Goal: Task Accomplishment & Management: Use online tool/utility

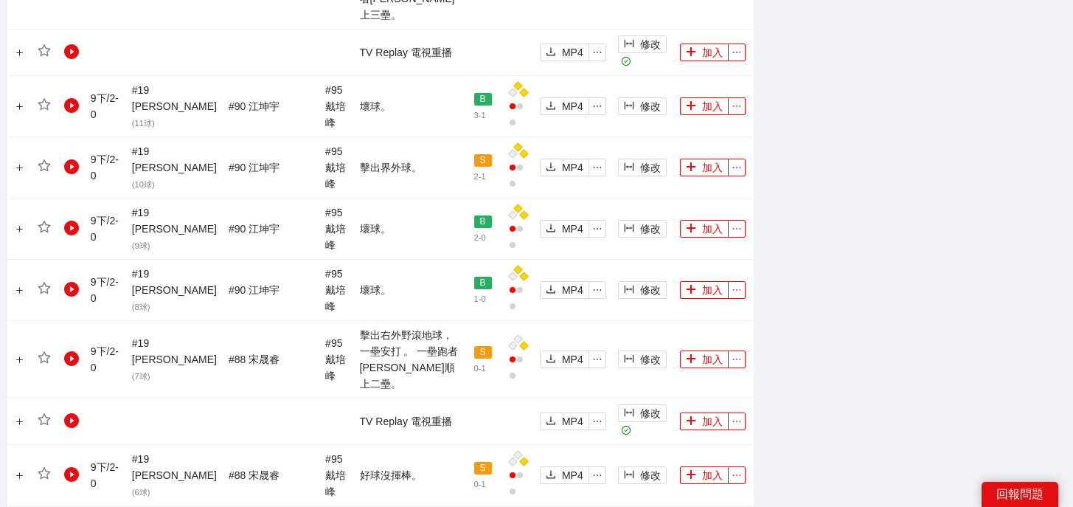
scroll to position [1548, 0]
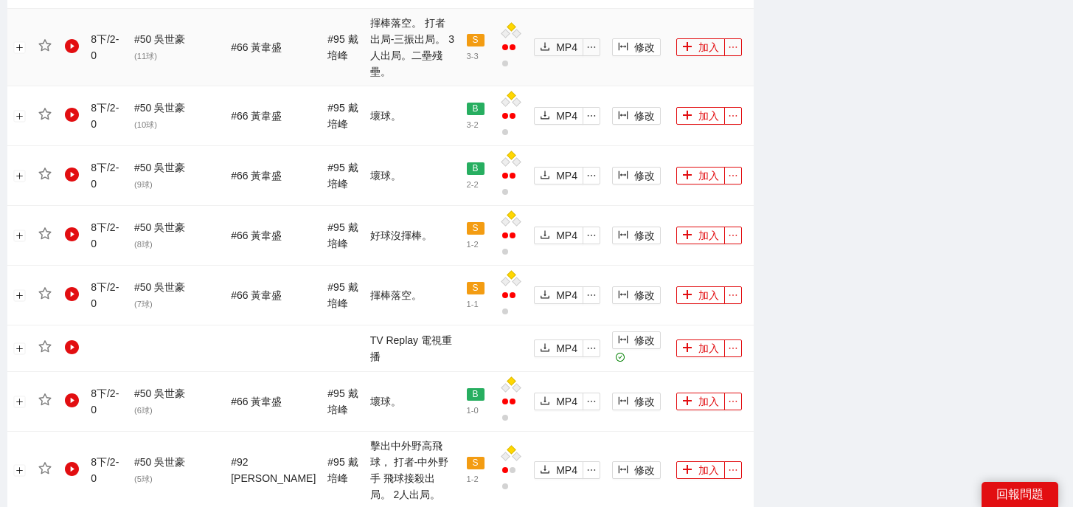
scroll to position [1695, 0]
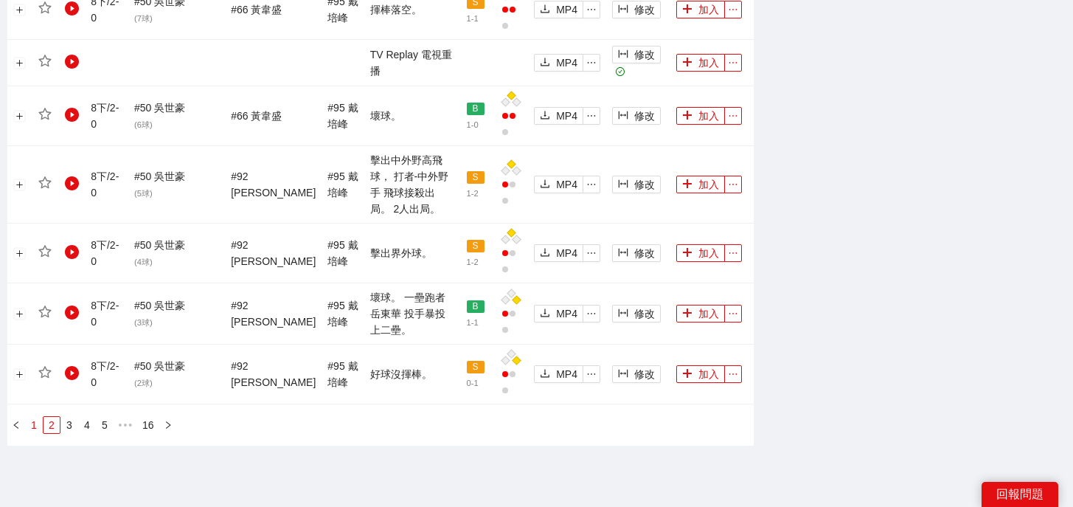
click at [35, 417] on link "1" at bounding box center [34, 425] width 16 height 16
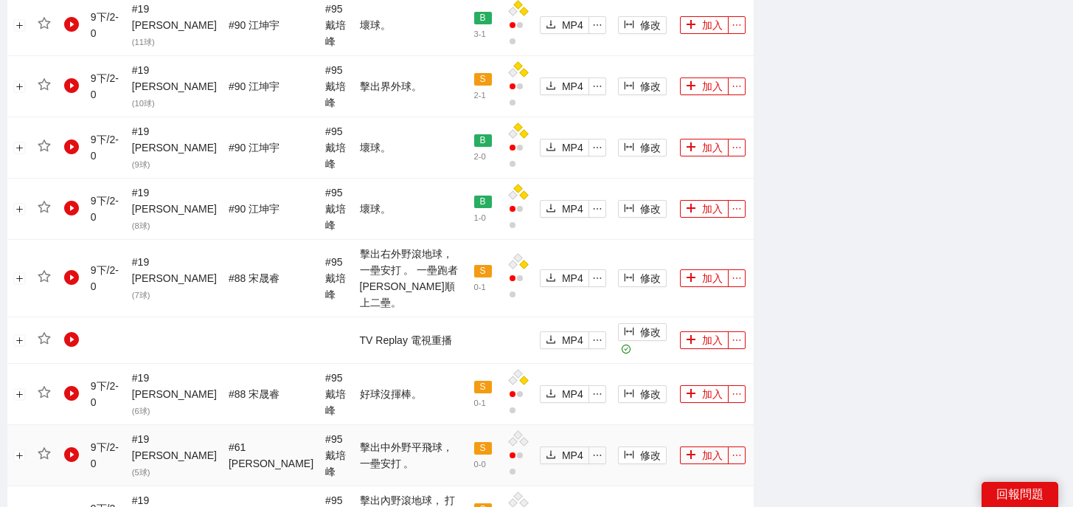
scroll to position [1408, 0]
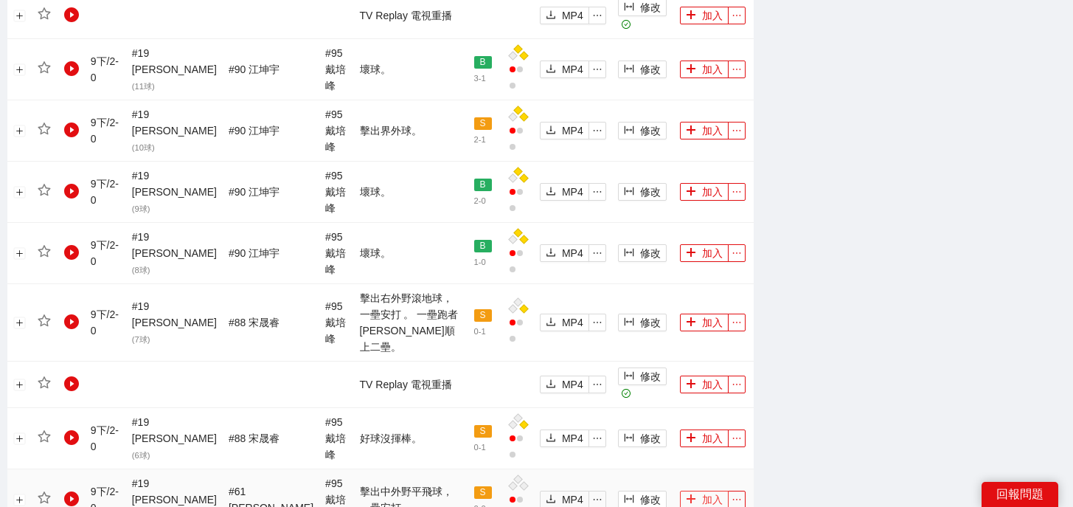
click at [689, 490] on button "加入" at bounding box center [704, 499] width 49 height 18
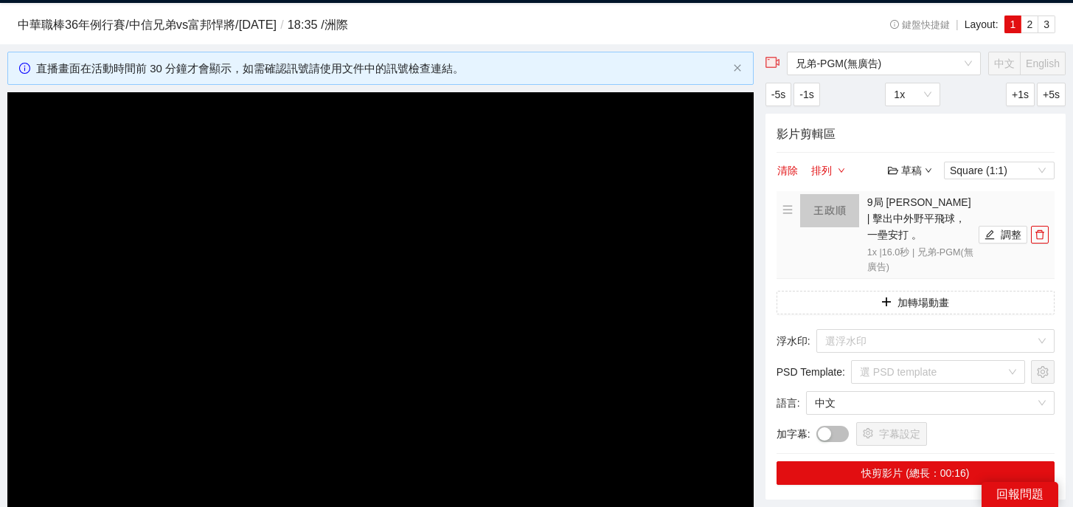
scroll to position [0, 0]
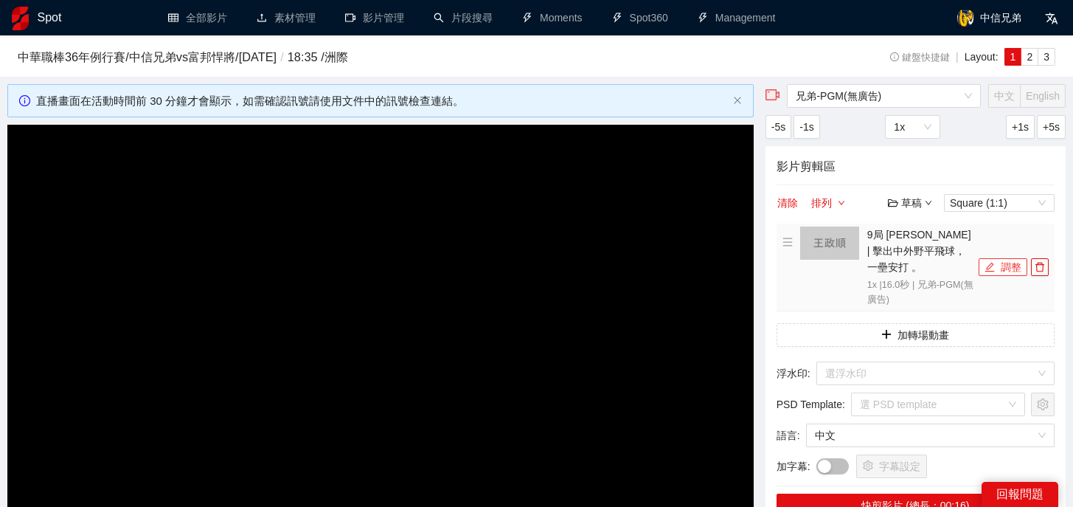
click at [988, 266] on button "調整" at bounding box center [1003, 267] width 49 height 18
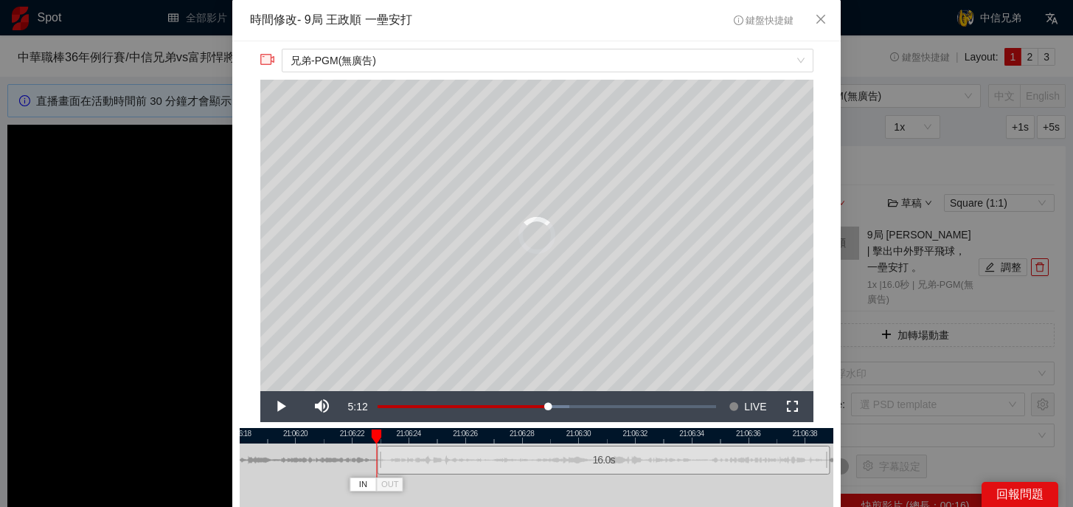
drag, startPoint x: 524, startPoint y: 465, endPoint x: 605, endPoint y: 465, distance: 81.9
click at [605, 465] on div "16.0 s" at bounding box center [603, 459] width 453 height 29
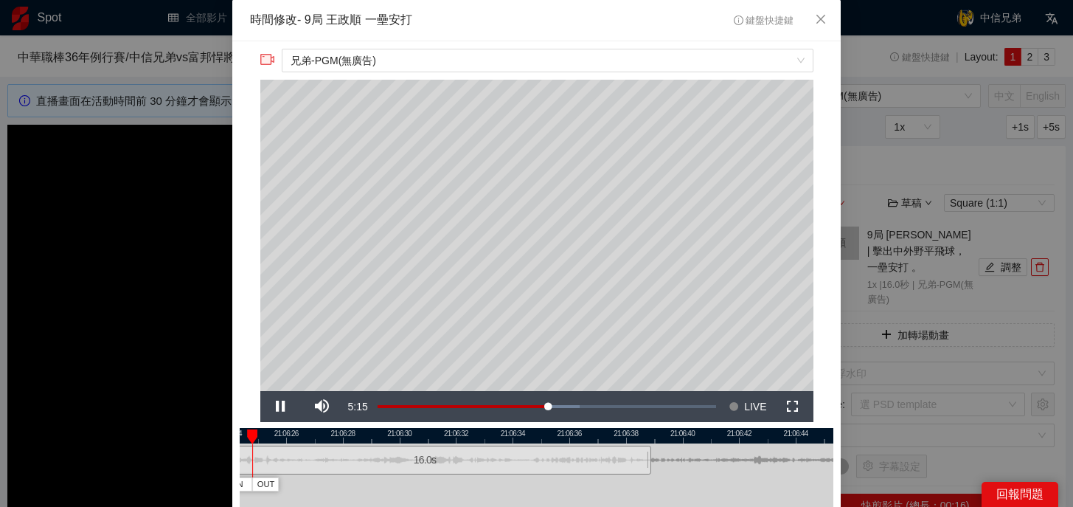
drag, startPoint x: 701, startPoint y: 437, endPoint x: 522, endPoint y: 440, distance: 178.5
click at [522, 440] on div at bounding box center [358, 435] width 594 height 15
drag, startPoint x: 317, startPoint y: 437, endPoint x: 473, endPoint y: 446, distance: 155.9
click at [473, 446] on div "21:06:24 21:06:26 21:06:28 21:06:30 21:06:32 21:06:34 21:06:36 21:06:38 21:06:4…" at bounding box center [537, 495] width 594 height 135
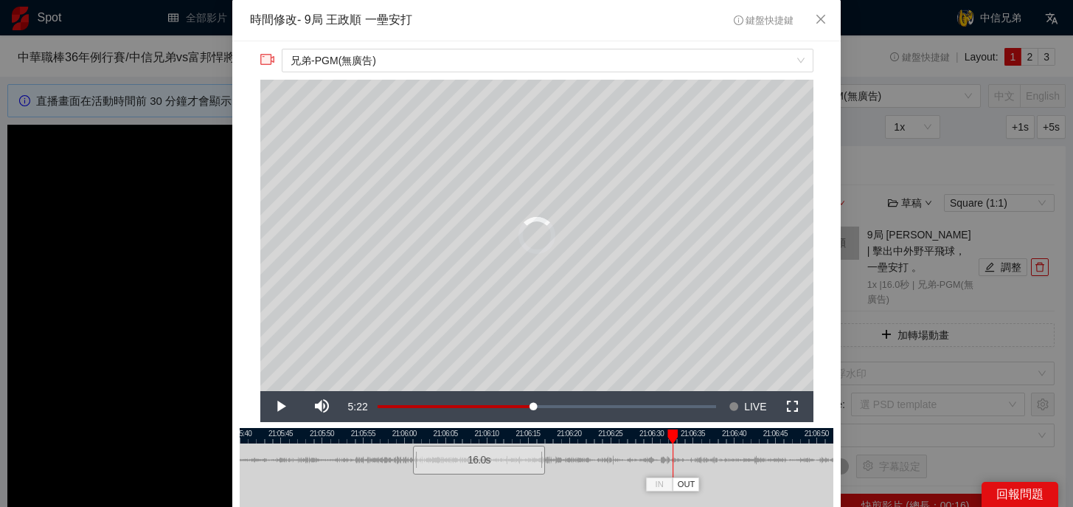
drag, startPoint x: 588, startPoint y: 467, endPoint x: 113, endPoint y: 478, distance: 475.8
click at [113, 478] on div "**********" at bounding box center [536, 253] width 1073 height 507
drag, startPoint x: 468, startPoint y: 465, endPoint x: 372, endPoint y: 467, distance: 96.6
click at [372, 467] on div "16.0 s" at bounding box center [385, 459] width 132 height 29
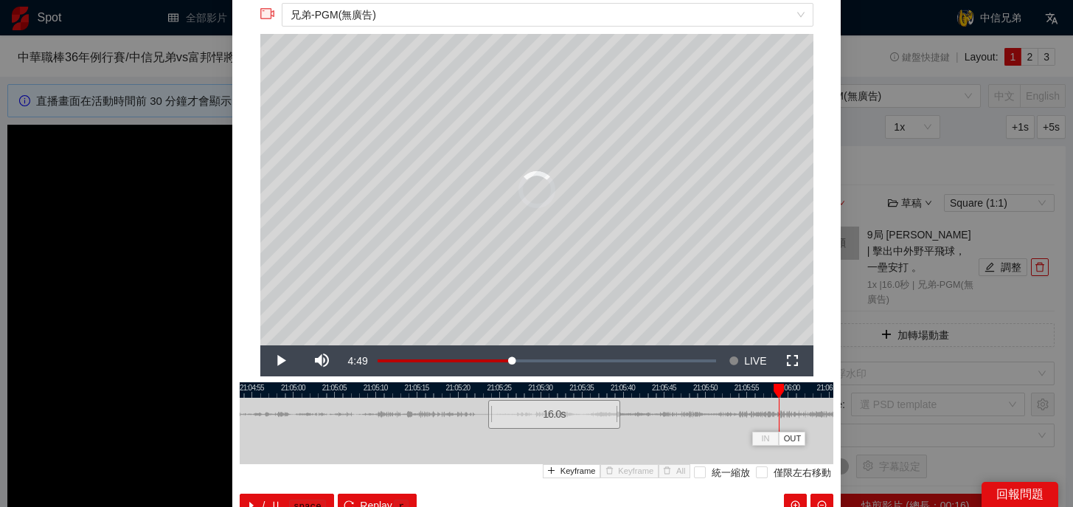
drag, startPoint x: 403, startPoint y: 418, endPoint x: 190, endPoint y: 444, distance: 214.7
click at [190, 444] on div "**********" at bounding box center [536, 253] width 1073 height 507
click at [380, 497] on span "Replay" at bounding box center [376, 505] width 32 height 16
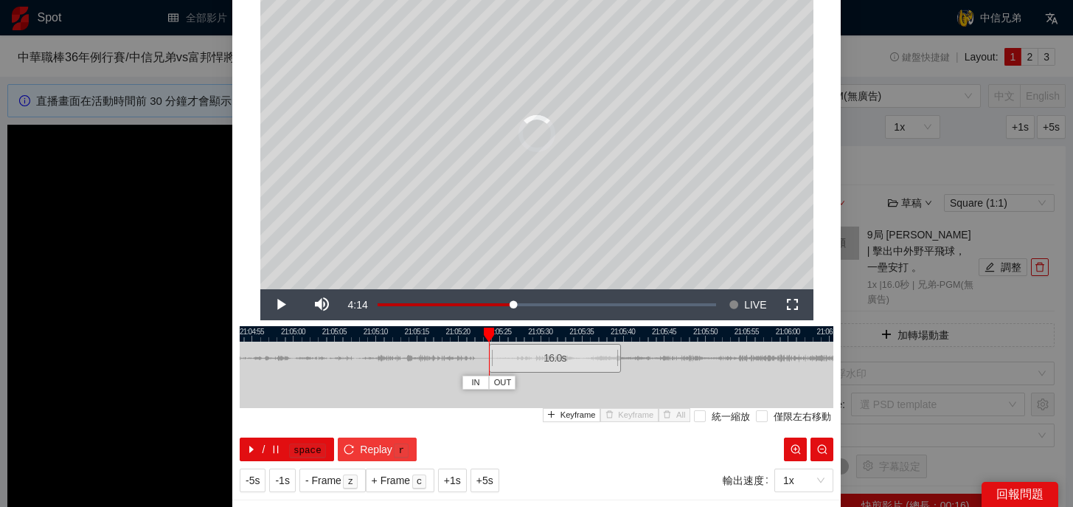
click at [392, 452] on span "r" at bounding box center [401, 450] width 18 height 18
click at [395, 452] on kbd "r" at bounding box center [401, 450] width 15 height 15
click at [392, 451] on span "Replay" at bounding box center [376, 449] width 32 height 16
drag, startPoint x: 562, startPoint y: 354, endPoint x: 563, endPoint y: 361, distance: 7.4
click at [563, 361] on div "16.0 s" at bounding box center [556, 358] width 132 height 29
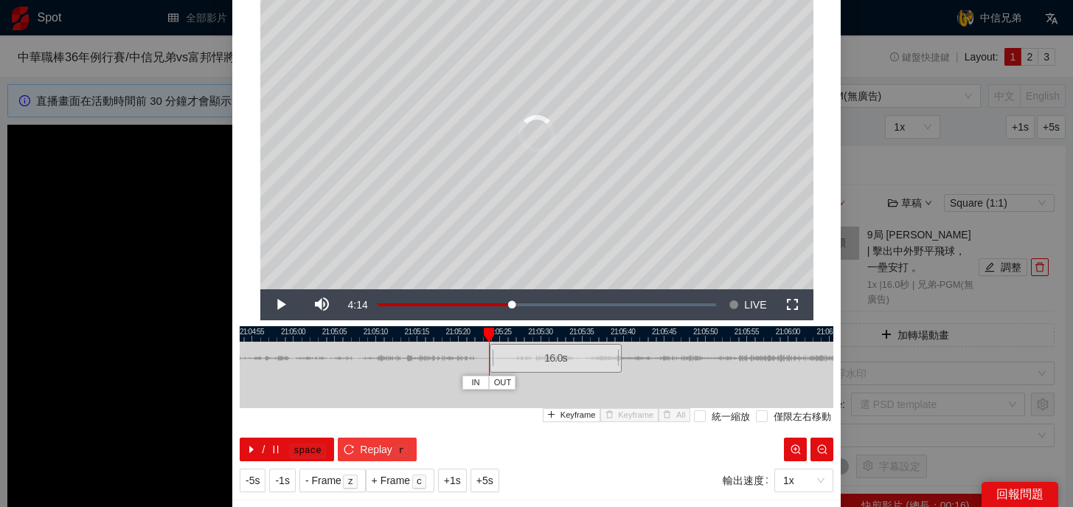
click at [394, 448] on kbd "r" at bounding box center [401, 450] width 15 height 15
click at [398, 448] on kbd "r" at bounding box center [401, 450] width 15 height 15
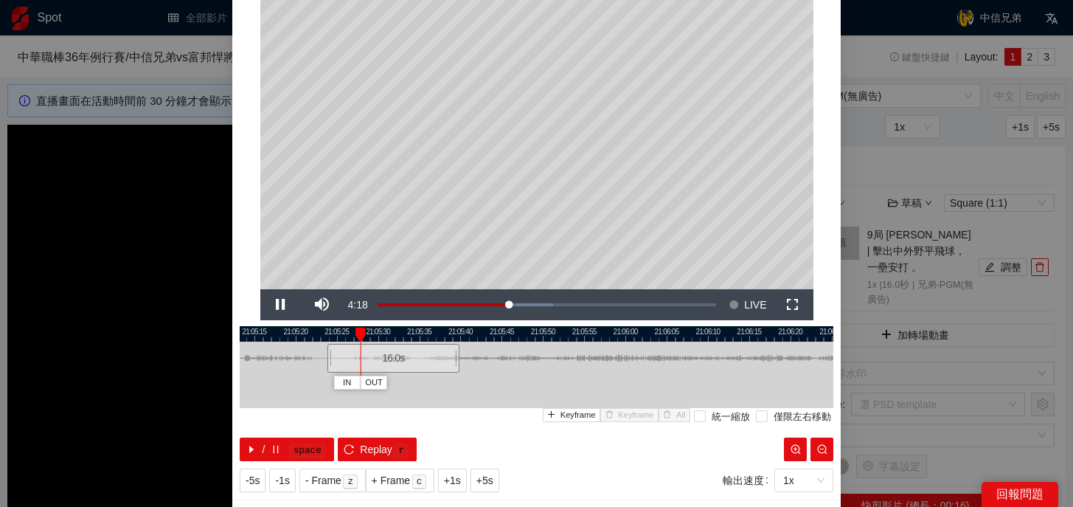
drag, startPoint x: 602, startPoint y: 329, endPoint x: 439, endPoint y: 340, distance: 162.6
click at [439, 340] on div at bounding box center [374, 333] width 594 height 15
drag, startPoint x: 412, startPoint y: 358, endPoint x: 504, endPoint y: 358, distance: 92.2
click at [504, 358] on div "16.0 s" at bounding box center [482, 358] width 132 height 29
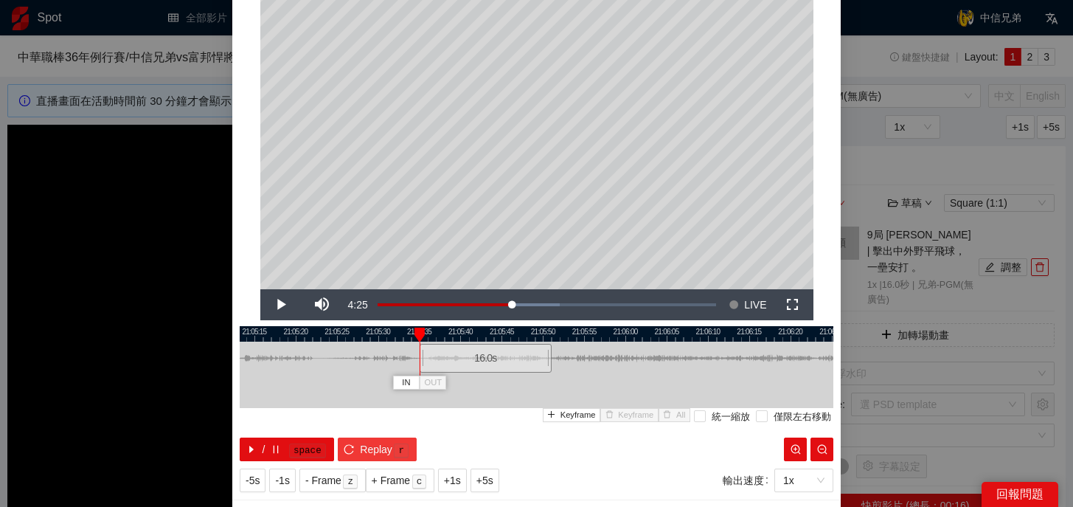
click at [388, 446] on span "Replay" at bounding box center [376, 449] width 32 height 16
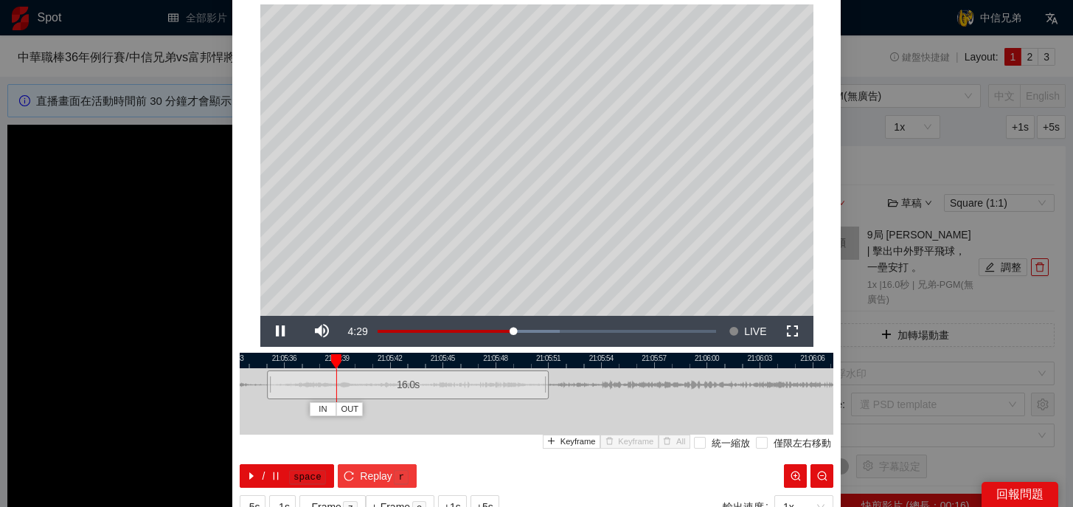
scroll to position [72, 0]
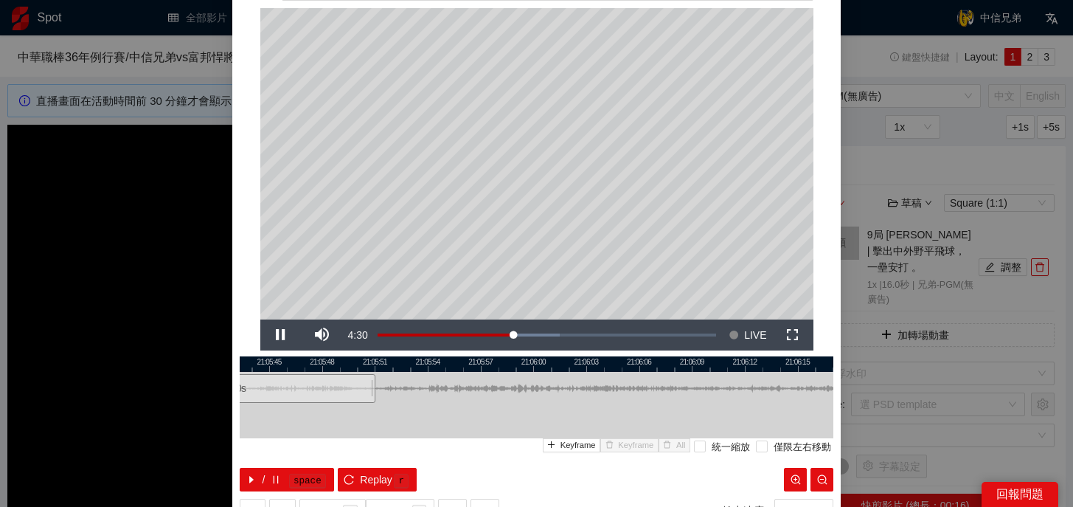
drag, startPoint x: 603, startPoint y: 364, endPoint x: 414, endPoint y: 366, distance: 189.5
click at [414, 366] on div at bounding box center [363, 363] width 594 height 15
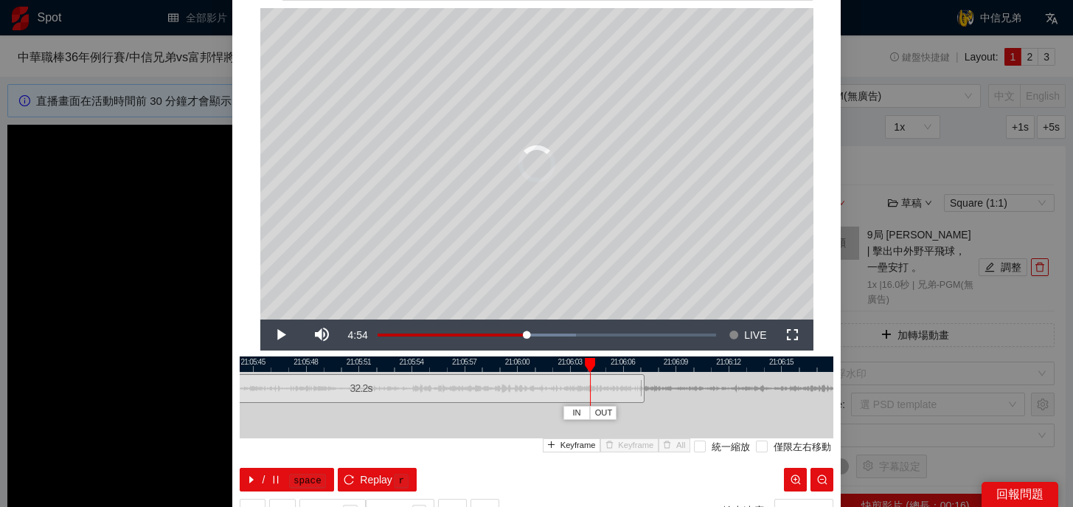
drag, startPoint x: 355, startPoint y: 386, endPoint x: 651, endPoint y: 398, distance: 296.7
click at [647, 398] on div at bounding box center [642, 388] width 9 height 33
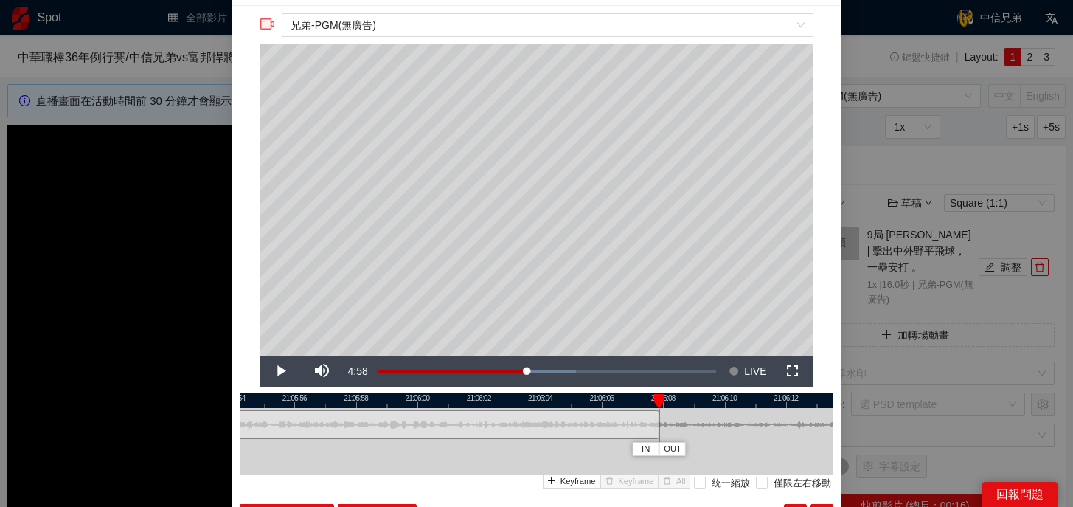
scroll to position [34, 0]
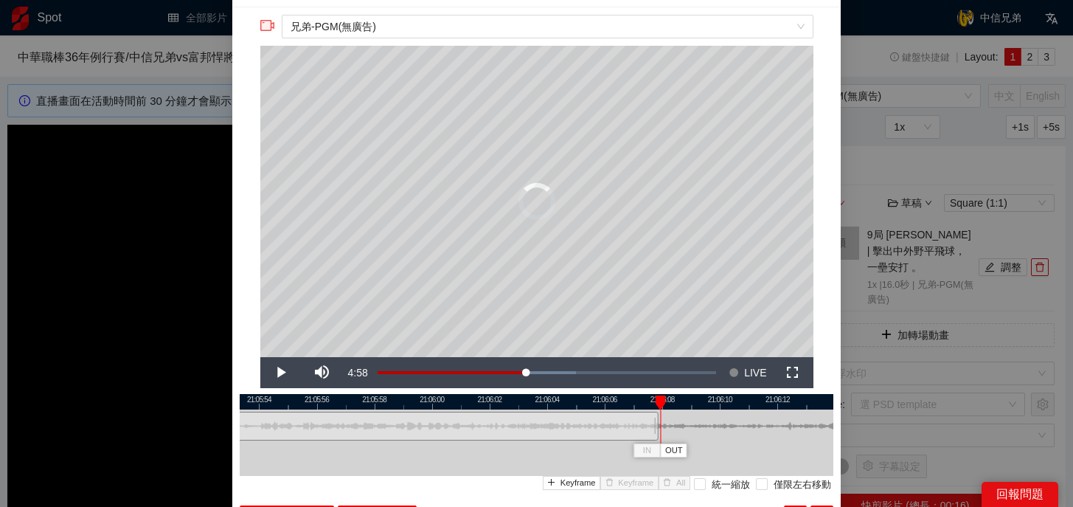
click at [660, 419] on div at bounding box center [660, 426] width 1 height 33
drag, startPoint x: 653, startPoint y: 422, endPoint x: 621, endPoint y: 429, distance: 33.3
click at [621, 429] on div at bounding box center [623, 425] width 9 height 33
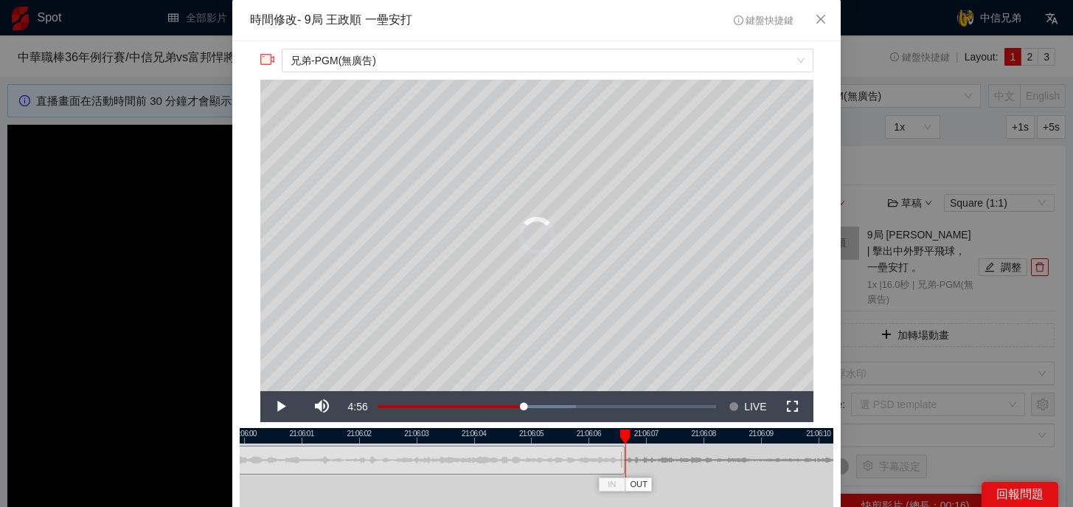
click at [620, 464] on div at bounding box center [622, 459] width 9 height 33
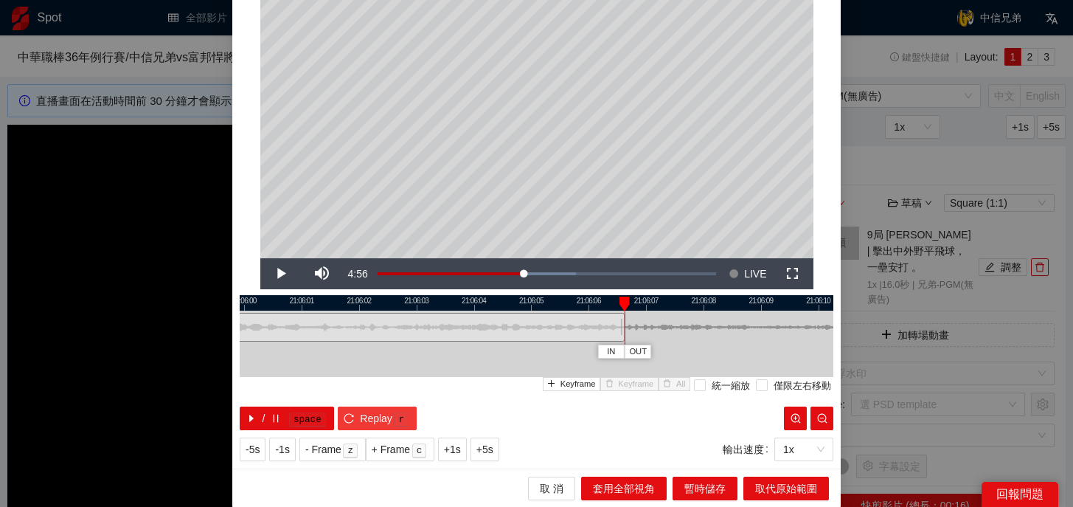
click at [395, 407] on button "Replay r" at bounding box center [377, 418] width 79 height 24
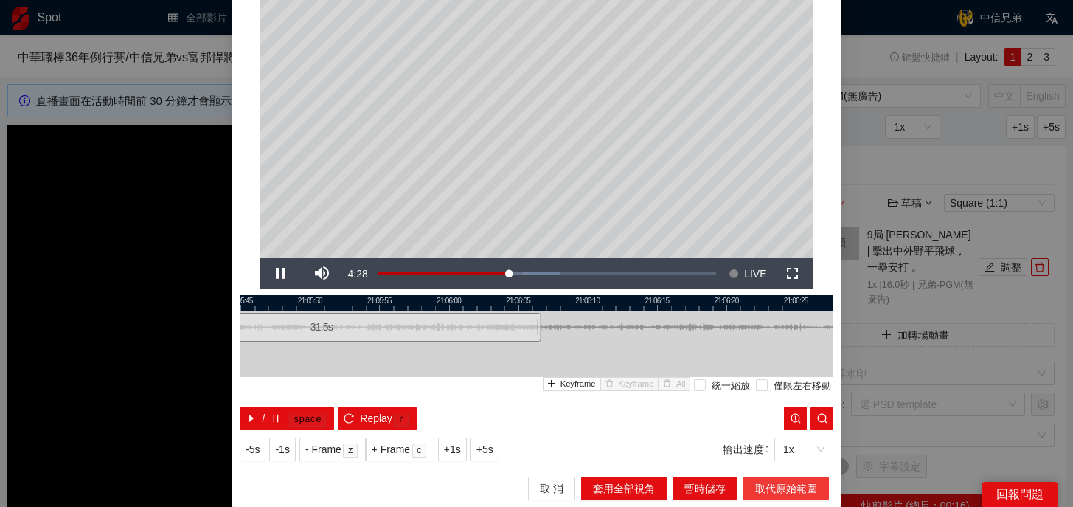
click at [765, 488] on span "取代原始範圍" at bounding box center [786, 488] width 62 height 16
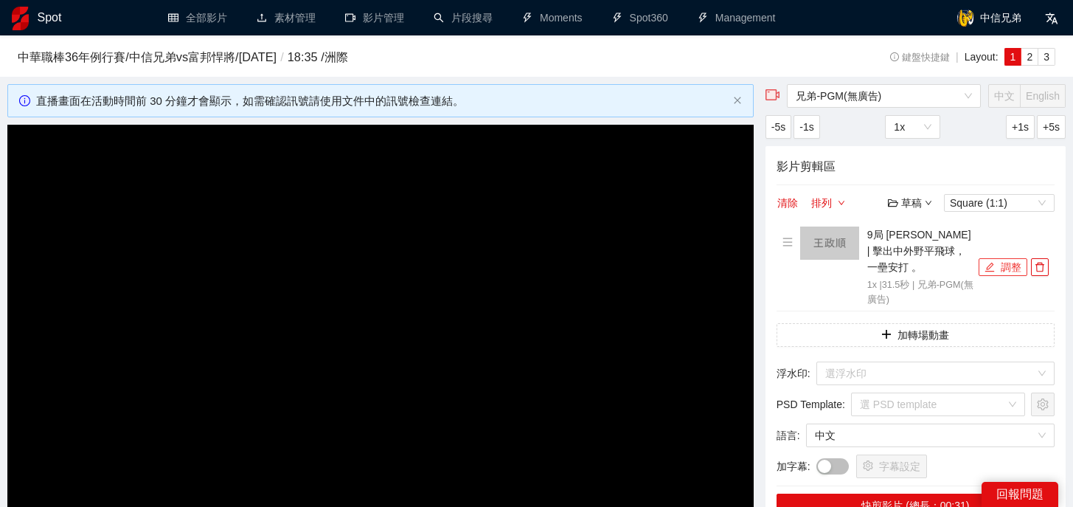
scroll to position [126, 0]
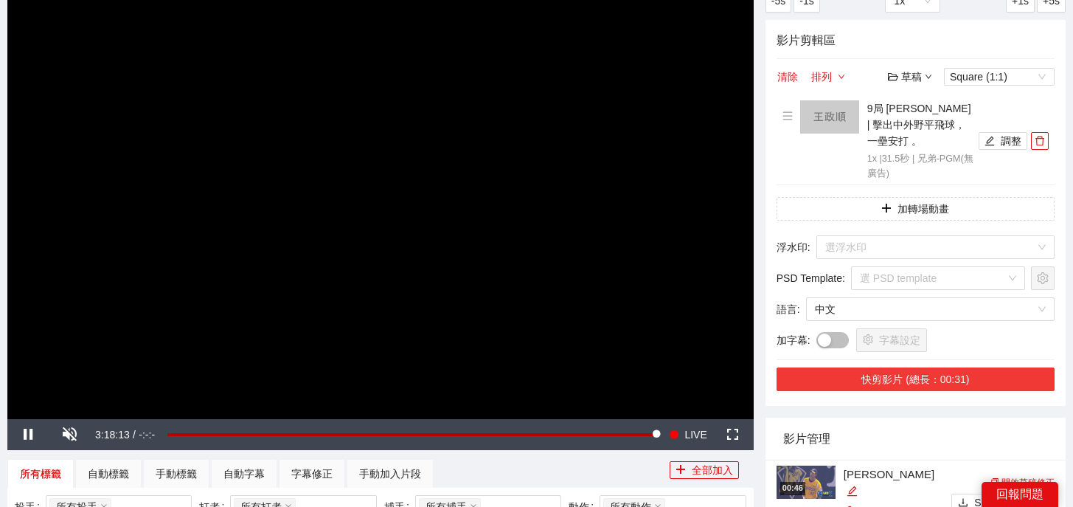
click at [934, 367] on button "快剪影片 (總長：00:31)" at bounding box center [915, 379] width 278 height 24
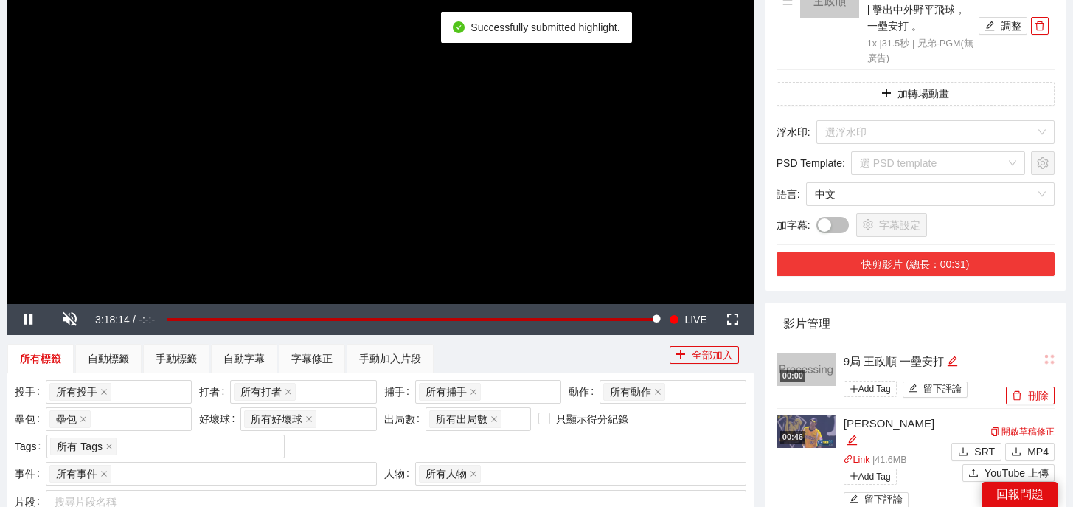
scroll to position [257, 0]
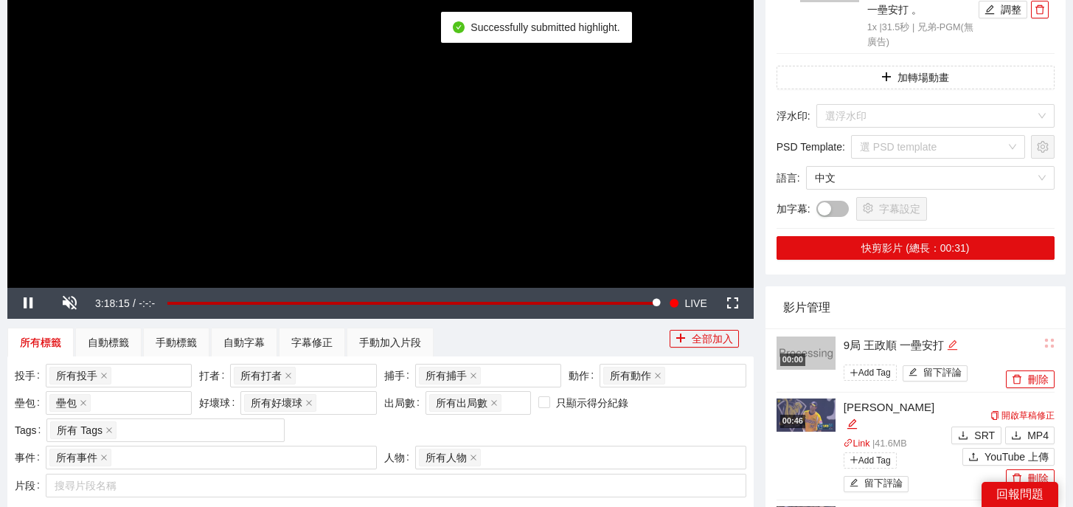
click at [957, 339] on icon "edit" at bounding box center [952, 344] width 11 height 11
drag, startPoint x: 971, startPoint y: 327, endPoint x: 597, endPoint y: 322, distance: 373.9
type textarea "*"
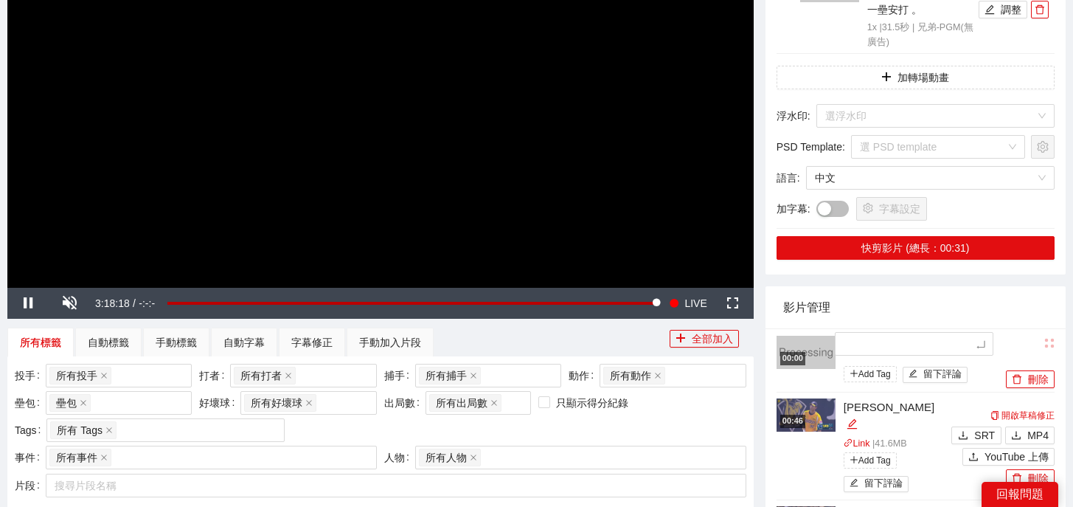
type textarea "*"
type textarea "**"
type textarea "***"
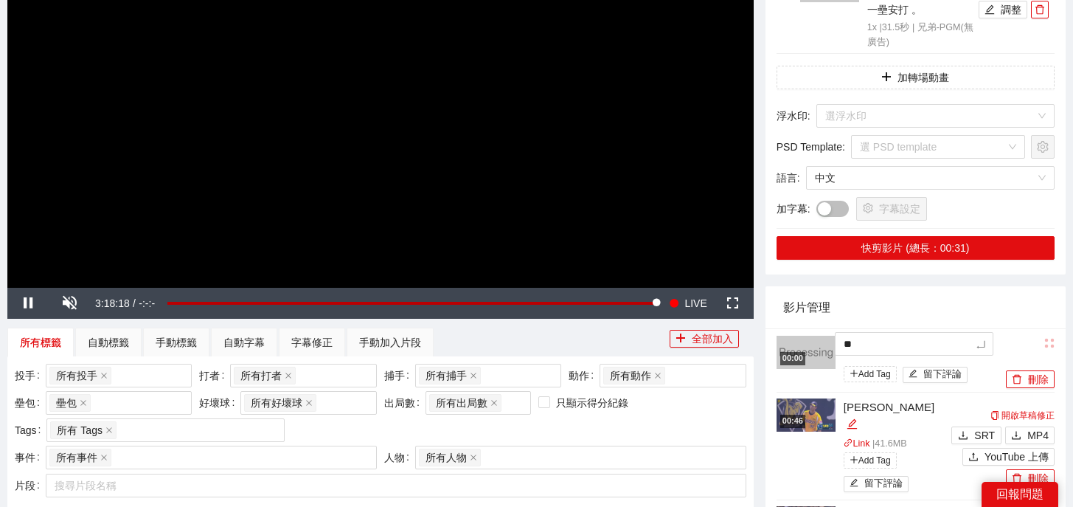
type textarea "***"
type textarea "*"
type textarea "**"
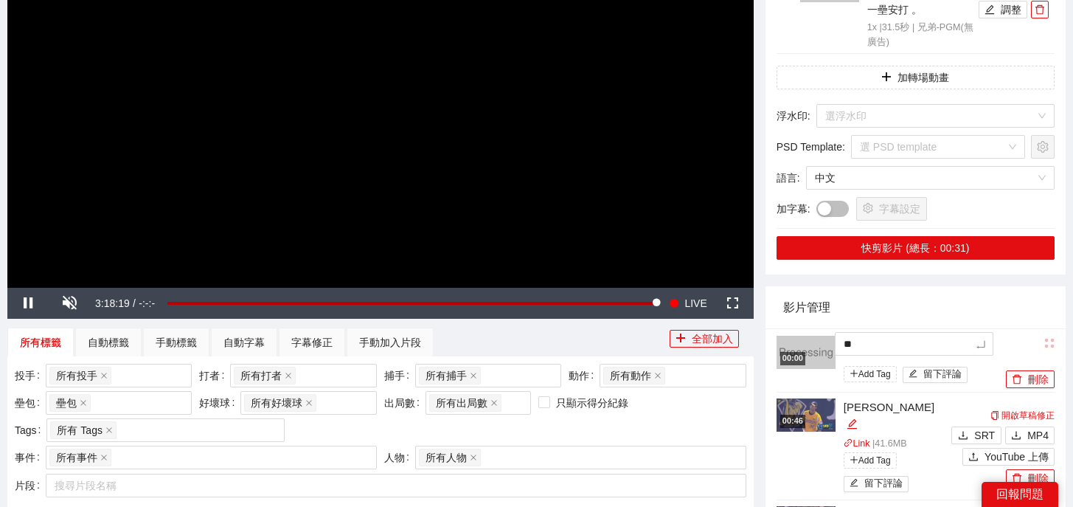
type textarea "***"
type textarea "**"
type textarea "*"
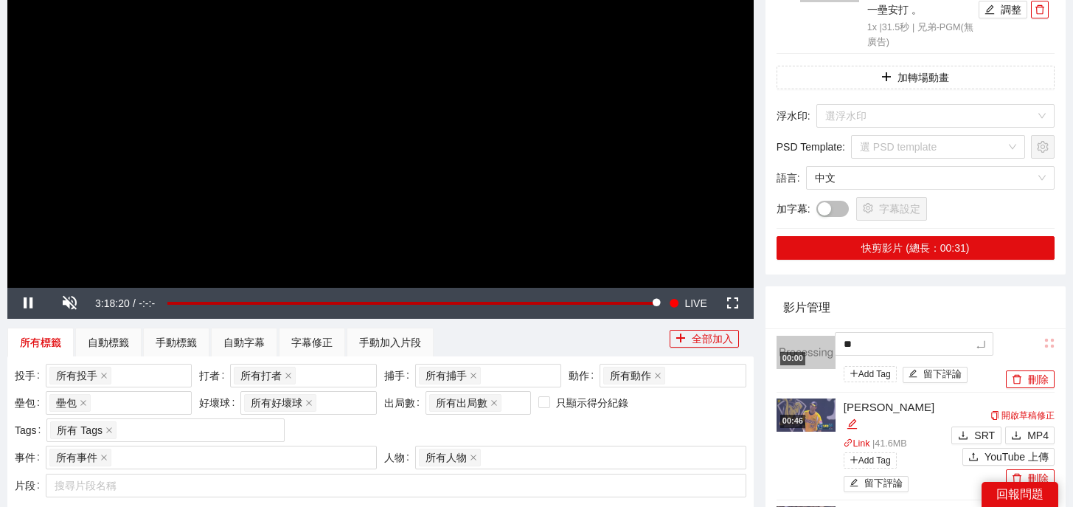
type textarea "*"
type textarea "**"
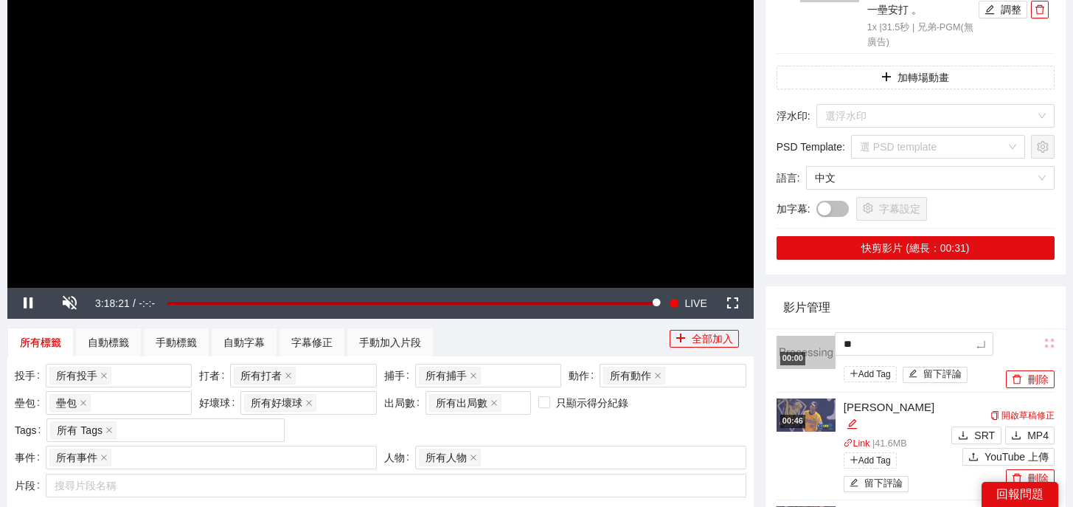
type textarea "***"
type textarea "*"
type textarea "**"
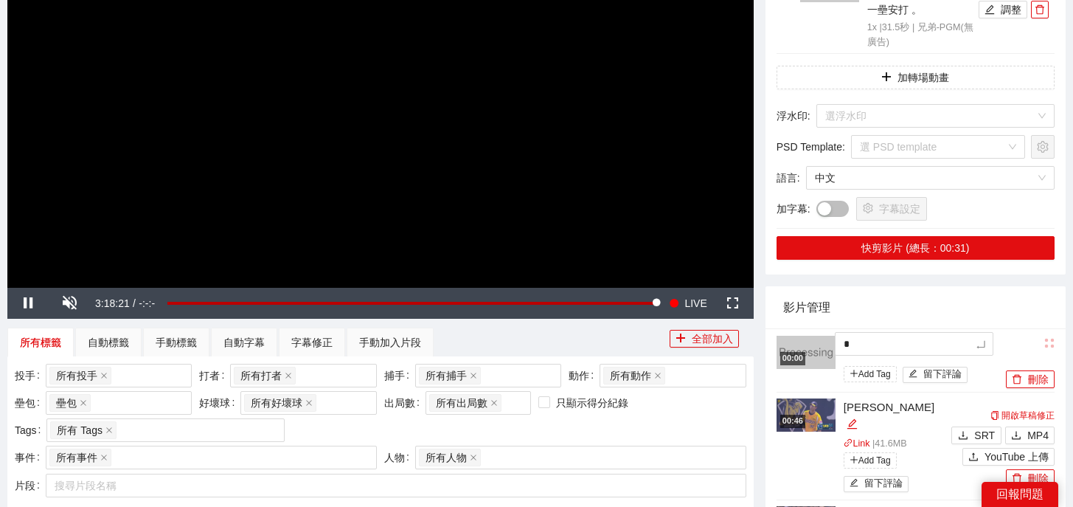
type textarea "**"
type textarea "***"
type textarea "**"
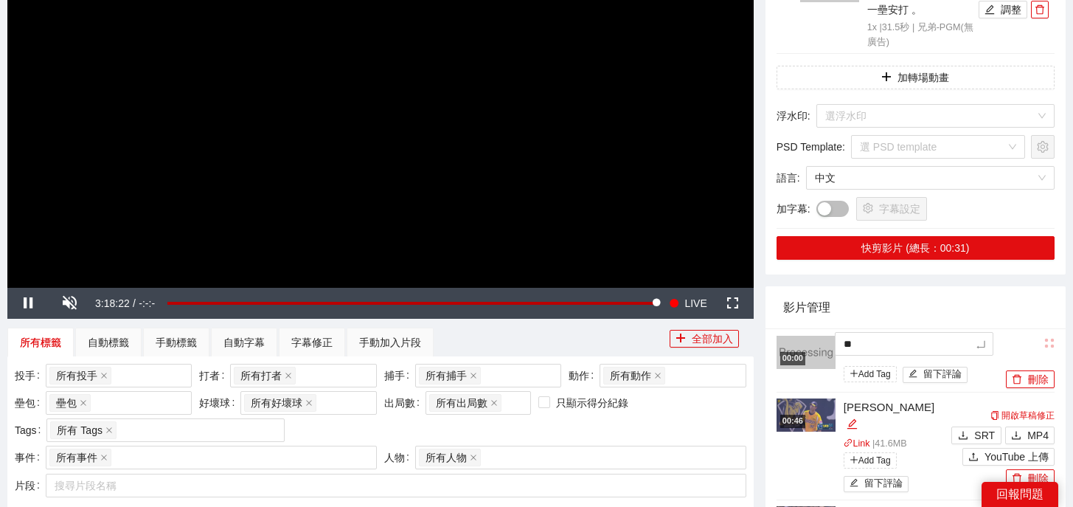
type textarea "*"
type textarea "**"
type textarea "***"
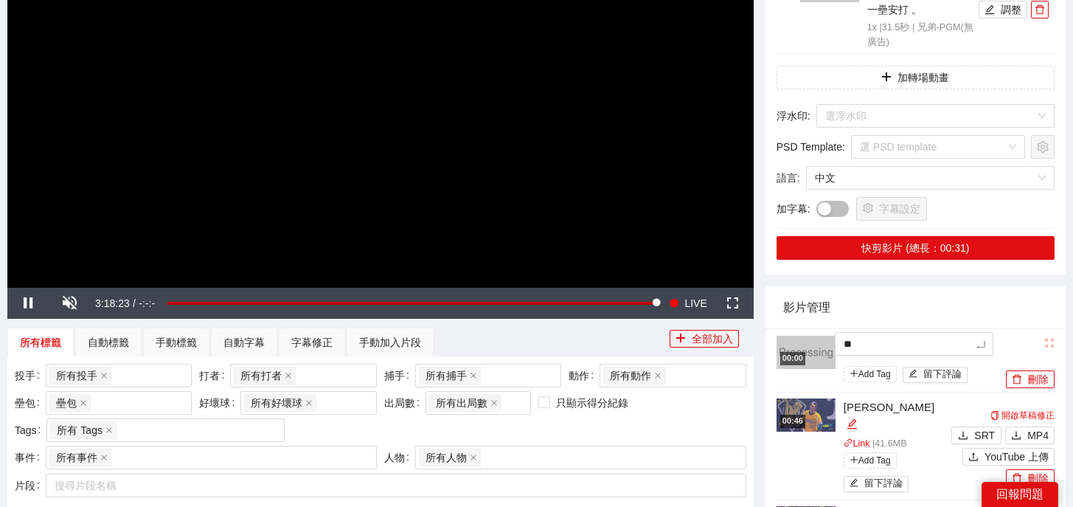
type textarea "***"
type textarea "**"
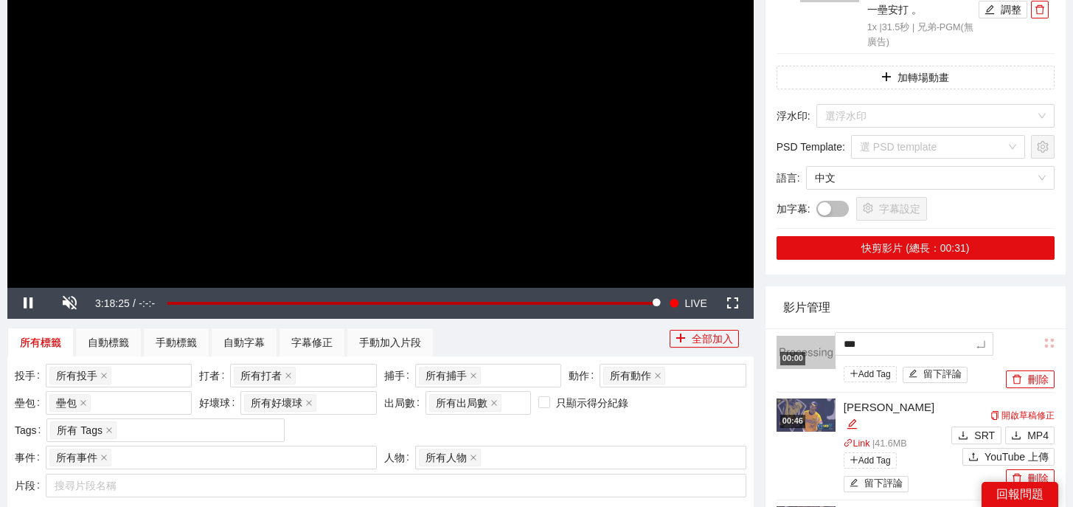
type textarea "****"
type textarea "*****"
type textarea "******"
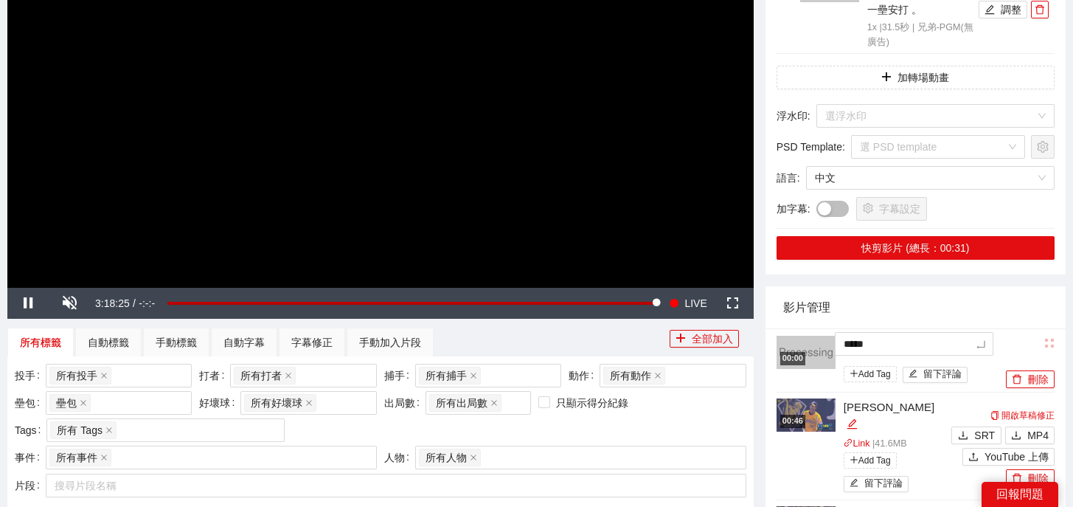
type textarea "******"
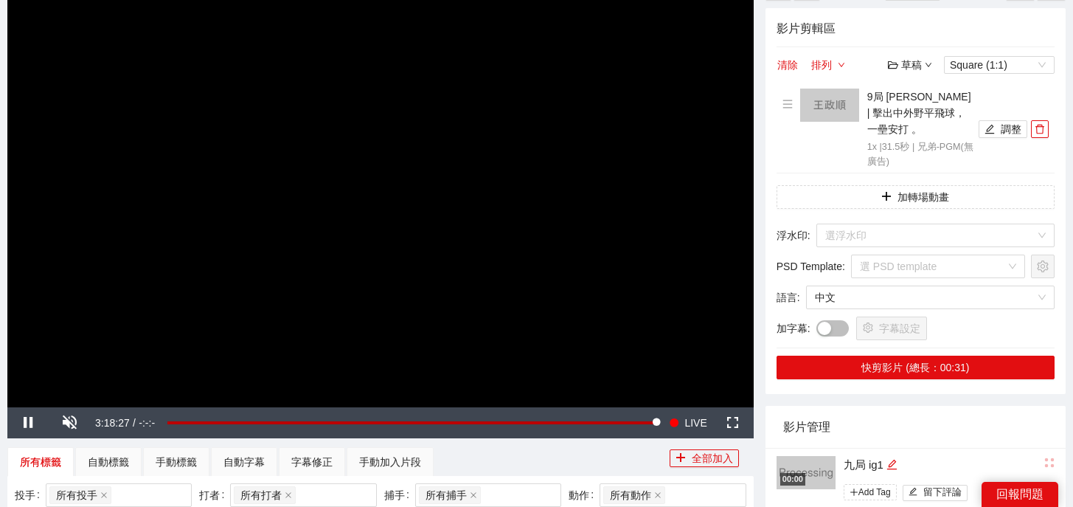
scroll to position [0, 0]
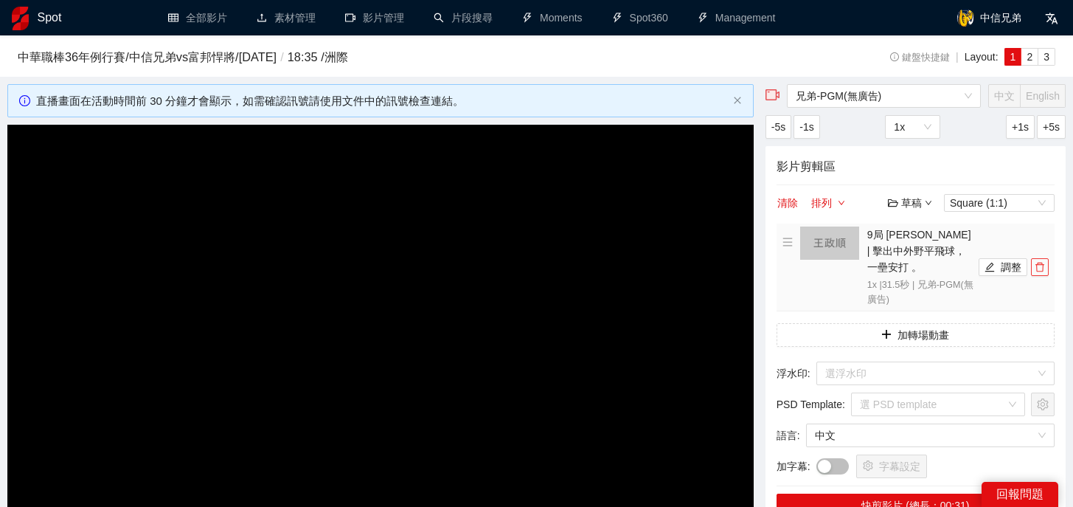
click at [1037, 264] on button "button" at bounding box center [1040, 267] width 18 height 18
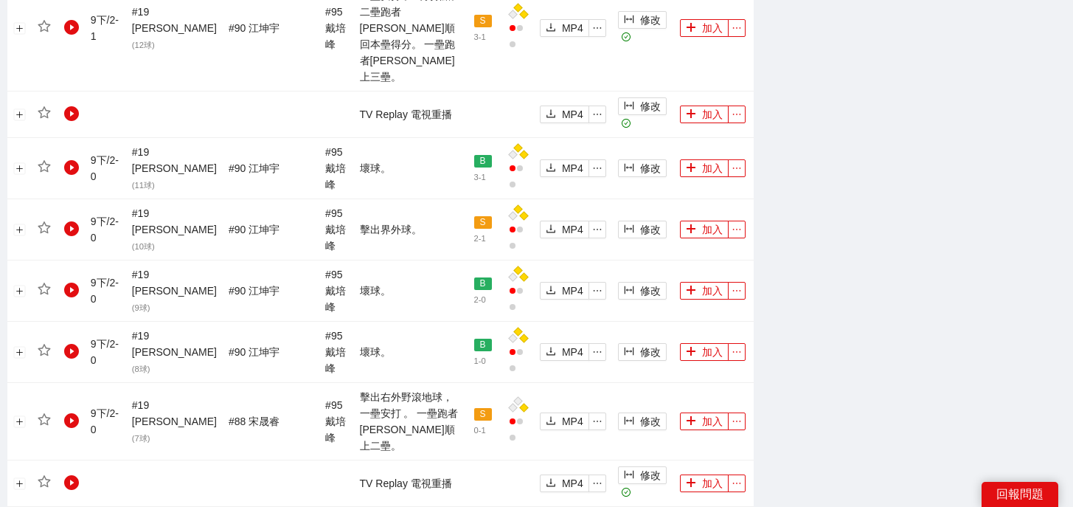
scroll to position [1402, 0]
click at [687, 478] on icon "plus" at bounding box center [691, 483] width 10 height 10
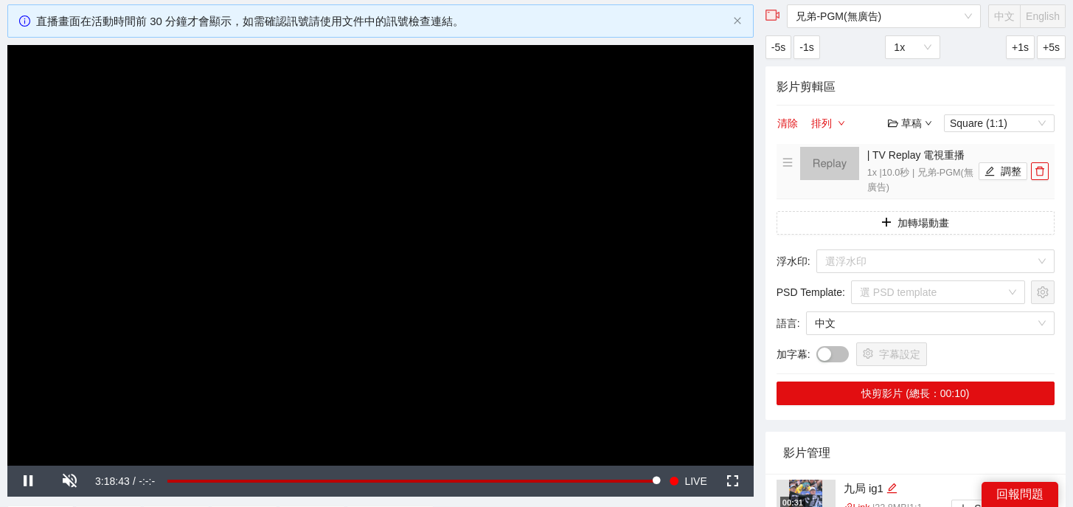
scroll to position [0, 0]
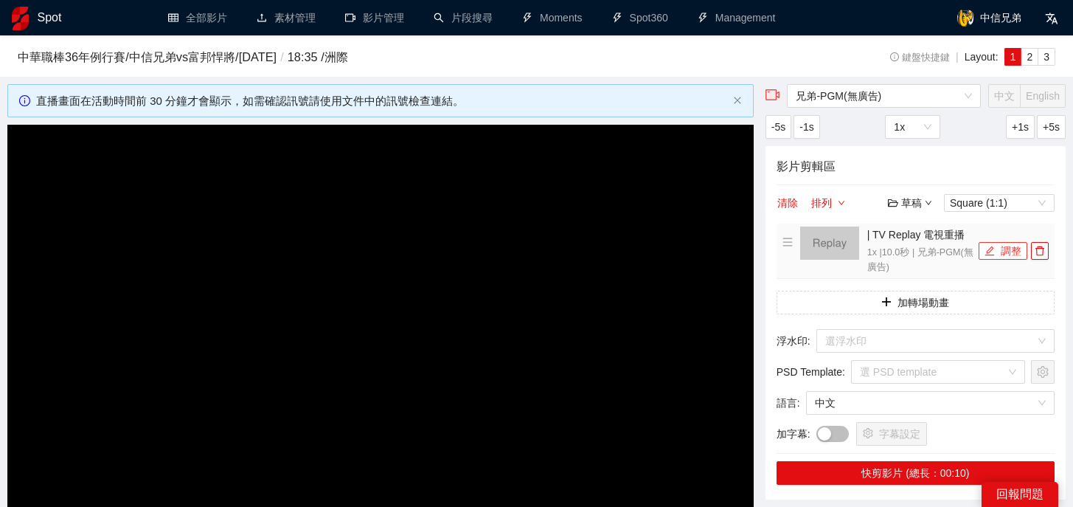
click at [994, 250] on icon "edit" at bounding box center [989, 251] width 10 height 10
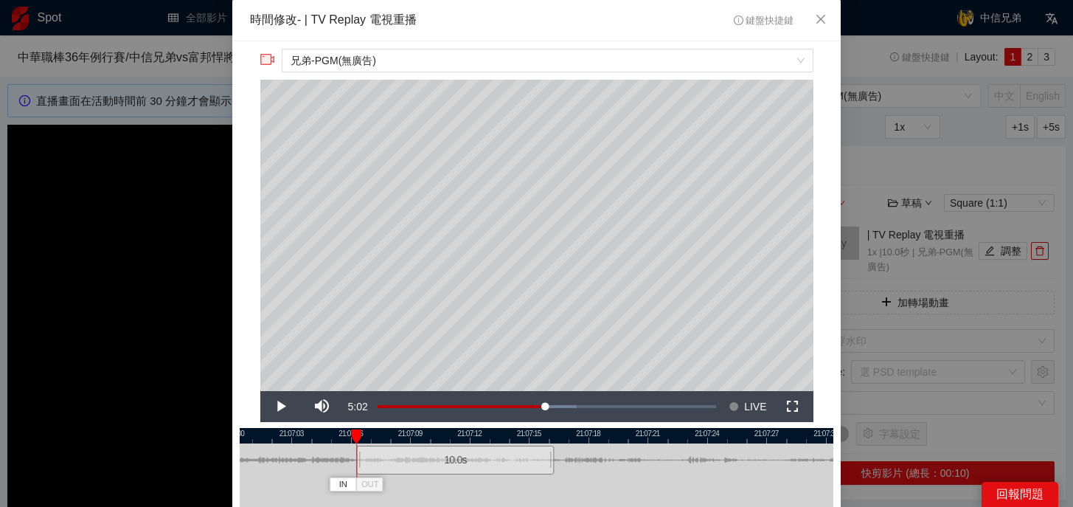
drag, startPoint x: 555, startPoint y: 456, endPoint x: 474, endPoint y: 456, distance: 80.4
click at [474, 456] on div "10.0 s" at bounding box center [455, 459] width 198 height 29
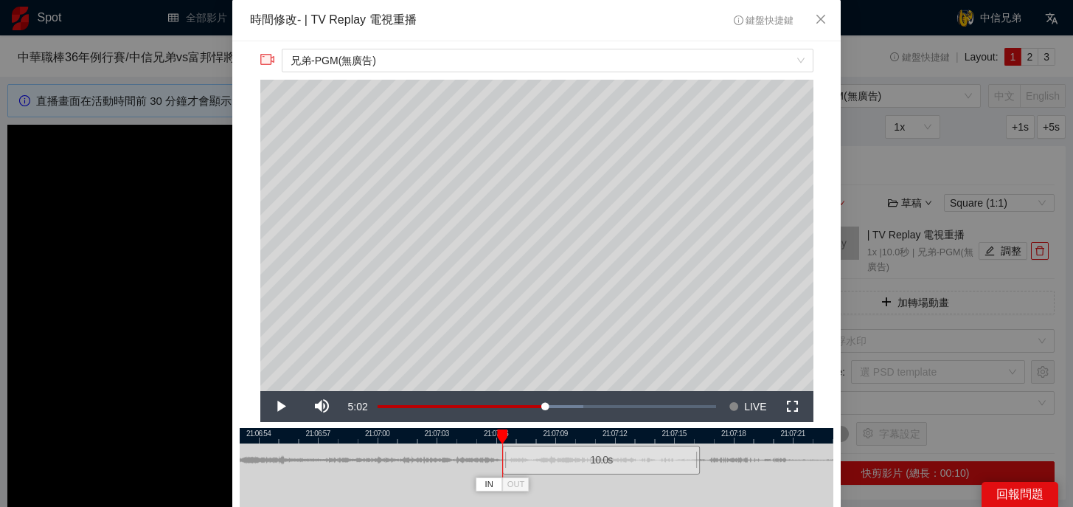
drag, startPoint x: 633, startPoint y: 434, endPoint x: 789, endPoint y: 434, distance: 155.6
click at [789, 434] on div at bounding box center [682, 435] width 594 height 15
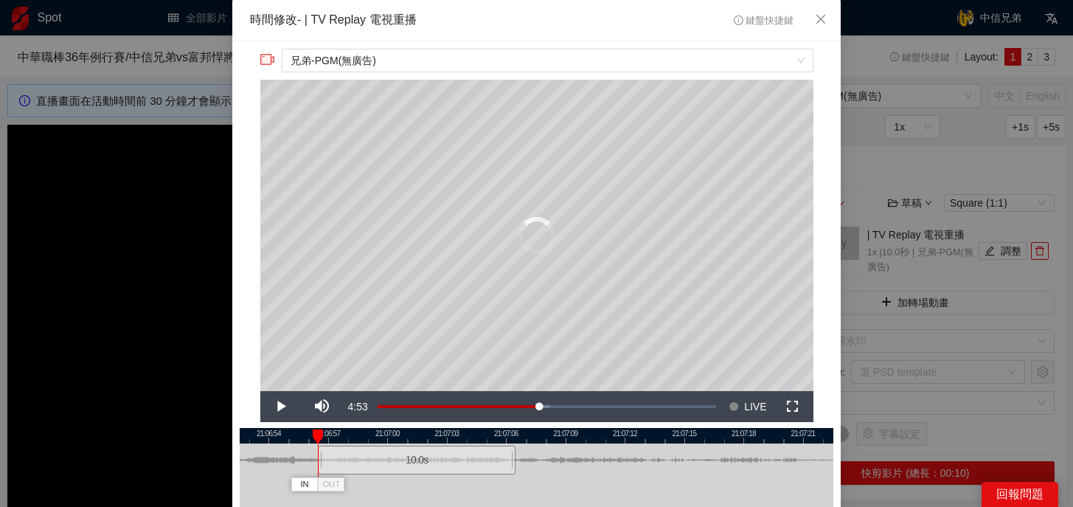
drag, startPoint x: 636, startPoint y: 457, endPoint x: 442, endPoint y: 459, distance: 193.9
click at [442, 459] on div "10.0 s" at bounding box center [417, 459] width 198 height 29
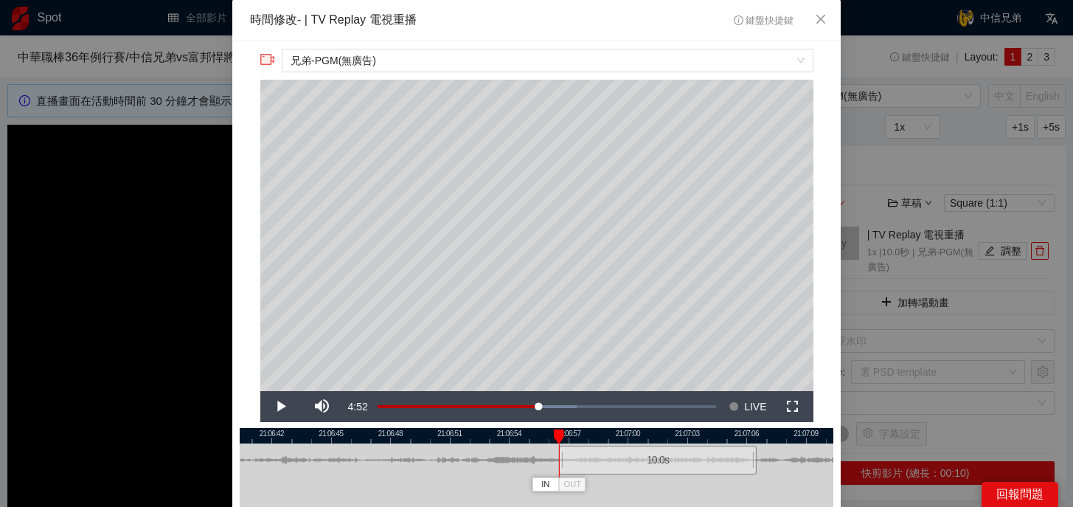
drag, startPoint x: 449, startPoint y: 437, endPoint x: 689, endPoint y: 442, distance: 240.4
click at [689, 442] on div "21:06:39 21:06:42 21:06:45 21:06:48 21:06:51 21:06:54 21:06:57 21:07:00 21:07:0…" at bounding box center [537, 495] width 594 height 135
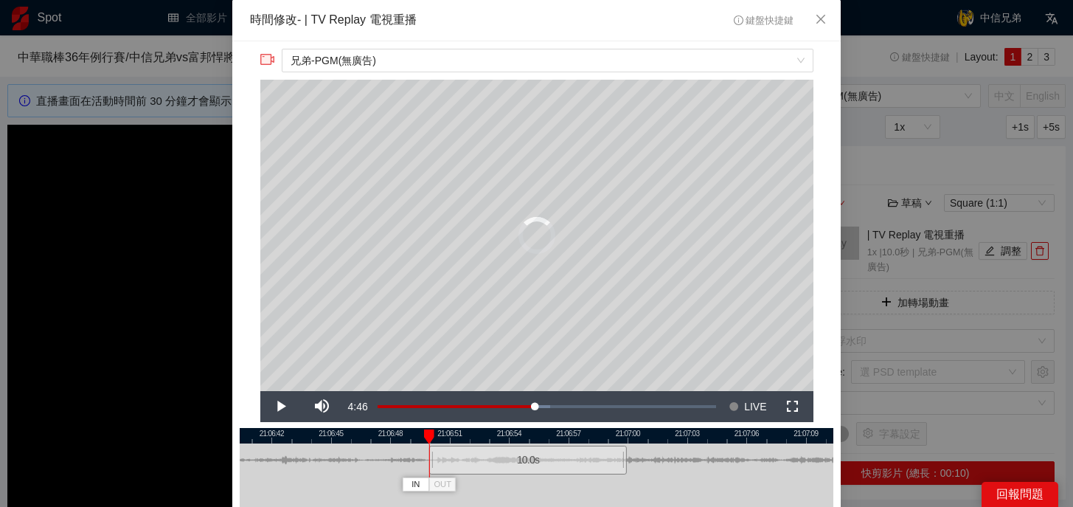
drag, startPoint x: 659, startPoint y: 456, endPoint x: 529, endPoint y: 456, distance: 129.8
click at [529, 456] on div "10.0 s" at bounding box center [528, 459] width 198 height 29
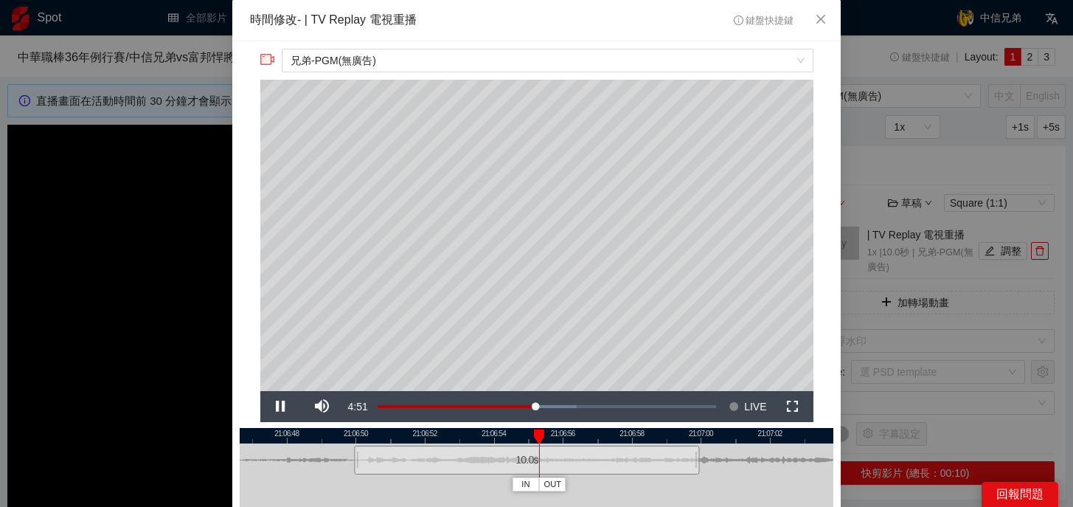
drag, startPoint x: 695, startPoint y: 437, endPoint x: 441, endPoint y: 445, distance: 254.6
click at [441, 445] on div "21:06:46 21:06:48 21:06:50 21:06:52 21:06:54 21:06:56 21:06:58 21:07:00 21:07:0…" at bounding box center [537, 495] width 594 height 135
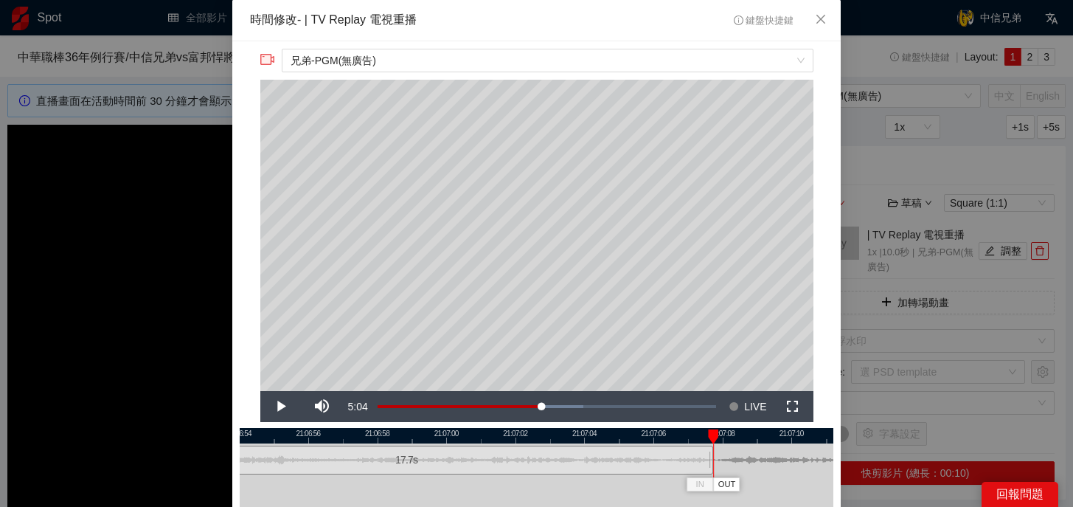
drag, startPoint x: 445, startPoint y: 462, endPoint x: 713, endPoint y: 470, distance: 267.8
click at [713, 470] on div "21:06:54 21:06:56 21:06:58 21:07:00 21:07:02 21:07:04 21:07:06 21:07:08 21:07:1…" at bounding box center [537, 495] width 594 height 135
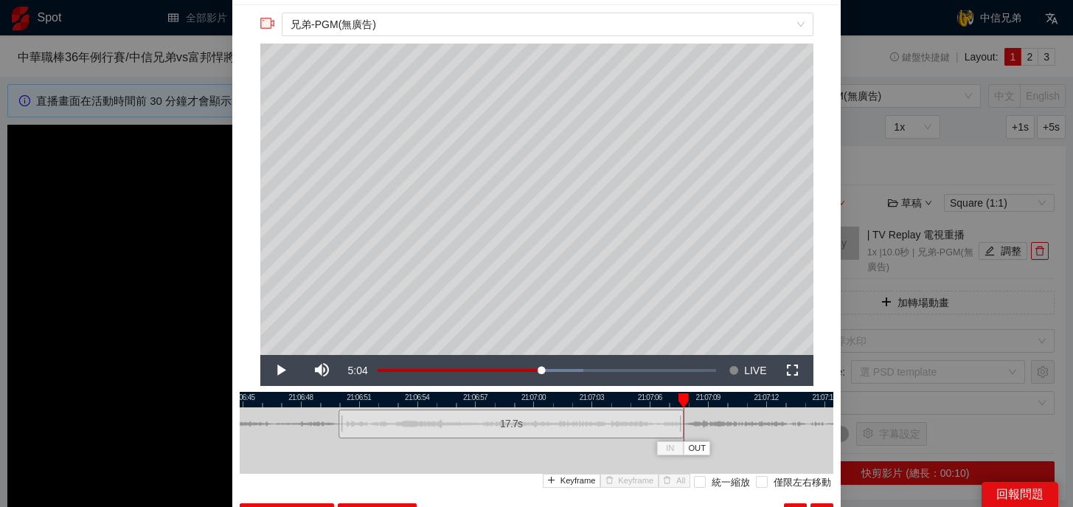
scroll to position [35, 0]
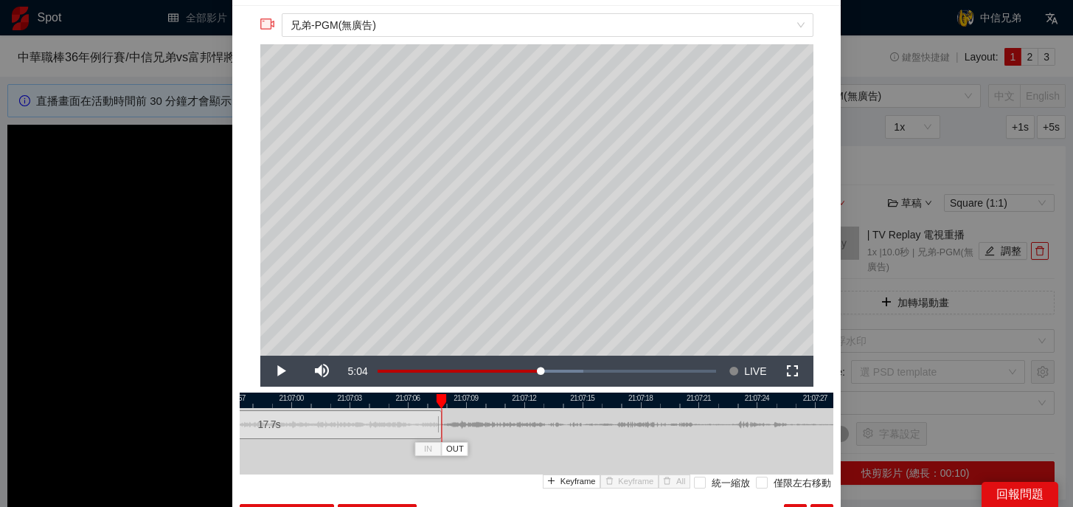
drag, startPoint x: 764, startPoint y: 398, endPoint x: 522, endPoint y: 398, distance: 241.9
click at [522, 398] on div at bounding box center [295, 399] width 594 height 15
drag, startPoint x: 437, startPoint y: 425, endPoint x: 714, endPoint y: 430, distance: 276.6
click at [714, 430] on div at bounding box center [716, 424] width 9 height 33
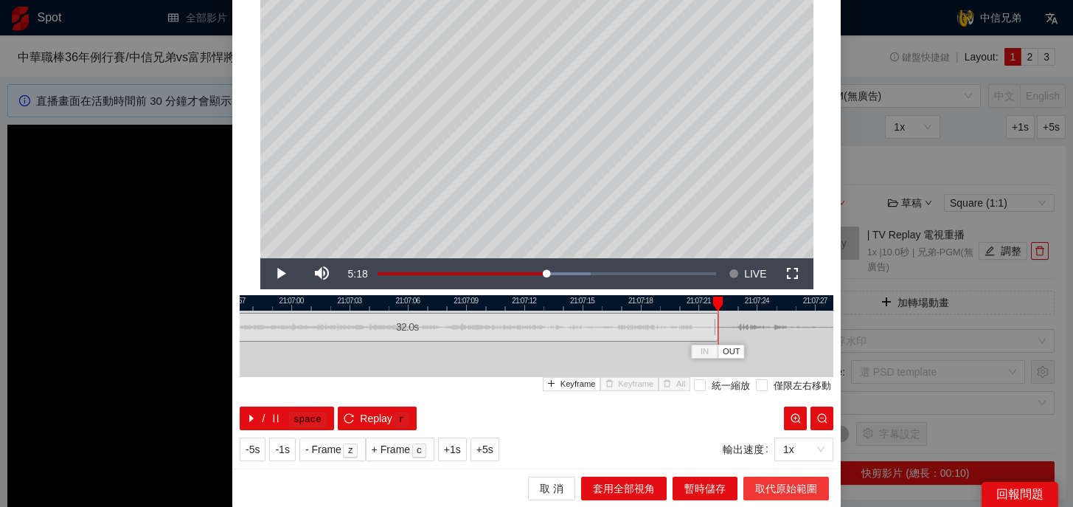
click at [754, 479] on button "取代原始範圍" at bounding box center [786, 488] width 86 height 24
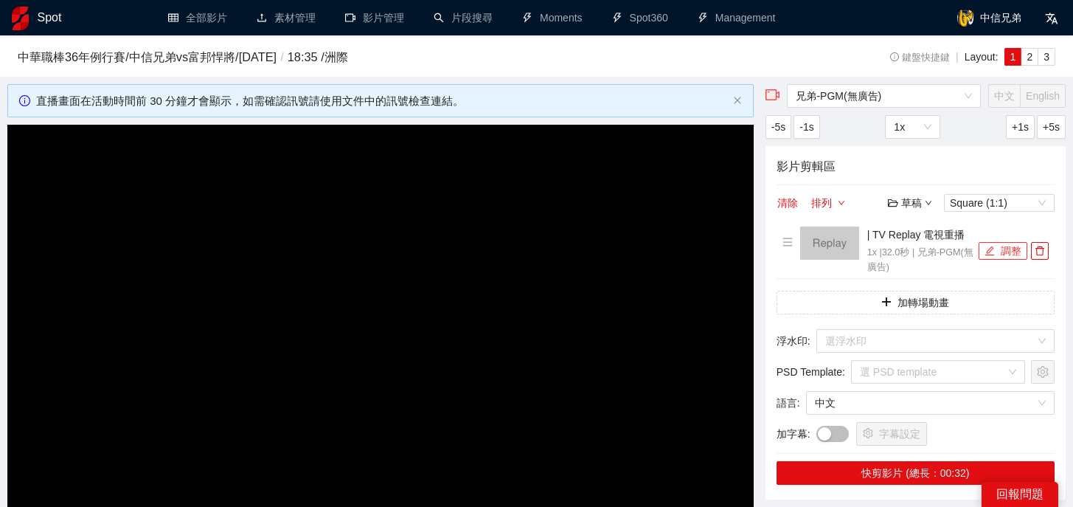
scroll to position [71, 0]
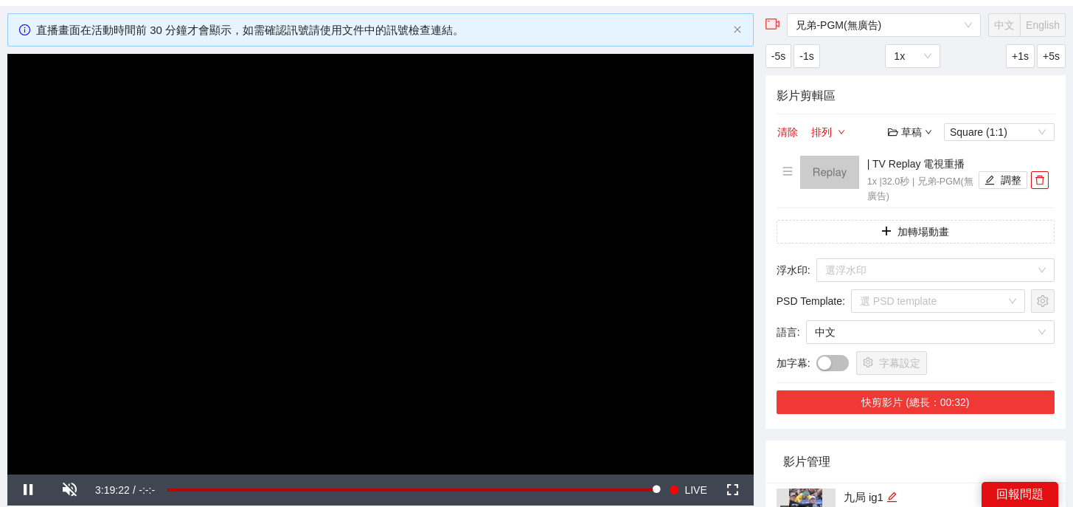
click at [951, 398] on button "快剪影片 (總長：00:32)" at bounding box center [915, 402] width 278 height 24
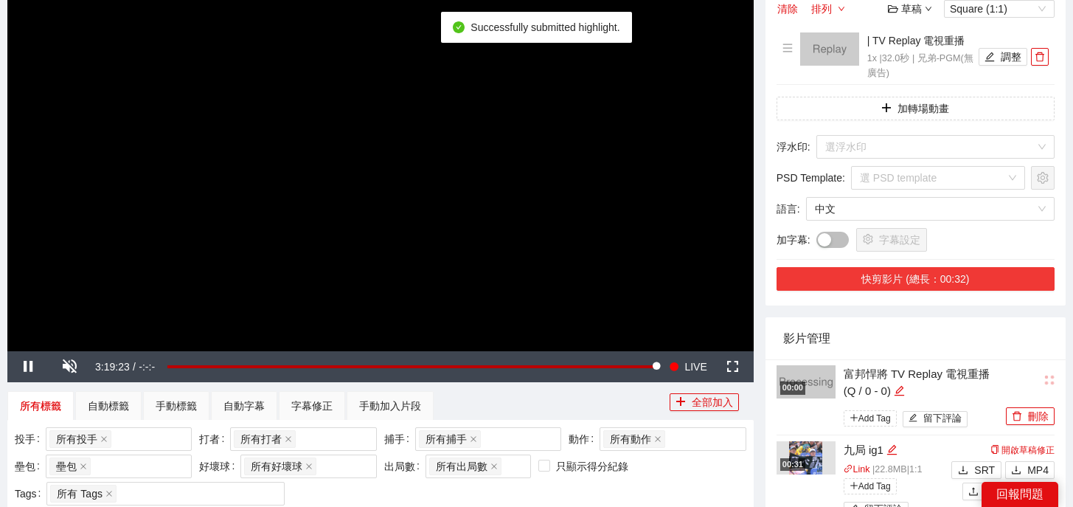
scroll to position [215, 0]
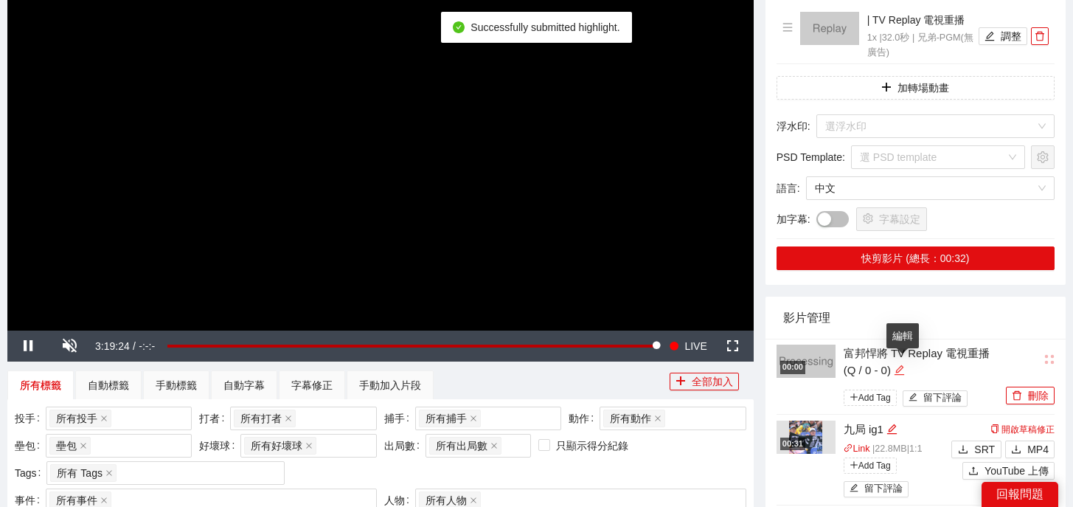
click at [900, 370] on icon "edit" at bounding box center [899, 370] width 10 height 10
drag, startPoint x: 964, startPoint y: 372, endPoint x: 774, endPoint y: 341, distance: 192.0
type textarea "*"
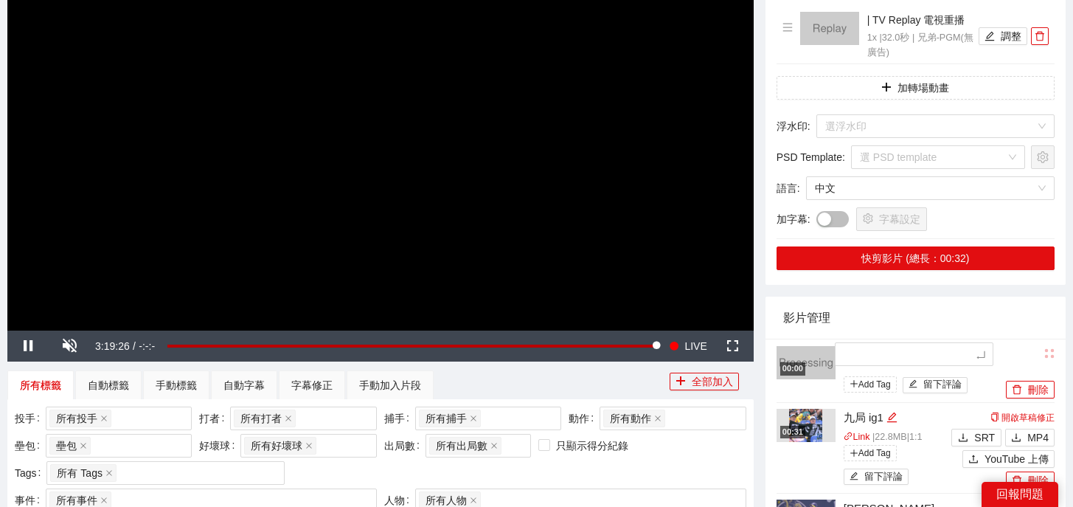
type textarea "*"
type textarea "**"
type textarea "***"
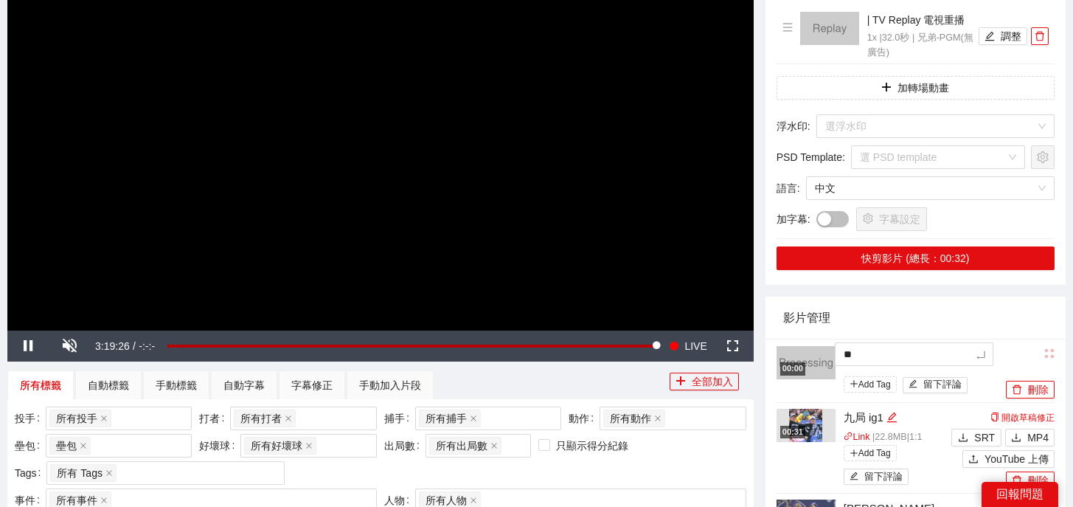
type textarea "***"
type textarea "*"
type textarea "**"
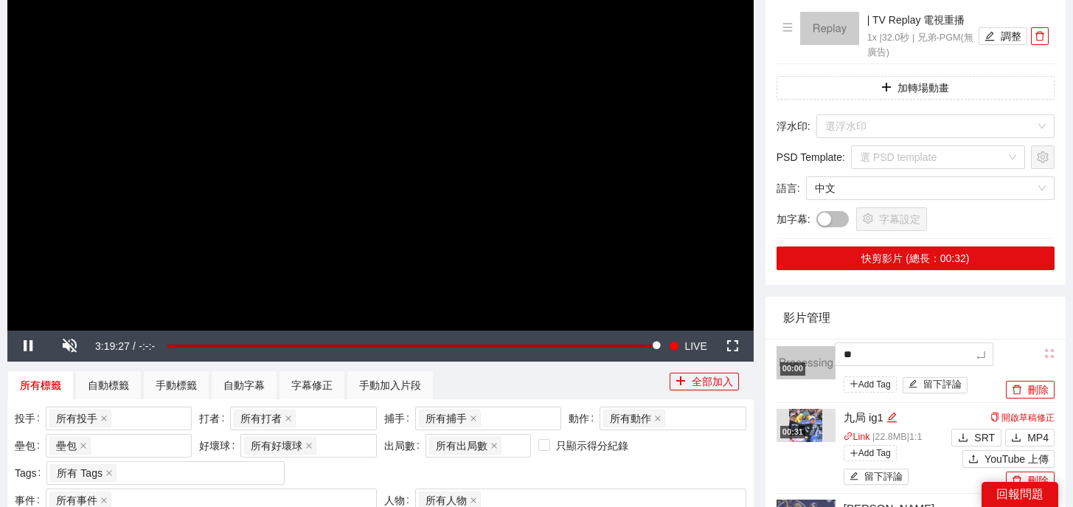
type textarea "***"
type textarea "**"
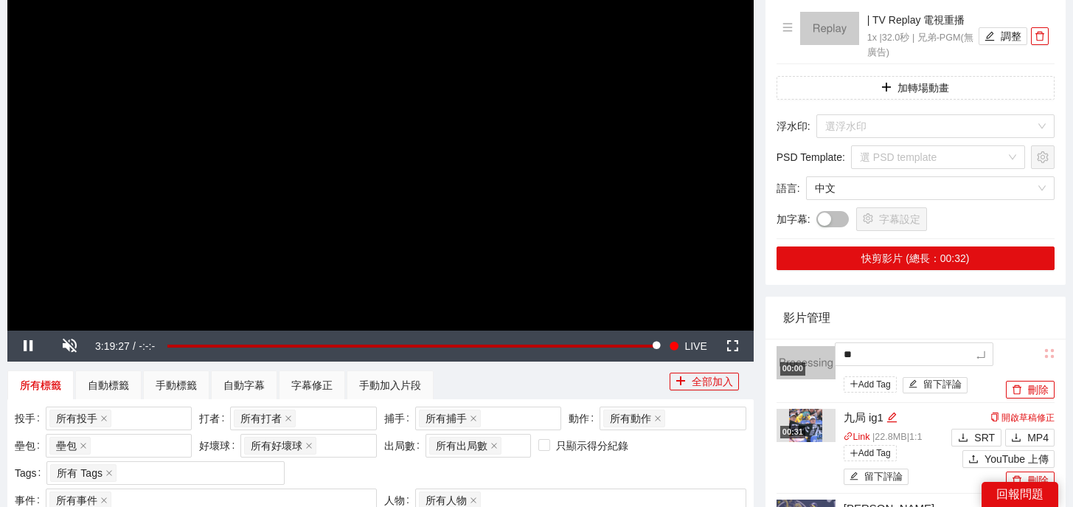
type textarea "**"
type textarea "****"
type textarea "*****"
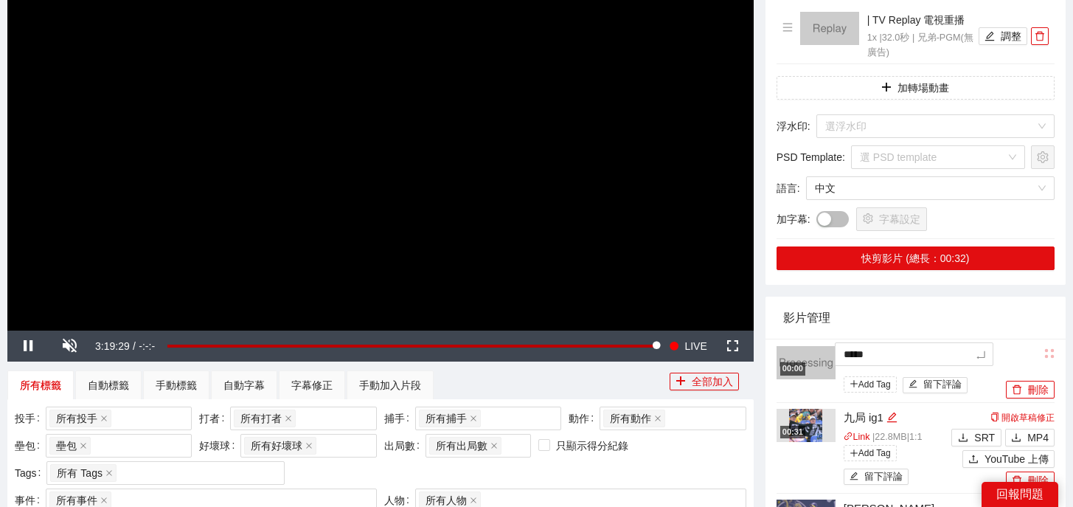
type textarea "******"
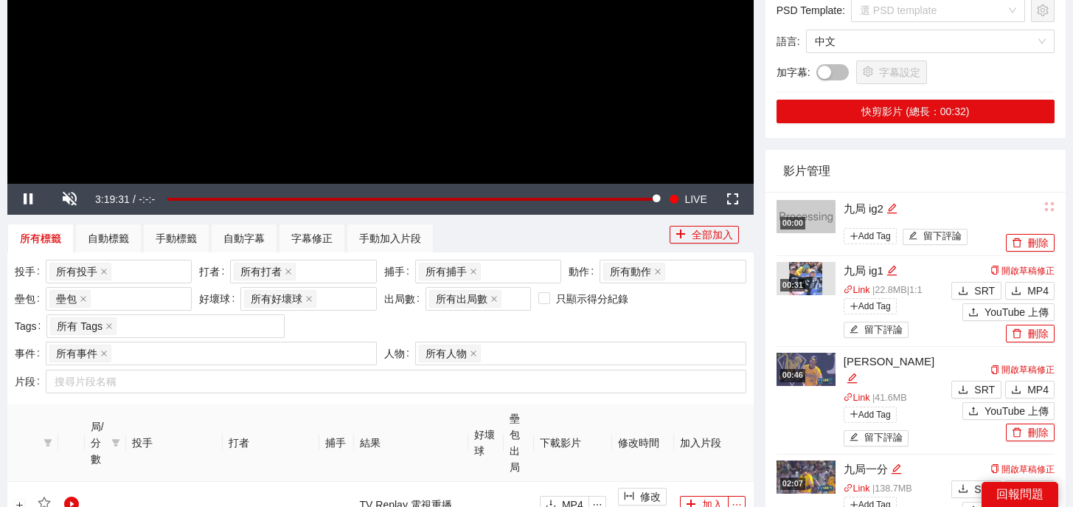
scroll to position [0, 0]
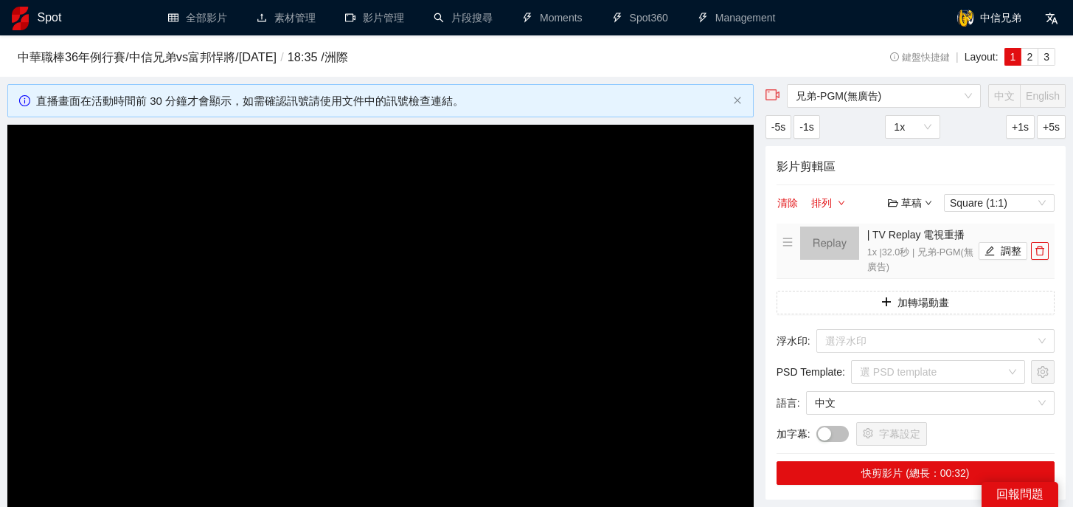
click at [1039, 260] on li "| TV Replay 電視重播 1x | 32.0 秒 | 兄弟-PGM(無廣告) 調整" at bounding box center [915, 250] width 266 height 49
click at [1046, 252] on span "delete" at bounding box center [1040, 251] width 16 height 10
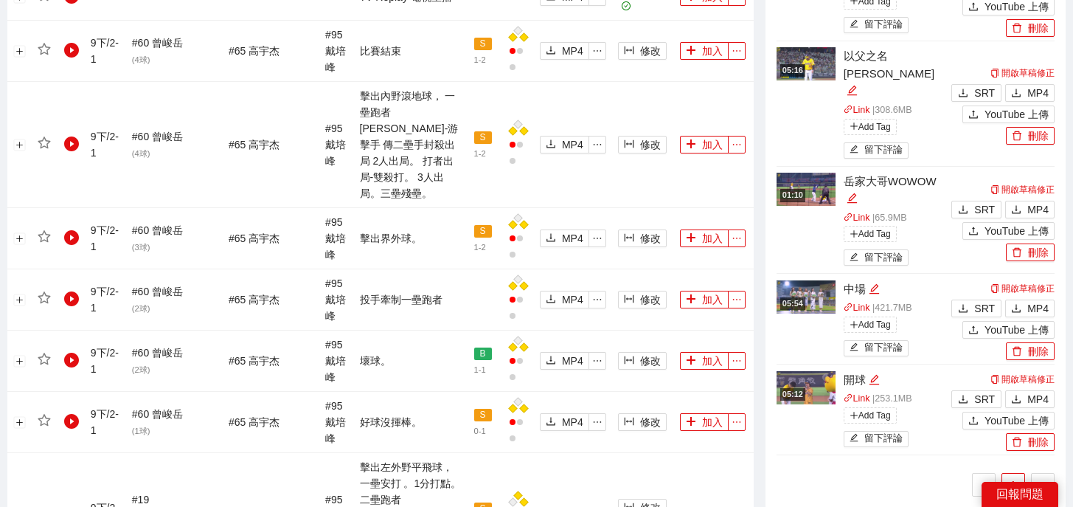
scroll to position [1024, 0]
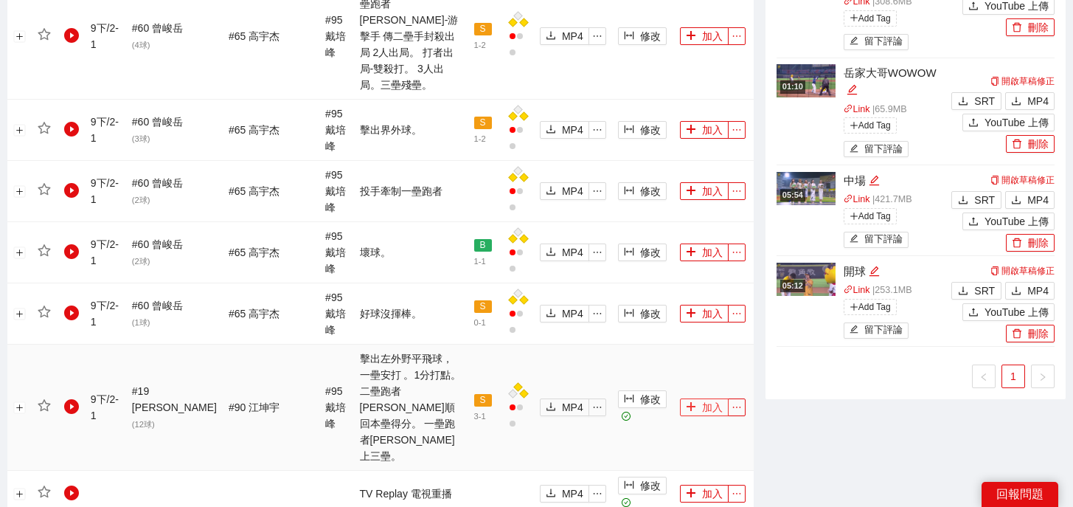
click at [715, 398] on button "加入" at bounding box center [704, 407] width 49 height 18
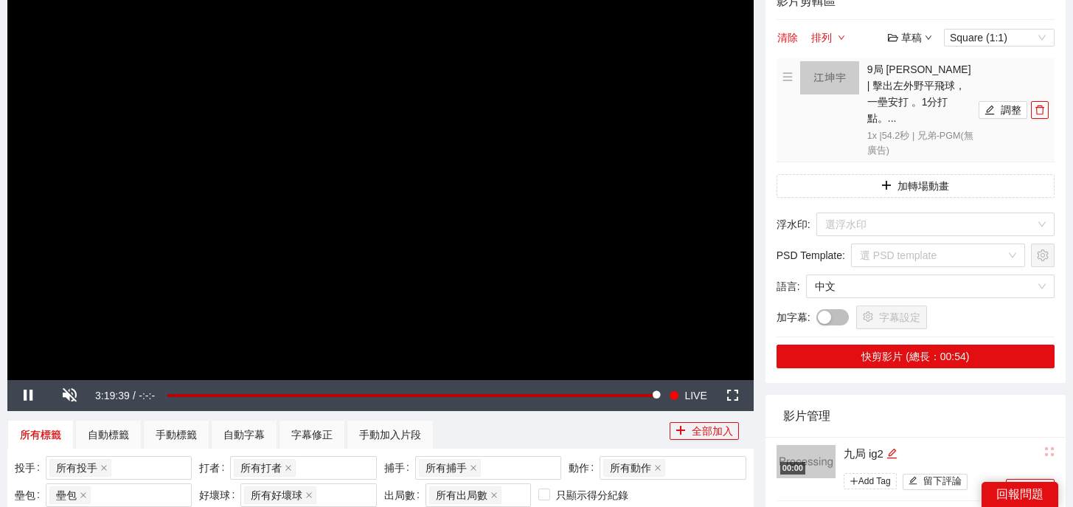
scroll to position [0, 0]
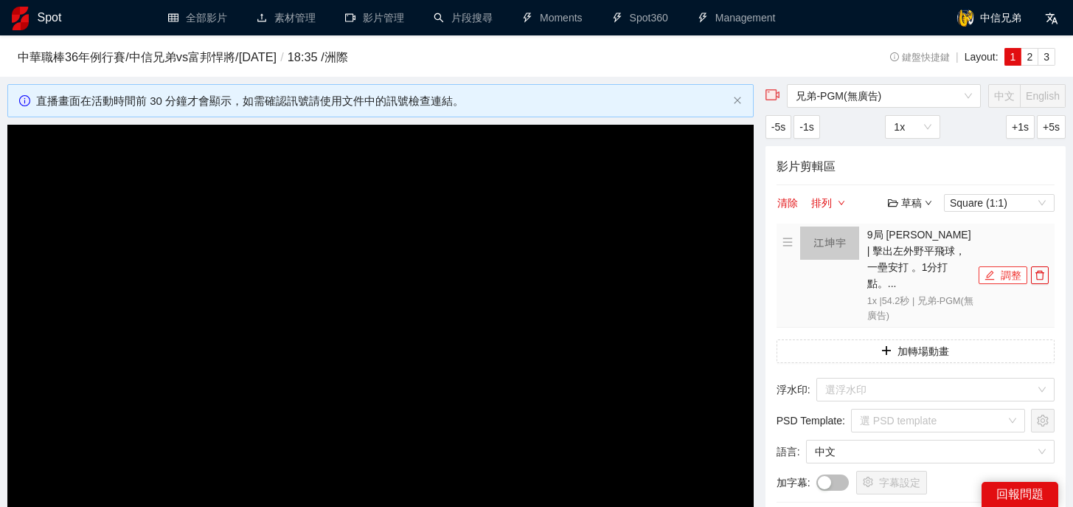
click at [996, 269] on button "調整" at bounding box center [1003, 275] width 49 height 18
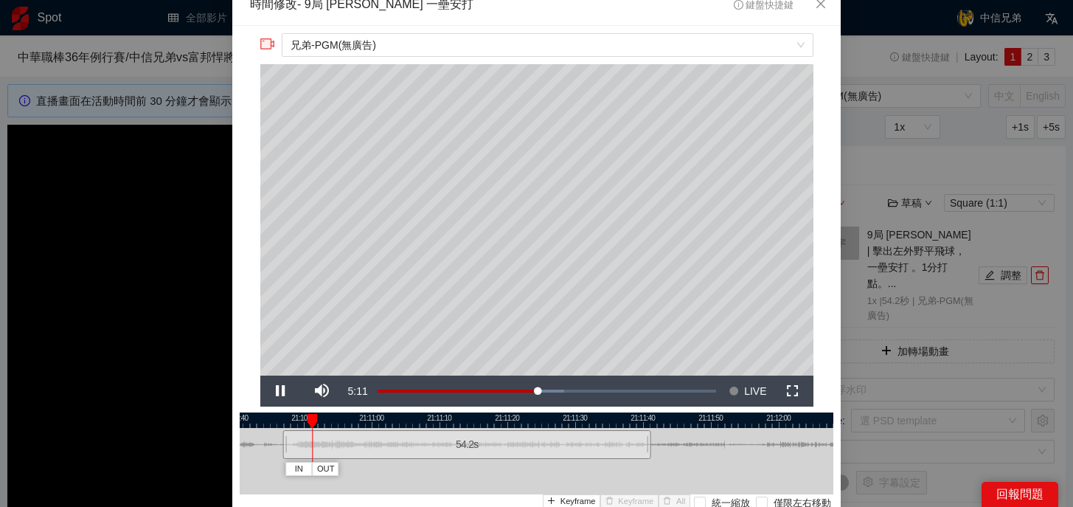
scroll to position [8, 0]
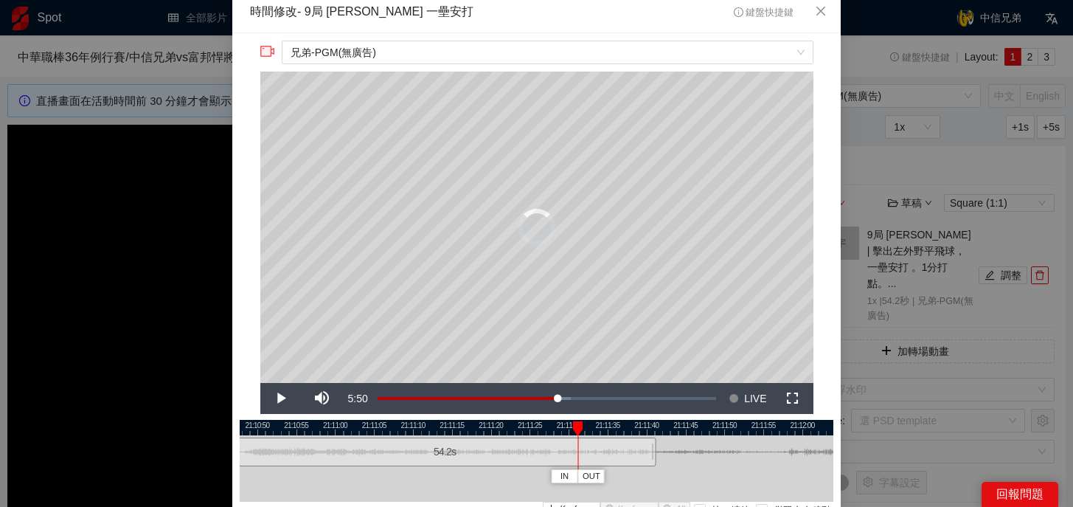
drag, startPoint x: 278, startPoint y: 423, endPoint x: 581, endPoint y: 429, distance: 303.1
click at [581, 429] on div at bounding box center [578, 428] width 10 height 15
drag, startPoint x: 611, startPoint y: 423, endPoint x: 653, endPoint y: 424, distance: 41.3
click at [653, 424] on div at bounding box center [652, 428] width 10 height 15
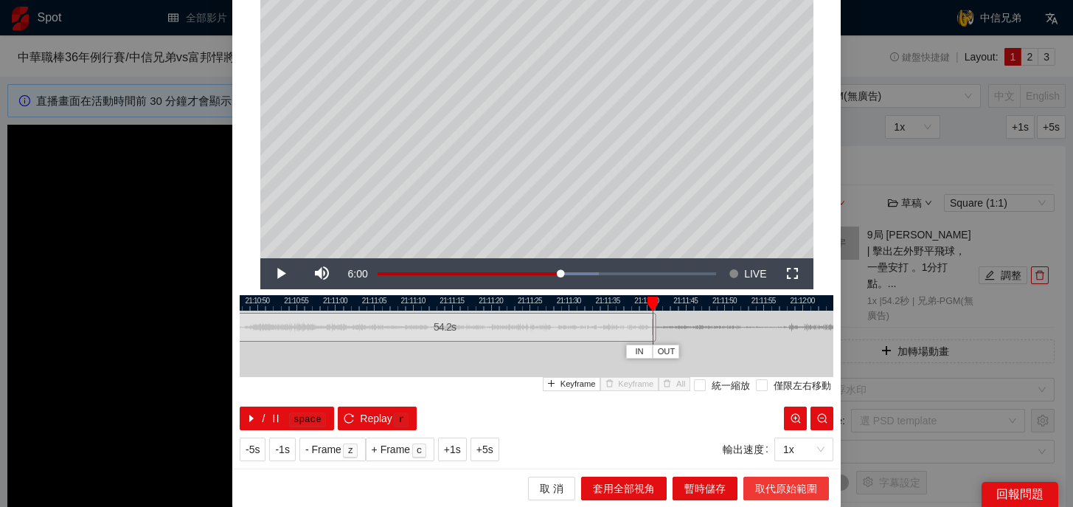
click at [767, 484] on span "取代原始範圍" at bounding box center [786, 488] width 62 height 16
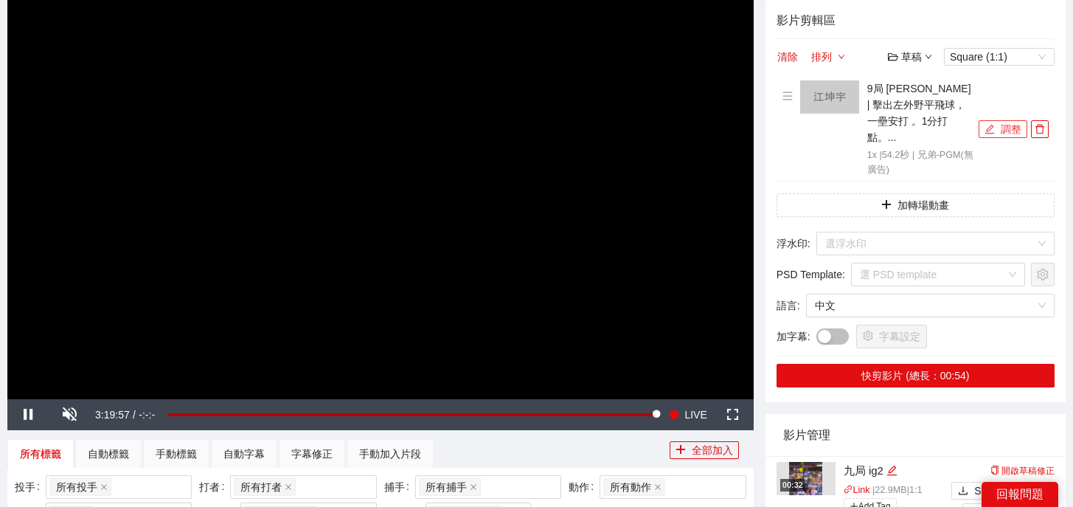
scroll to position [160, 0]
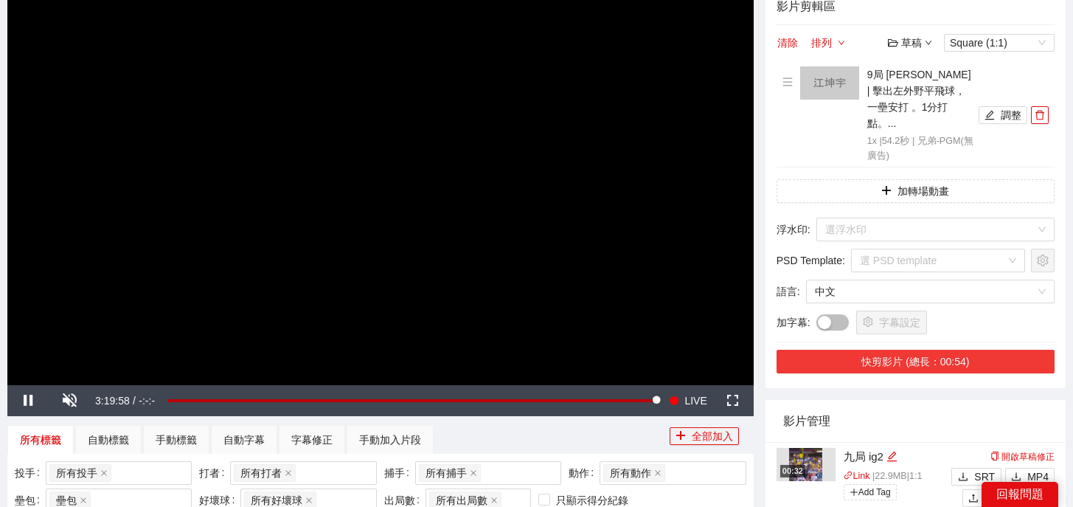
click at [928, 350] on button "快剪影片 (總長：00:54)" at bounding box center [915, 362] width 278 height 24
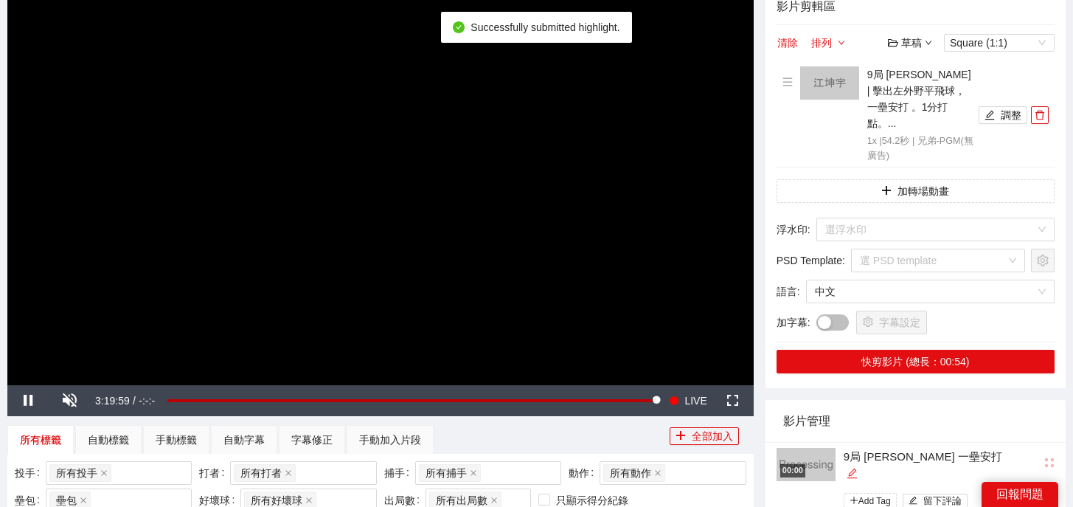
click at [857, 468] on icon "edit" at bounding box center [852, 473] width 10 height 10
drag, startPoint x: 957, startPoint y: 440, endPoint x: 638, endPoint y: 435, distance: 319.3
type textarea "*"
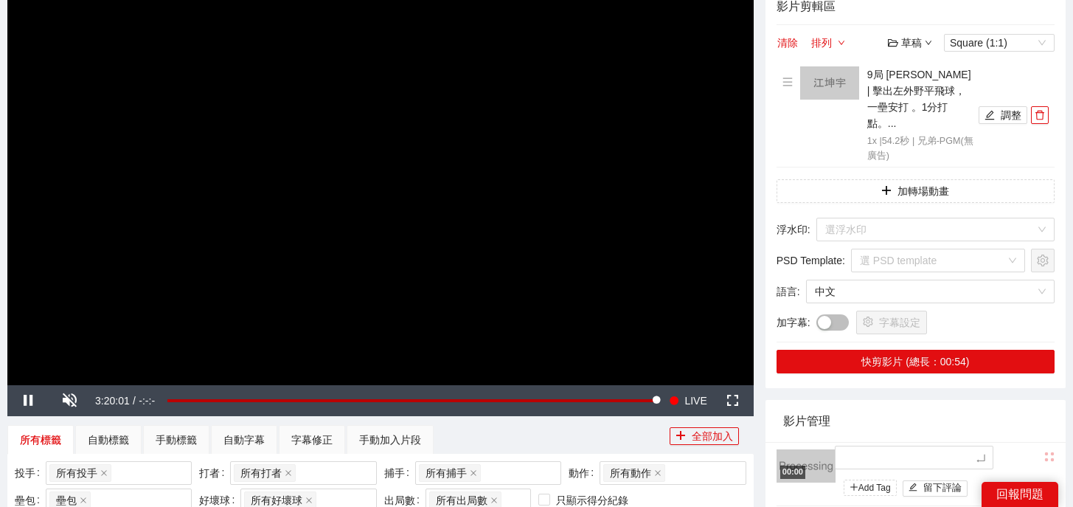
type textarea "*"
type textarea "**"
type textarea "***"
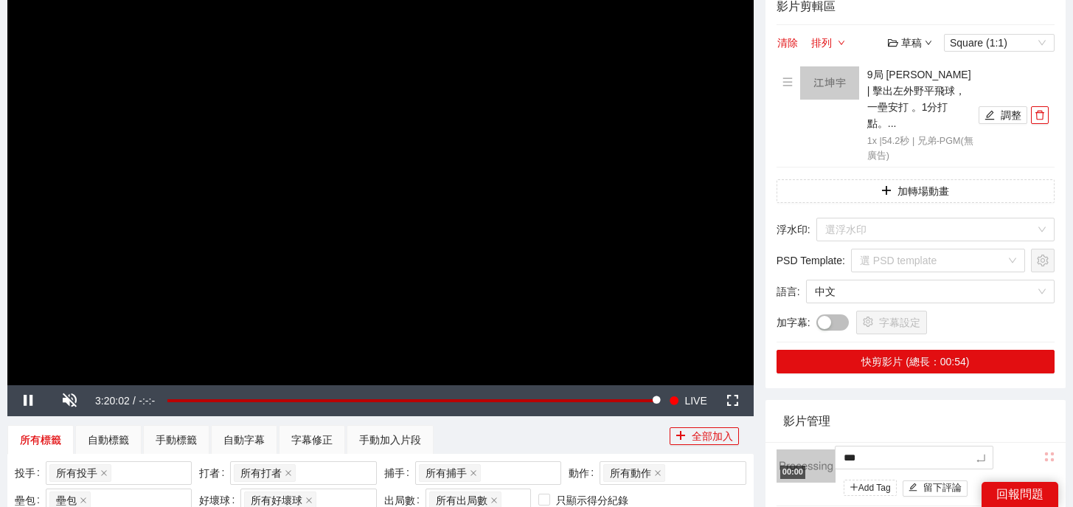
type textarea "*"
type textarea "**"
type textarea "***"
type textarea "**"
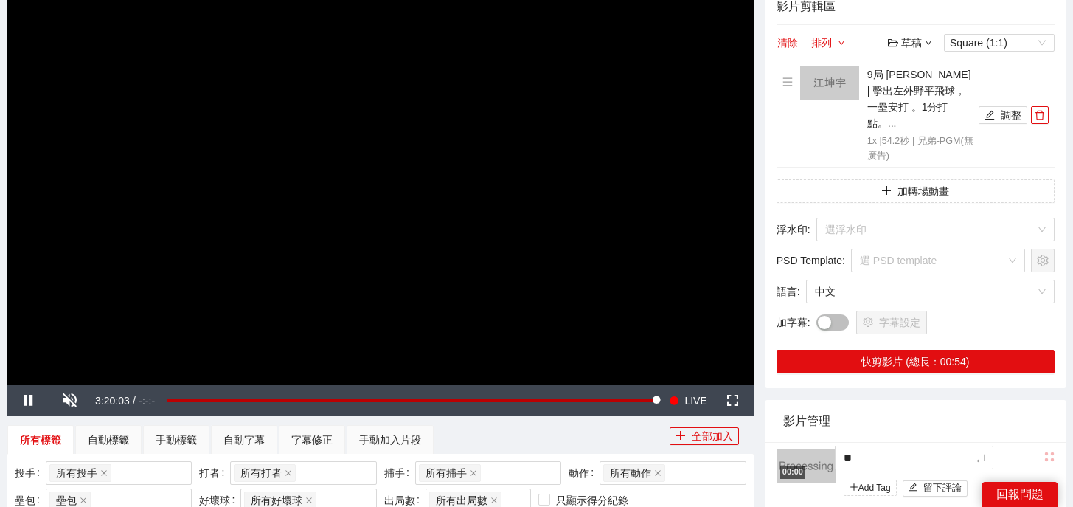
type textarea "**"
type textarea "****"
type textarea "*****"
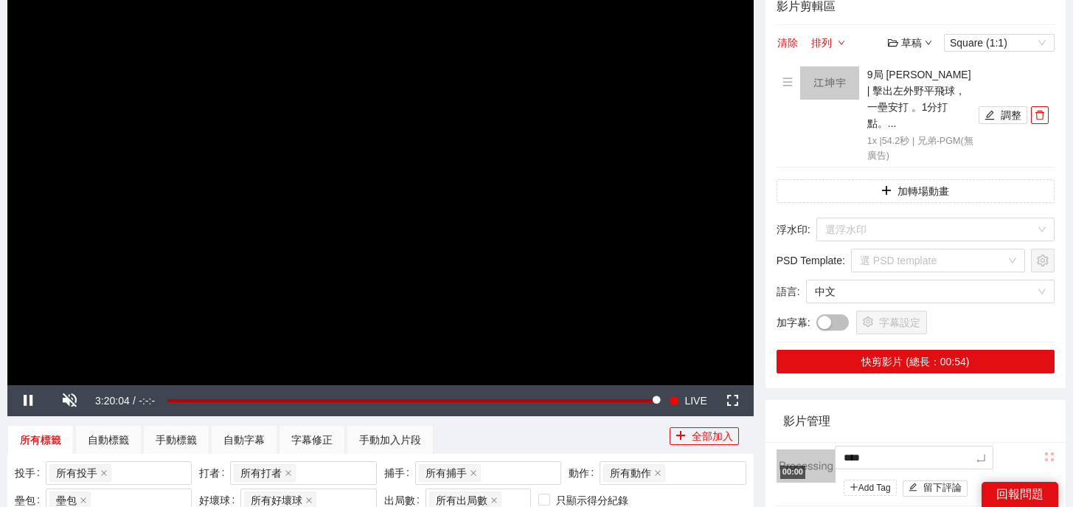
type textarea "*****"
type textarea "******"
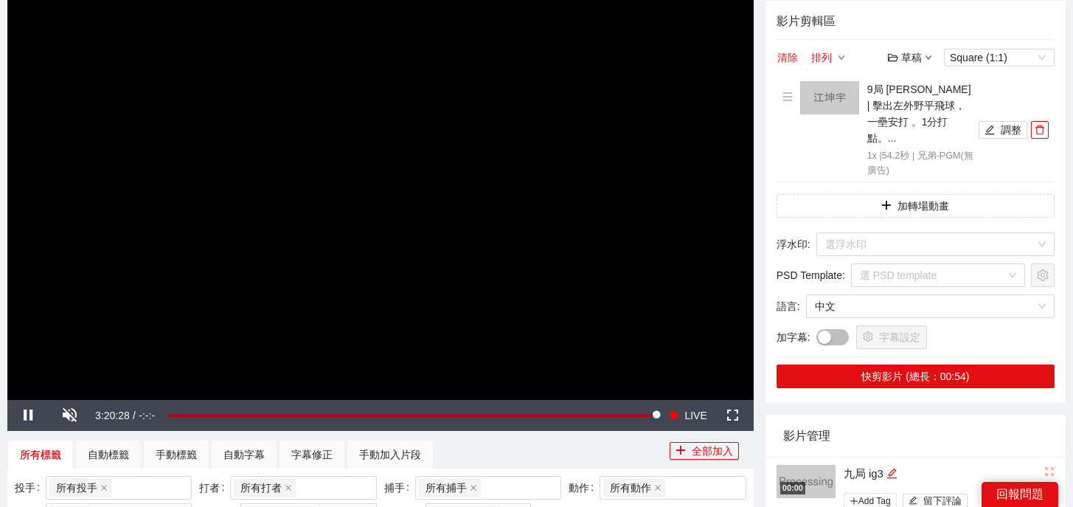
scroll to position [141, 0]
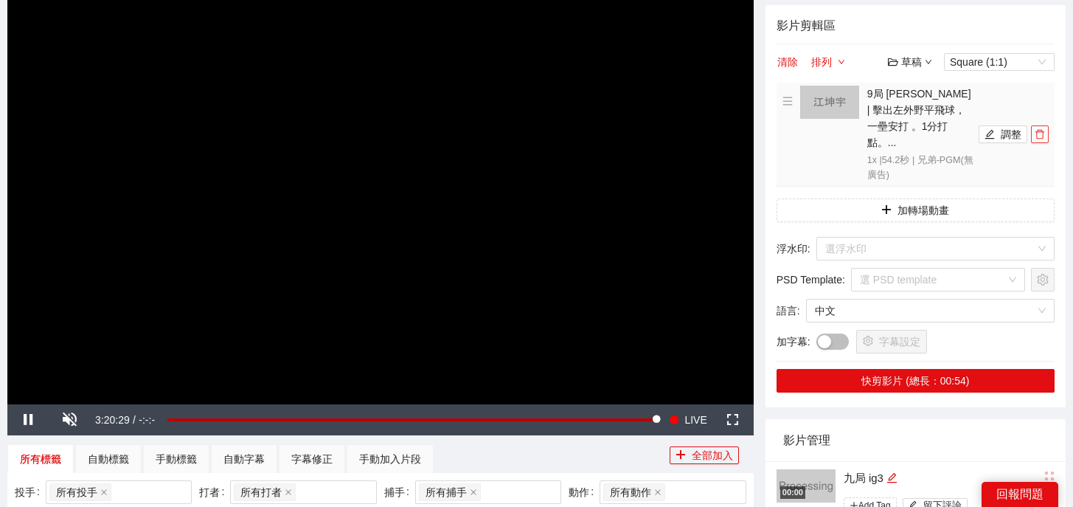
click at [1043, 132] on button "button" at bounding box center [1040, 134] width 18 height 18
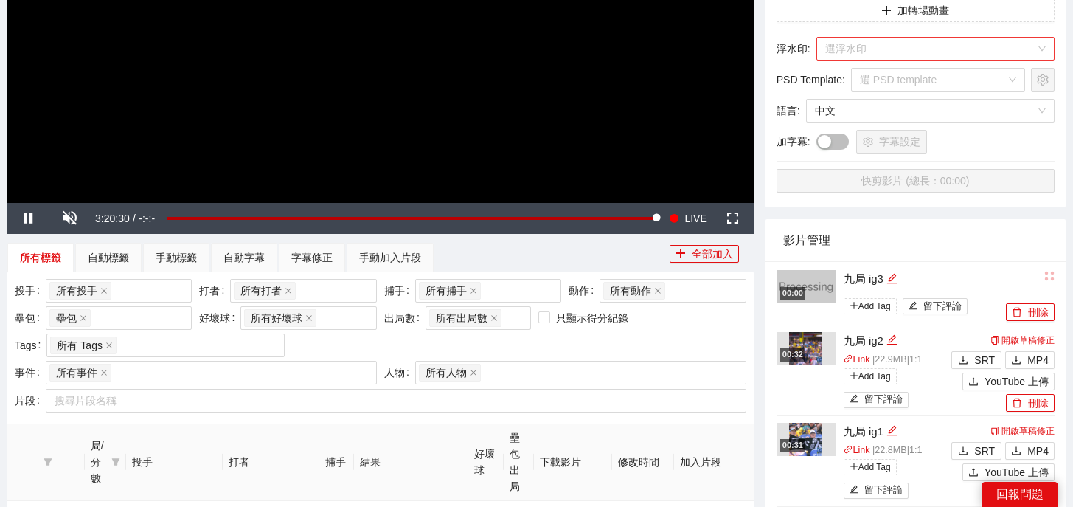
scroll to position [577, 0]
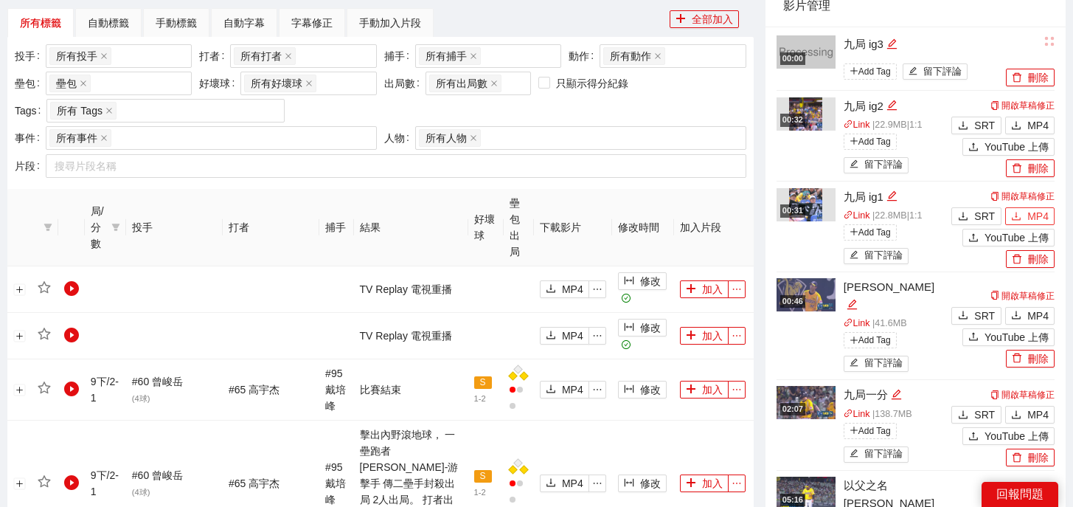
click at [1026, 215] on button "MP4" at bounding box center [1029, 216] width 49 height 18
click at [1038, 128] on span "MP4" at bounding box center [1037, 125] width 21 height 16
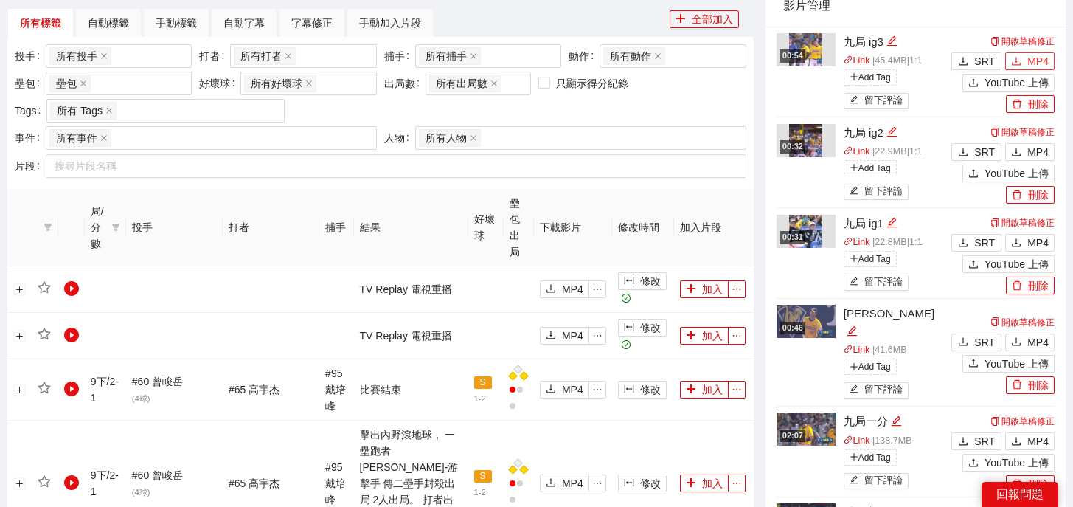
click at [1028, 63] on span "MP4" at bounding box center [1037, 61] width 21 height 16
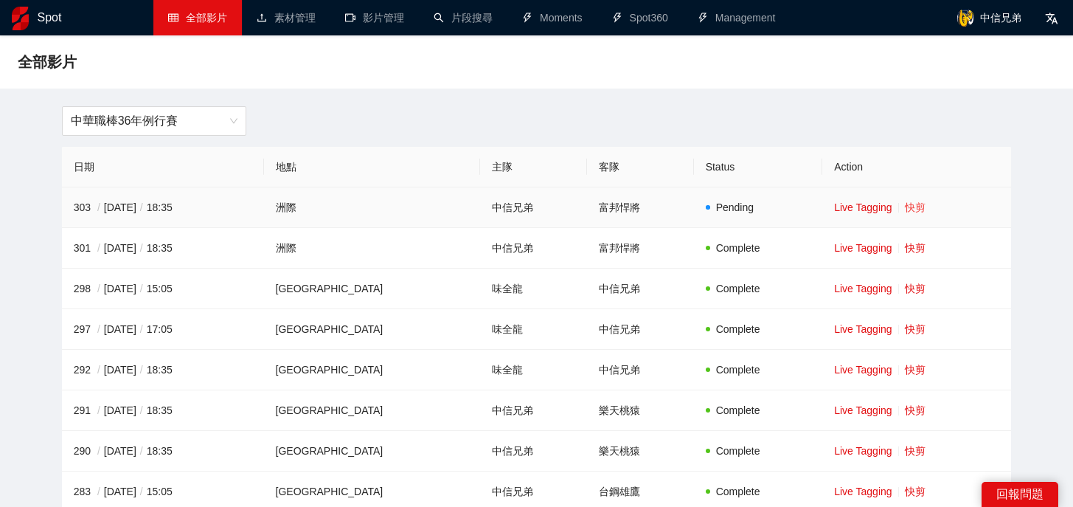
click at [905, 212] on link "快剪" at bounding box center [915, 207] width 21 height 12
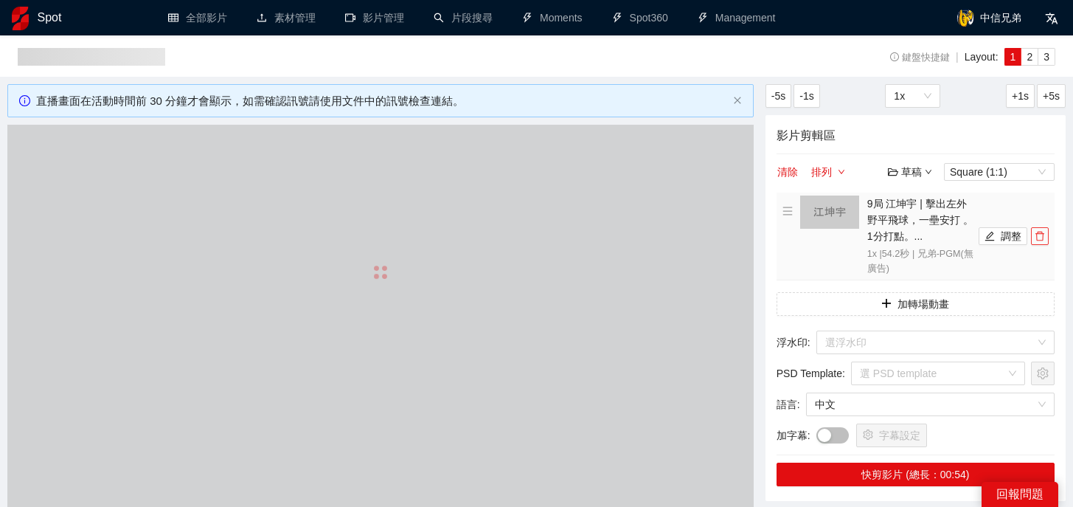
click at [1042, 233] on icon "delete" at bounding box center [1039, 237] width 9 height 10
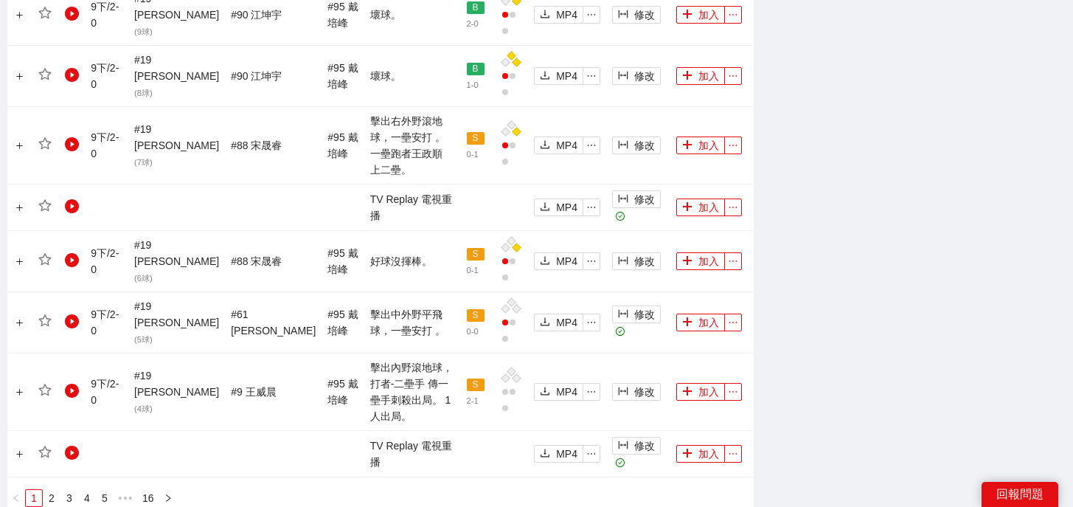
scroll to position [1660, 0]
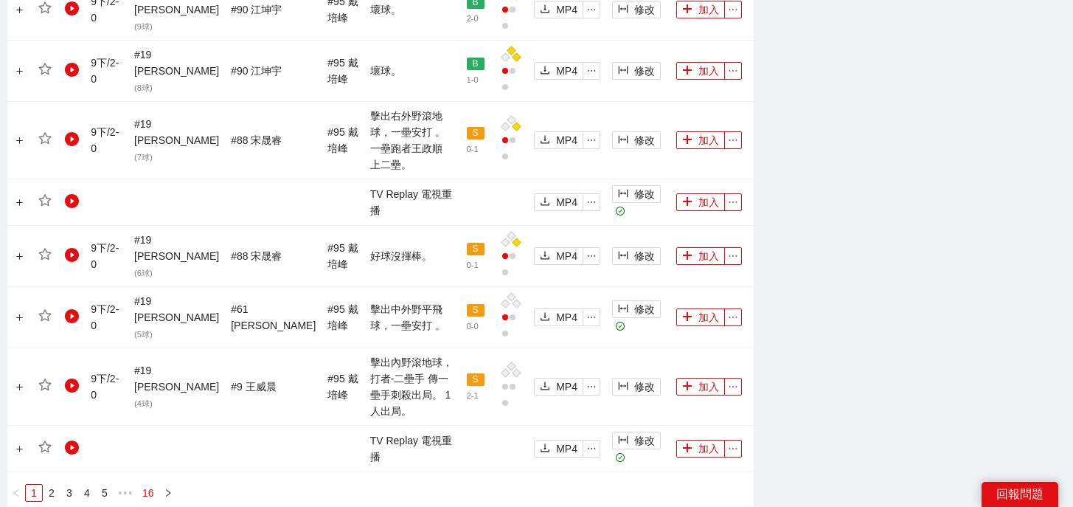
click at [147, 484] on link "16" at bounding box center [148, 492] width 21 height 16
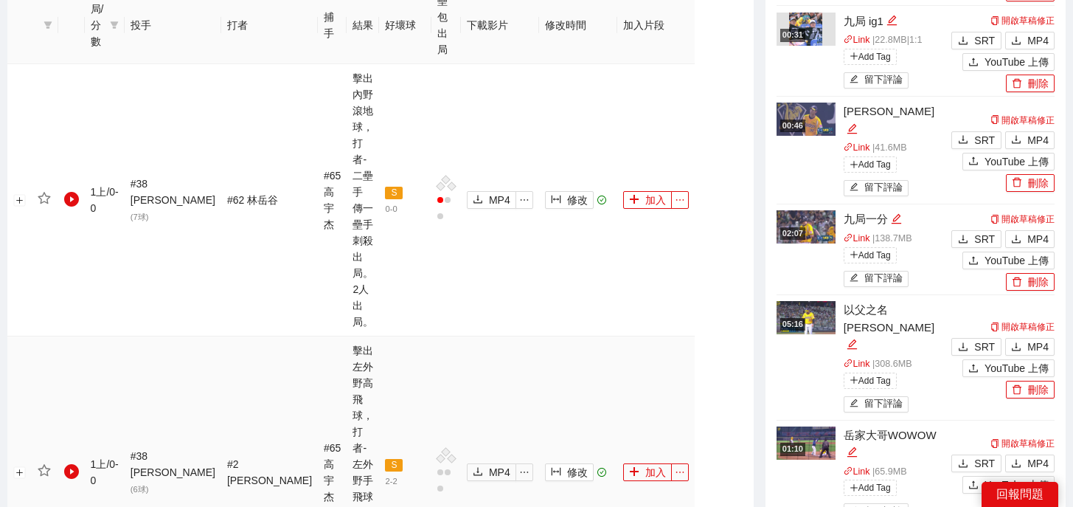
scroll to position [1102, 0]
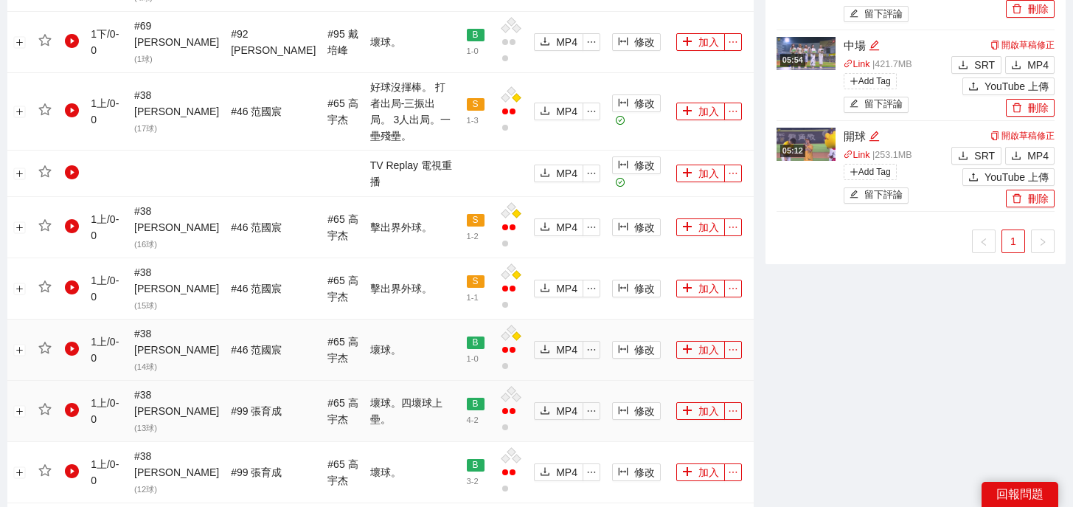
scroll to position [1101, 0]
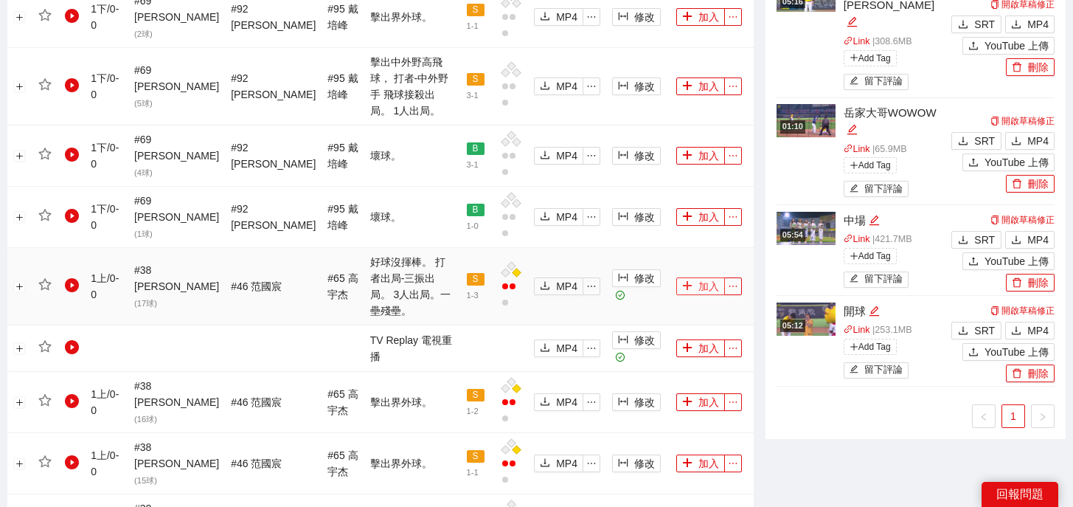
click at [685, 280] on icon "plus" at bounding box center [687, 285] width 10 height 10
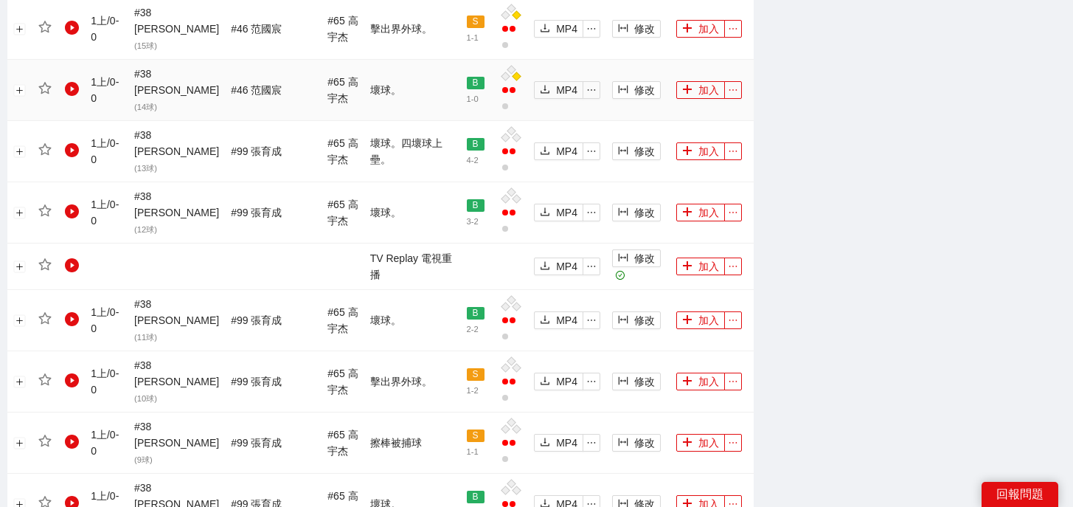
scroll to position [1682, 0]
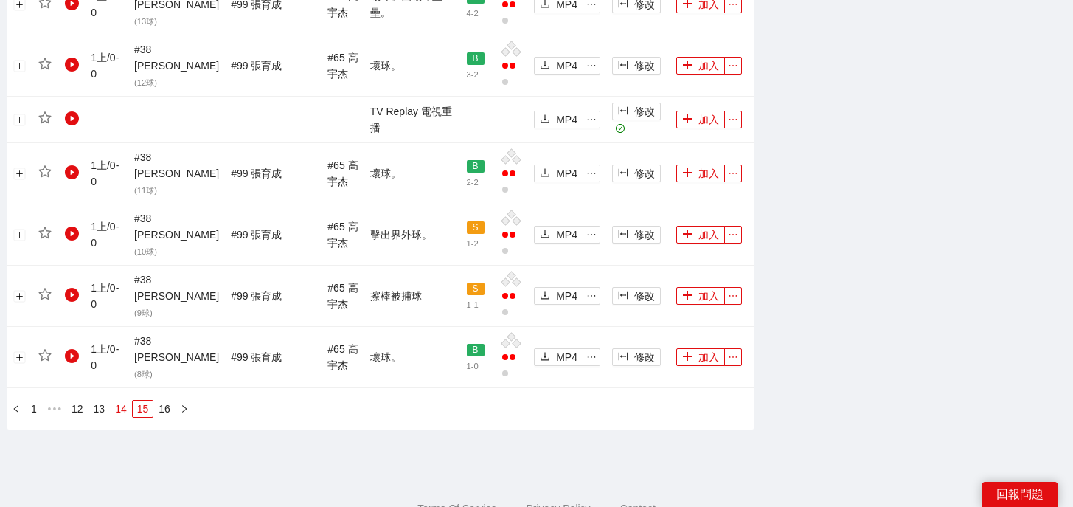
click at [131, 400] on link "14" at bounding box center [121, 408] width 21 height 16
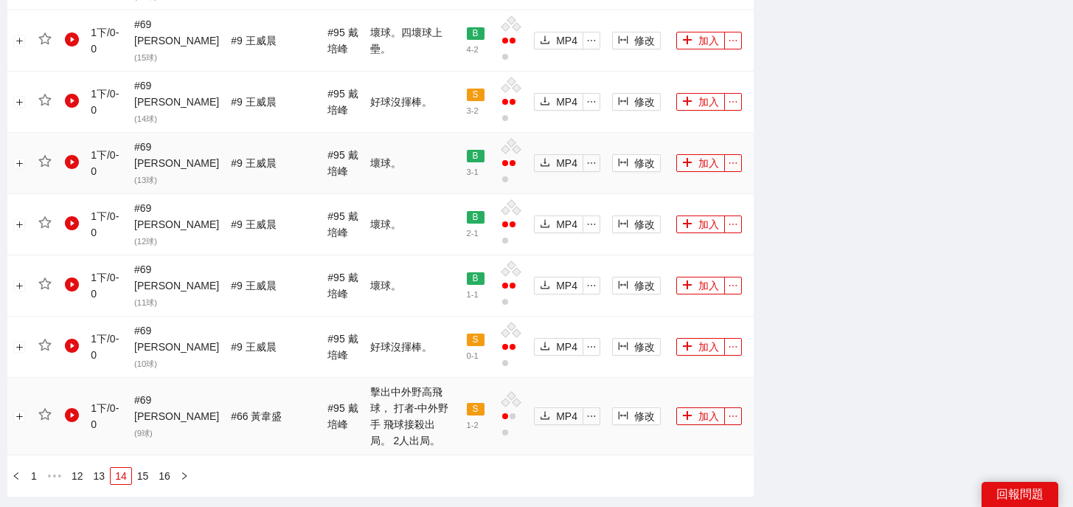
scroll to position [1697, 0]
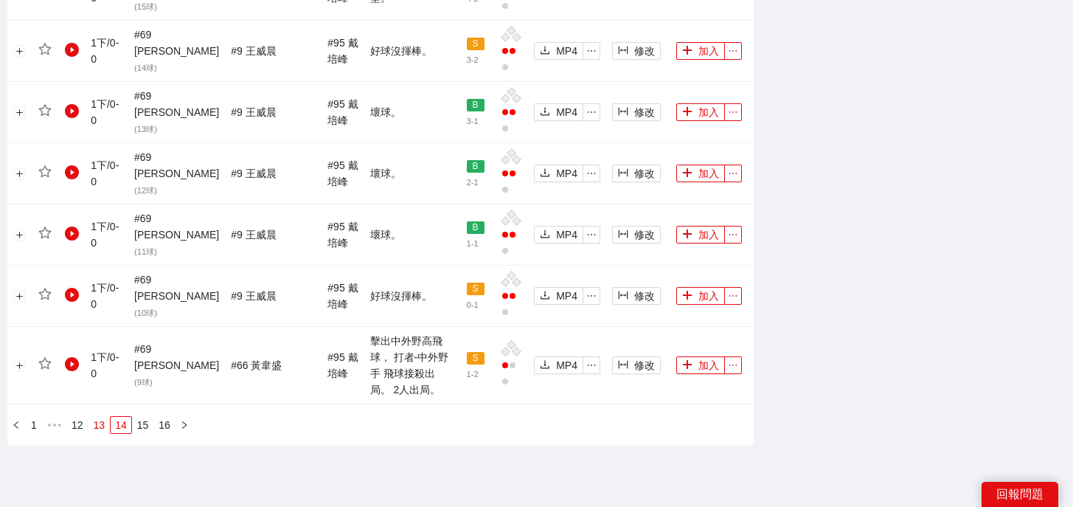
click at [97, 417] on link "13" at bounding box center [99, 425] width 21 height 16
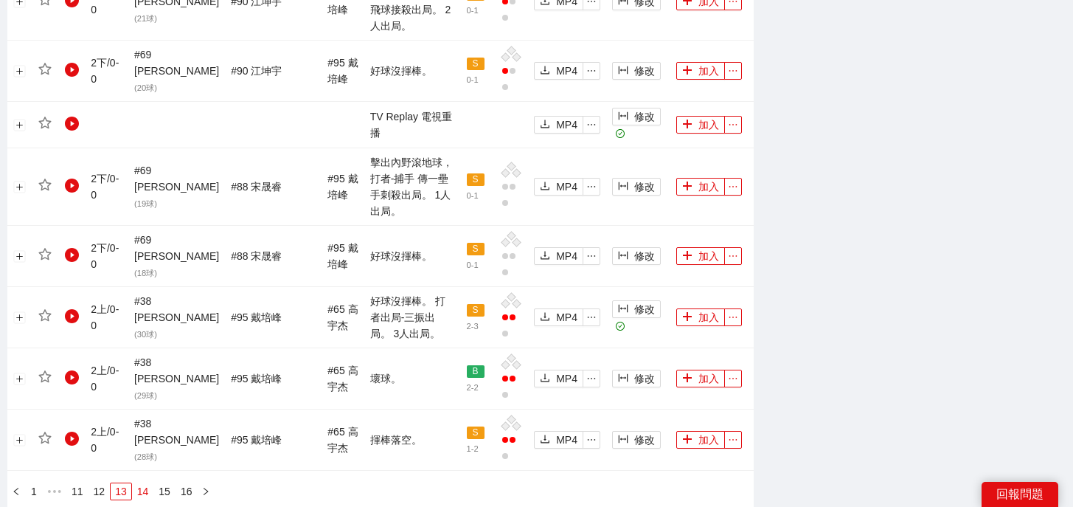
click at [150, 483] on link "14" at bounding box center [143, 491] width 21 height 16
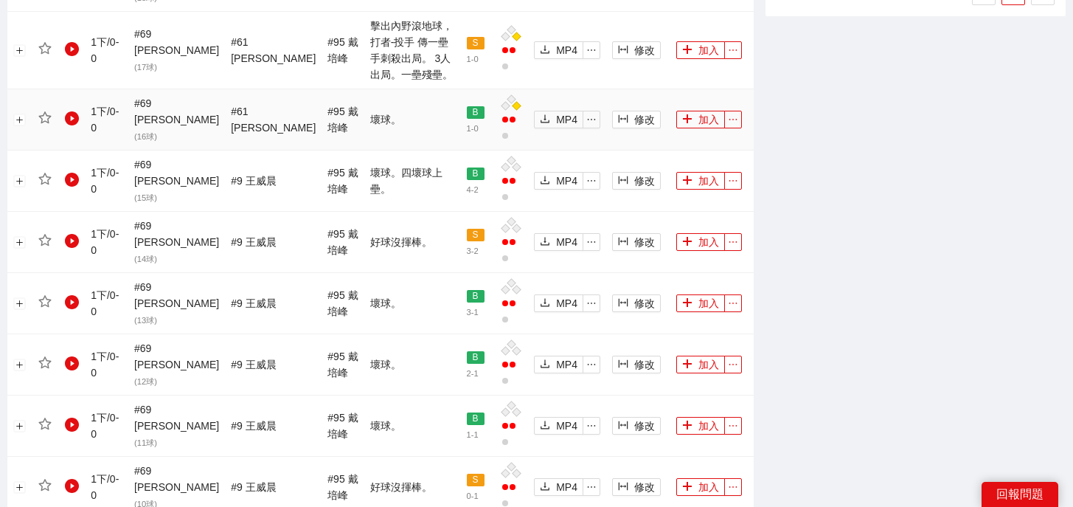
scroll to position [1081, 0]
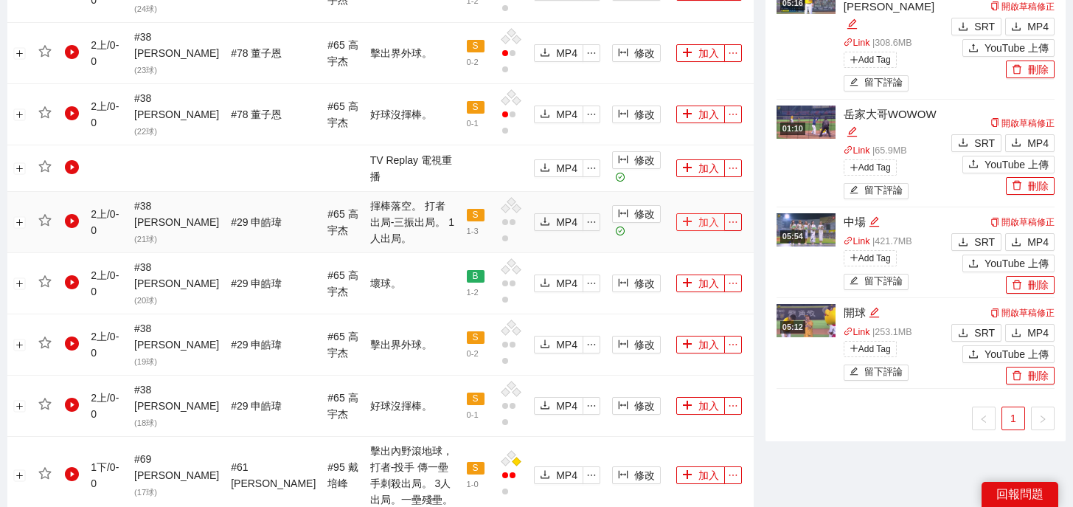
click at [690, 213] on button "加入" at bounding box center [700, 222] width 49 height 18
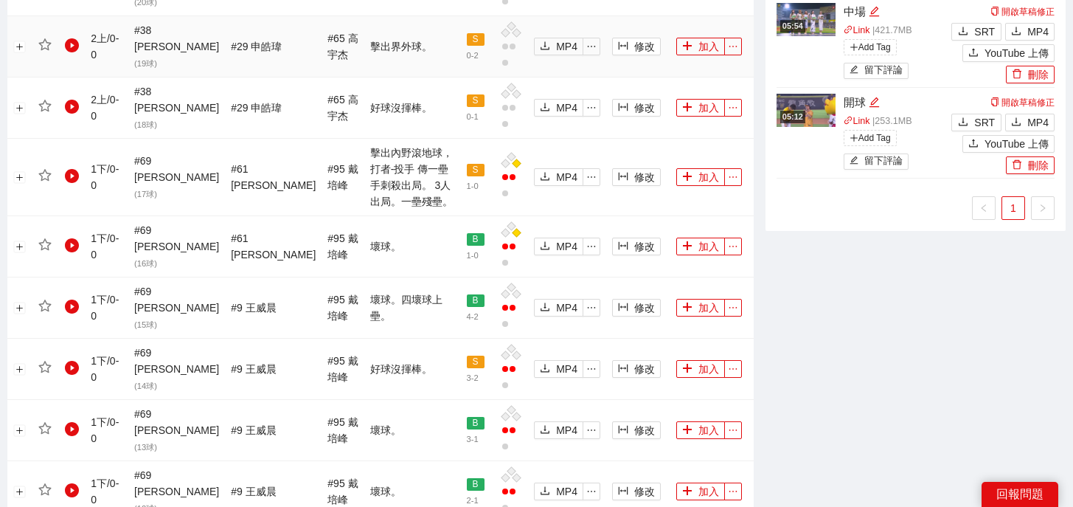
scroll to position [1697, 0]
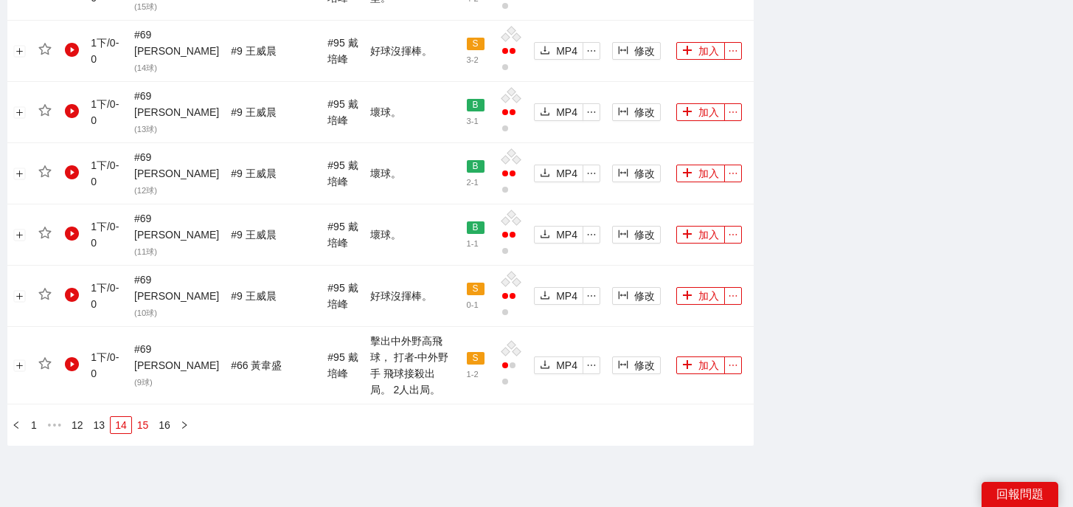
click at [101, 417] on link "13" at bounding box center [99, 425] width 21 height 16
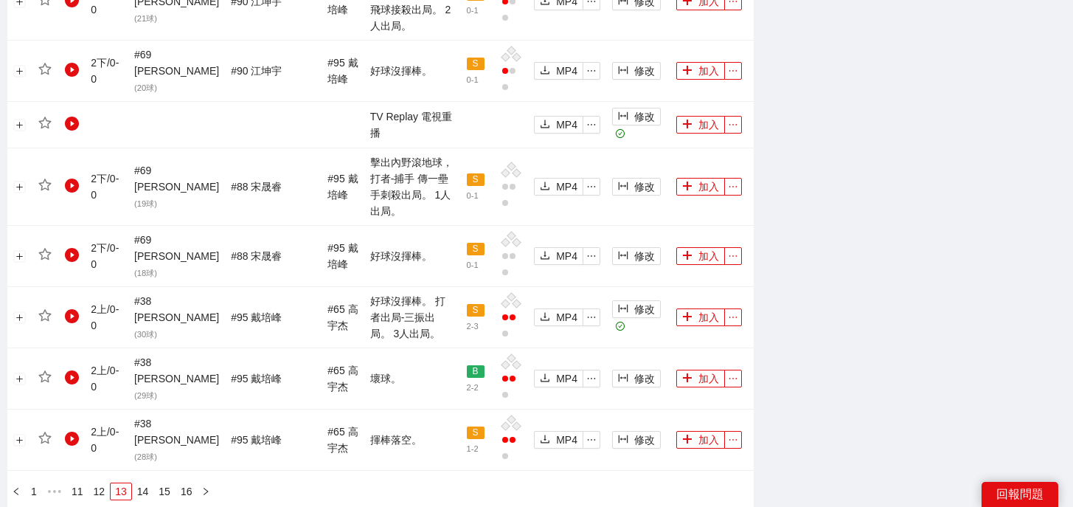
scroll to position [1698, 0]
click at [698, 307] on button "加入" at bounding box center [700, 316] width 49 height 18
click at [104, 482] on link "12" at bounding box center [99, 490] width 21 height 16
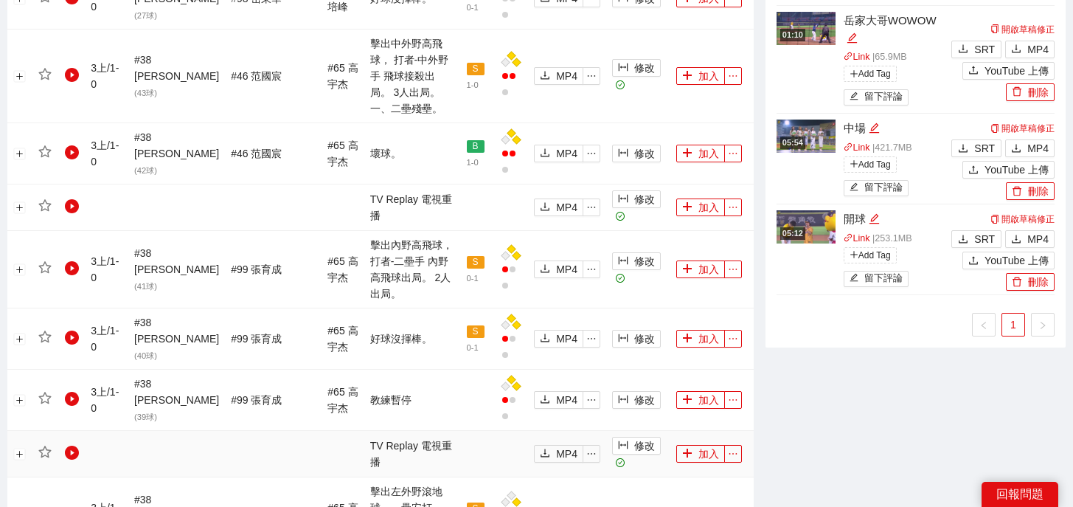
scroll to position [1653, 0]
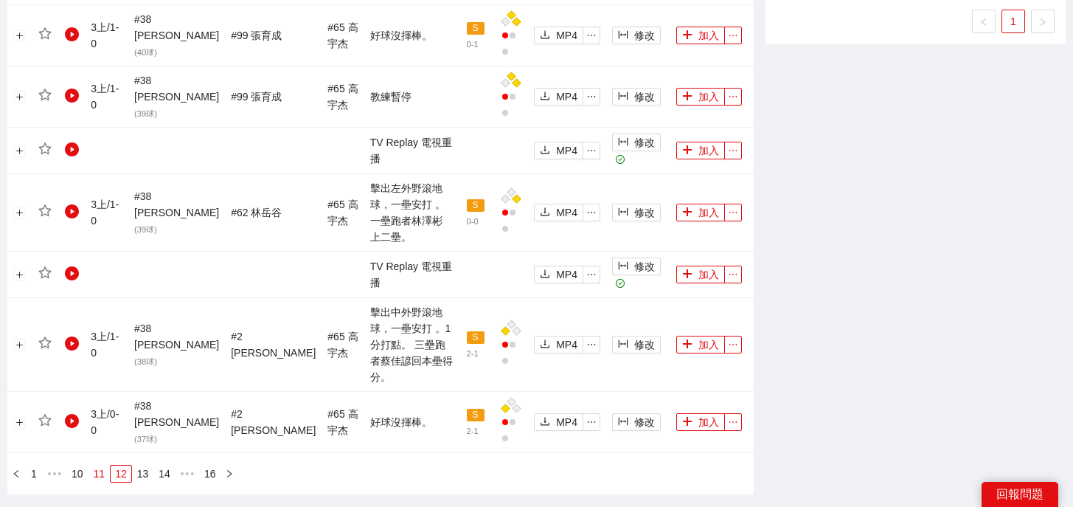
click at [105, 465] on link "11" at bounding box center [99, 473] width 21 height 16
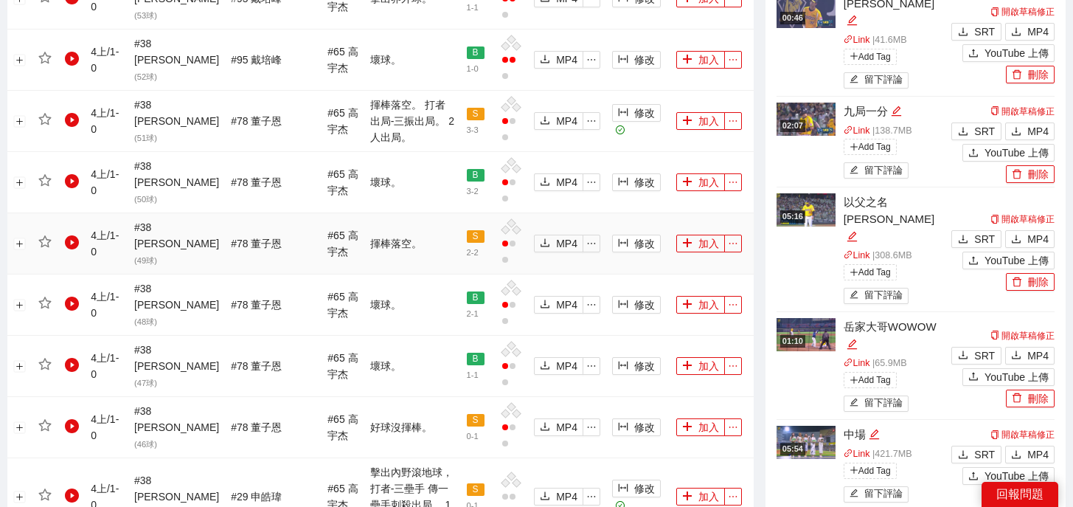
scroll to position [1035, 0]
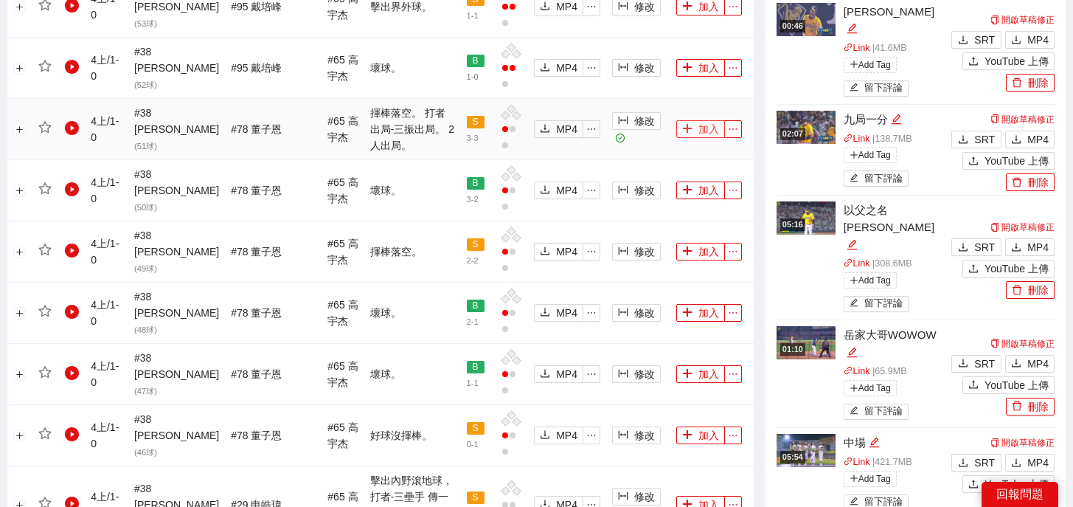
click at [689, 120] on button "加入" at bounding box center [700, 129] width 49 height 18
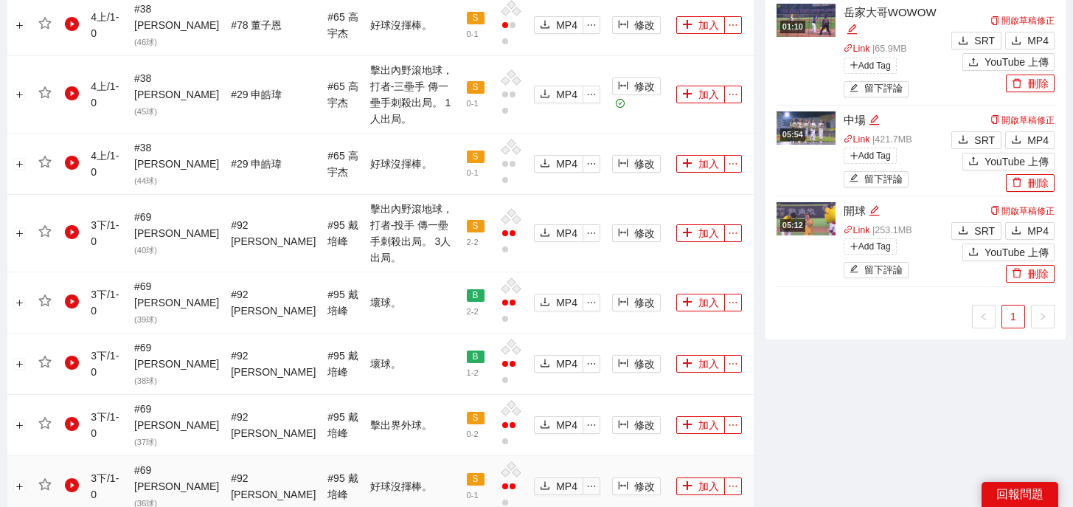
scroll to position [1682, 0]
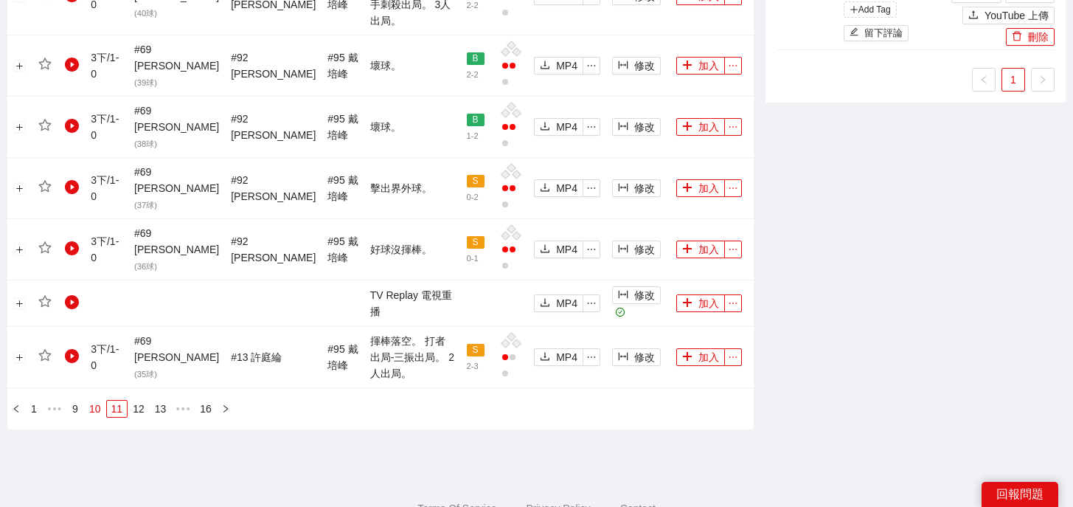
click at [97, 400] on link "10" at bounding box center [95, 408] width 21 height 16
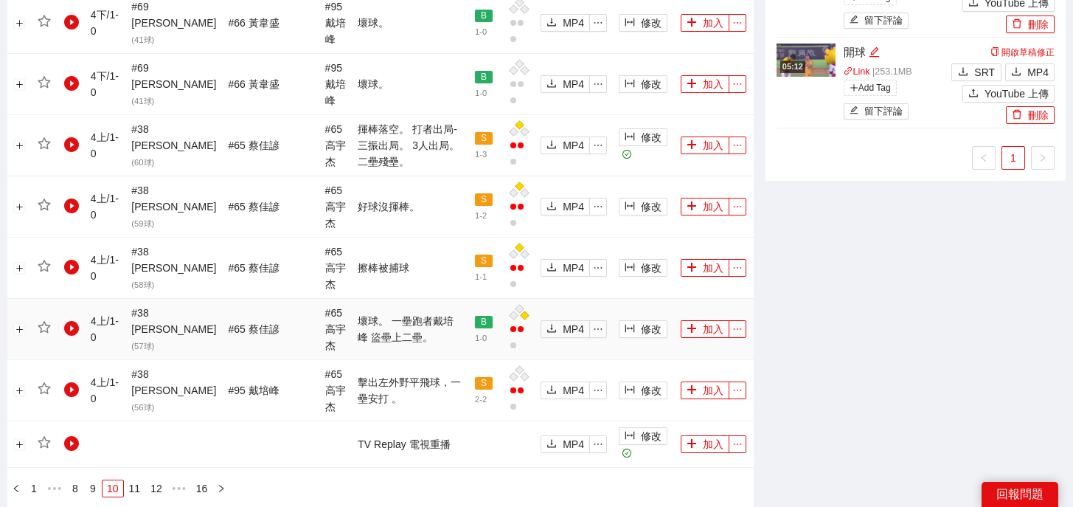
scroll to position [1552, 0]
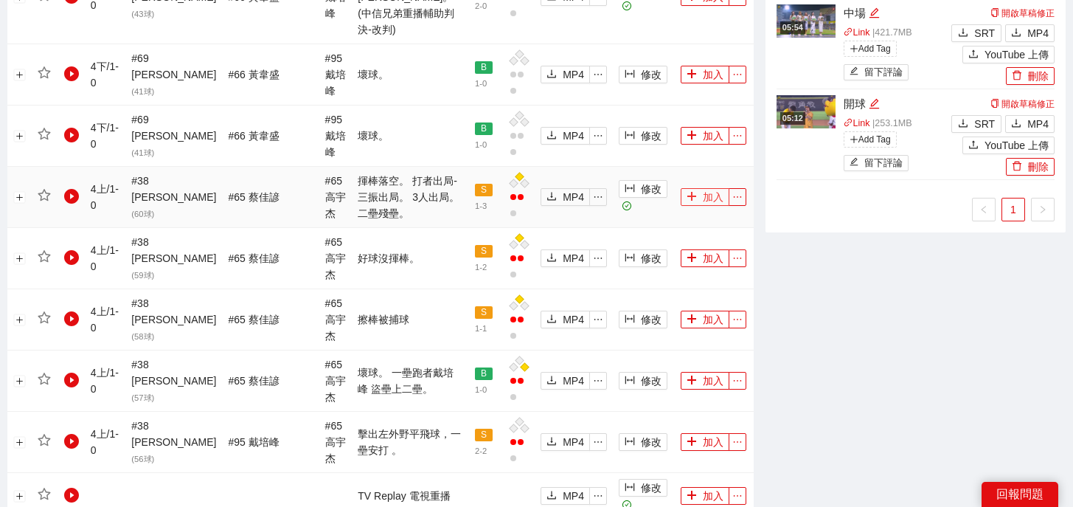
click at [689, 188] on button "加入" at bounding box center [705, 197] width 49 height 18
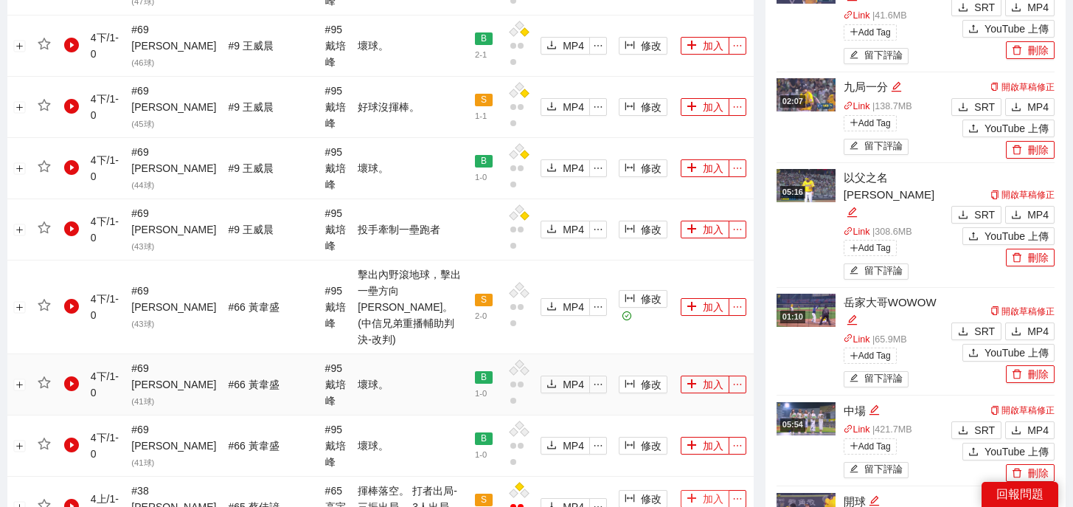
scroll to position [1667, 0]
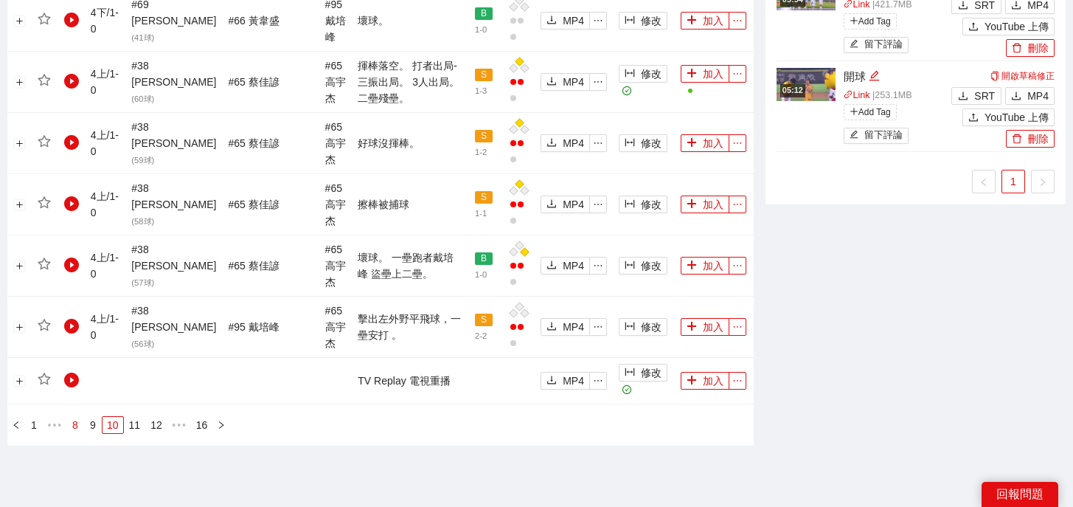
click at [74, 417] on link "8" at bounding box center [75, 425] width 16 height 16
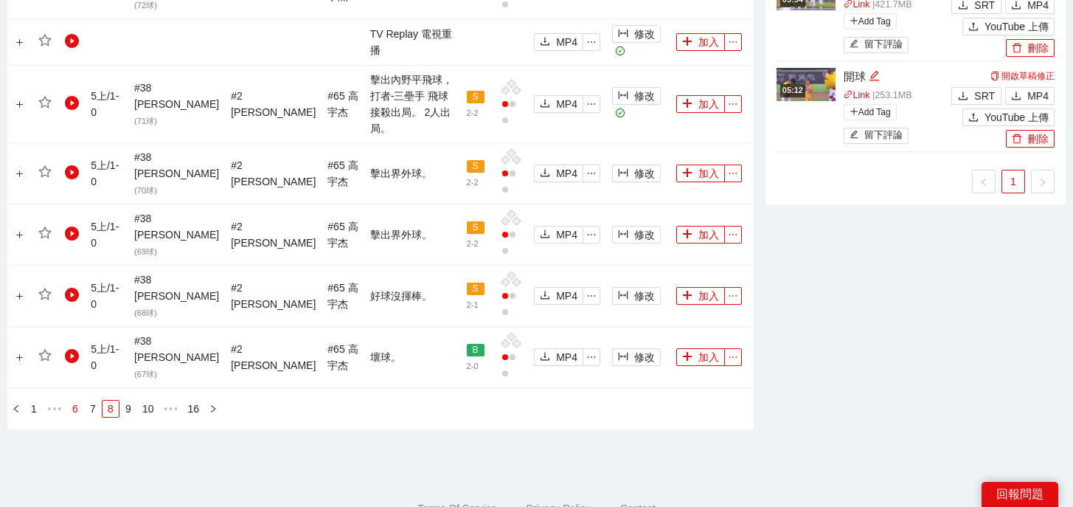
click at [78, 400] on link "6" at bounding box center [75, 408] width 16 height 16
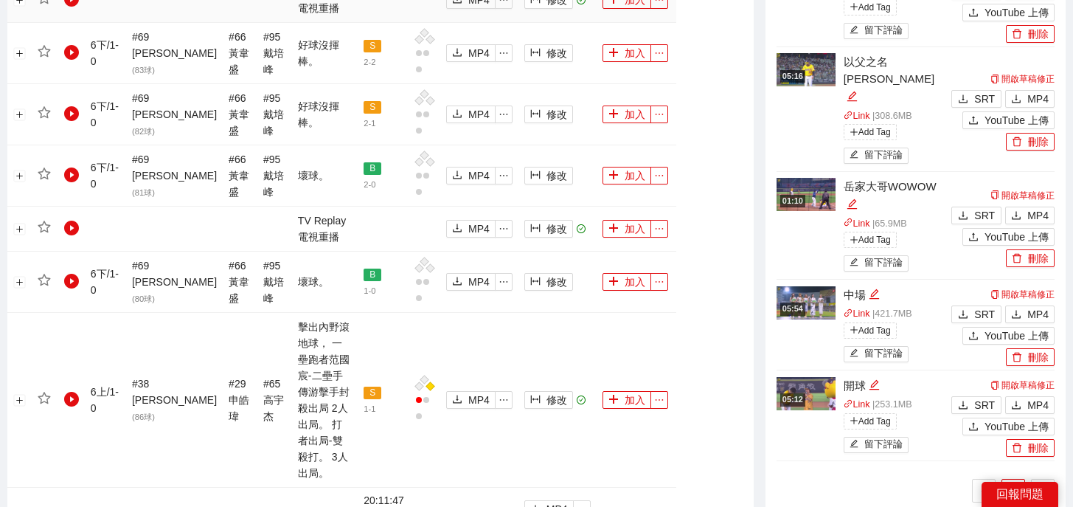
scroll to position [1914, 0]
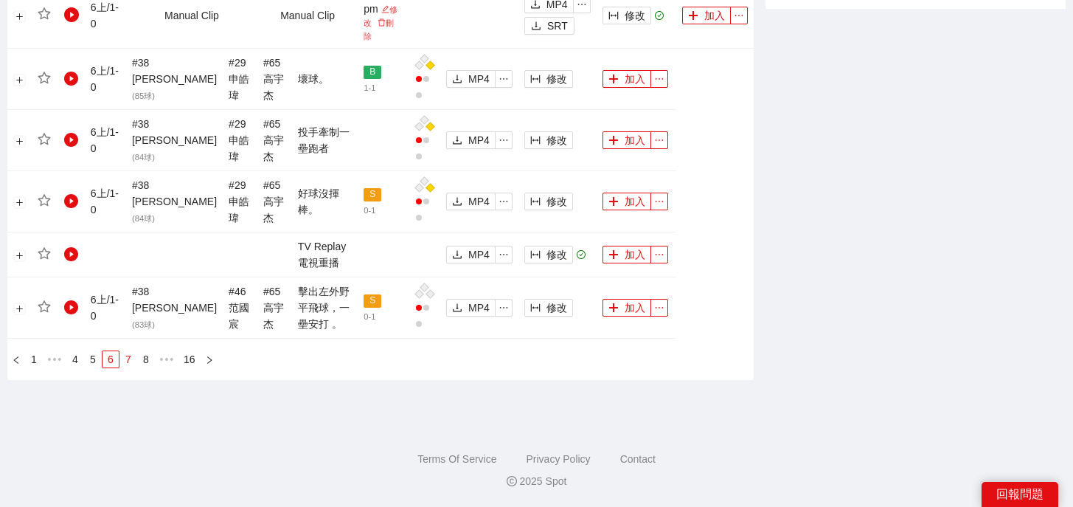
click at [133, 358] on link "7" at bounding box center [128, 359] width 16 height 16
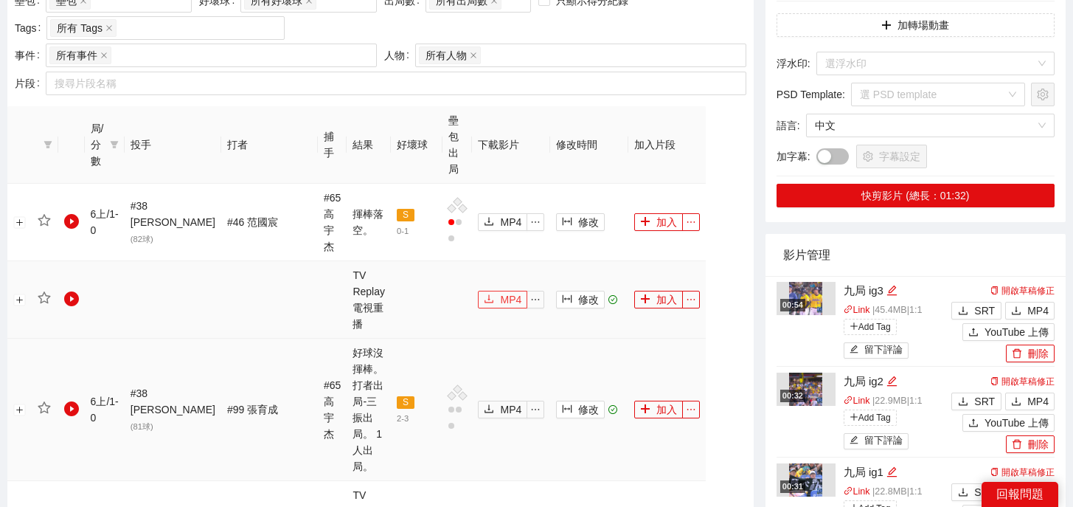
scroll to position [670, 0]
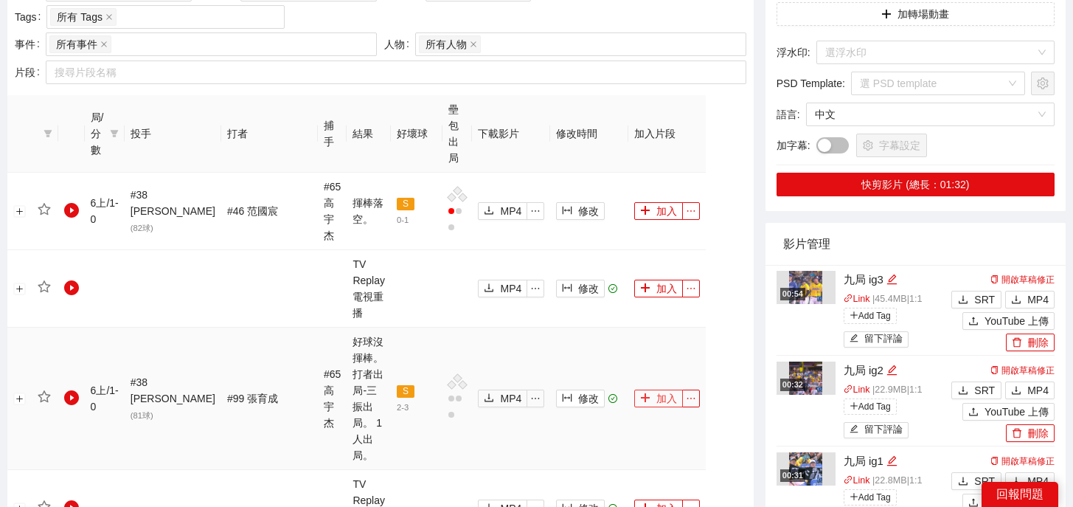
click at [641, 397] on icon "plus" at bounding box center [645, 397] width 8 height 1
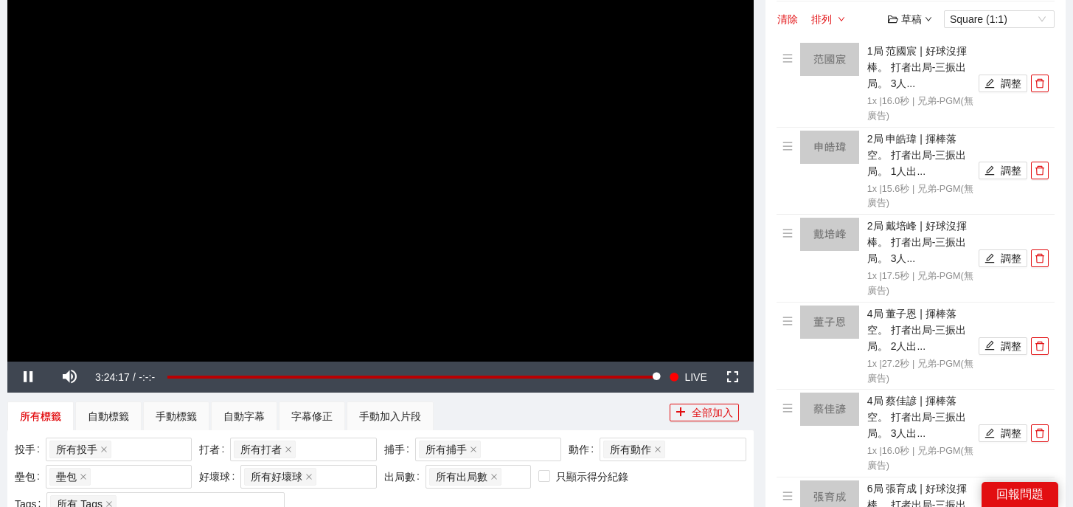
scroll to position [0, 0]
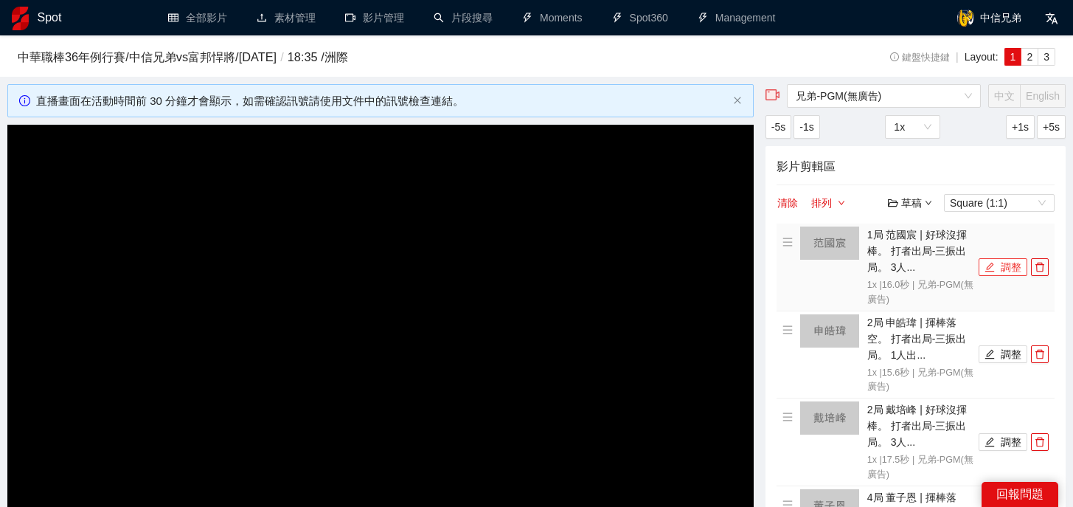
click at [995, 269] on button "調整" at bounding box center [1003, 267] width 49 height 18
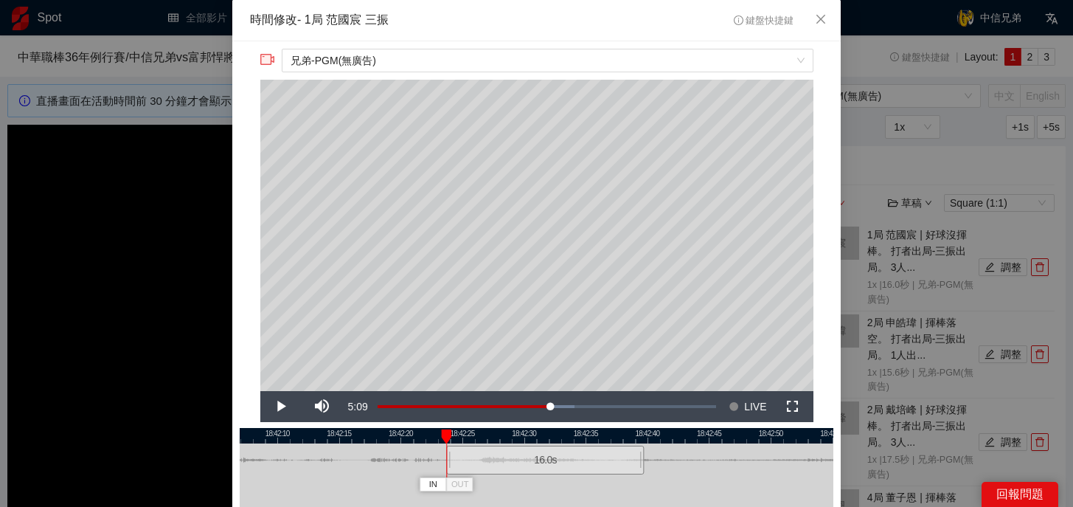
drag, startPoint x: 568, startPoint y: 462, endPoint x: 577, endPoint y: 464, distance: 9.0
click at [577, 464] on div "16.0 s" at bounding box center [545, 459] width 198 height 29
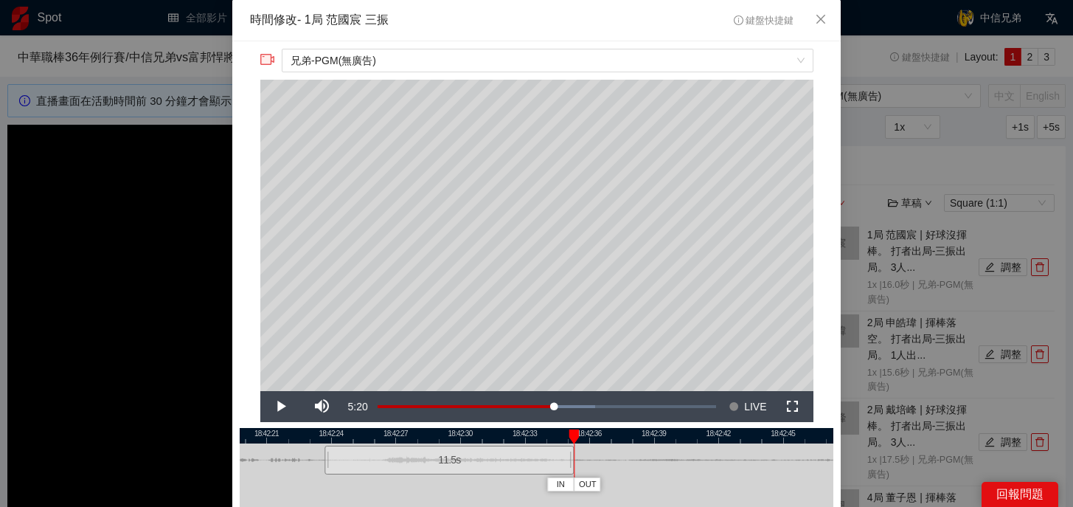
drag, startPoint x: 668, startPoint y: 463, endPoint x: 573, endPoint y: 468, distance: 95.2
click at [573, 468] on div at bounding box center [571, 459] width 9 height 33
drag, startPoint x: 574, startPoint y: 430, endPoint x: 541, endPoint y: 430, distance: 32.4
click at [569, 430] on div at bounding box center [574, 436] width 10 height 15
click at [571, 465] on div at bounding box center [570, 459] width 9 height 33
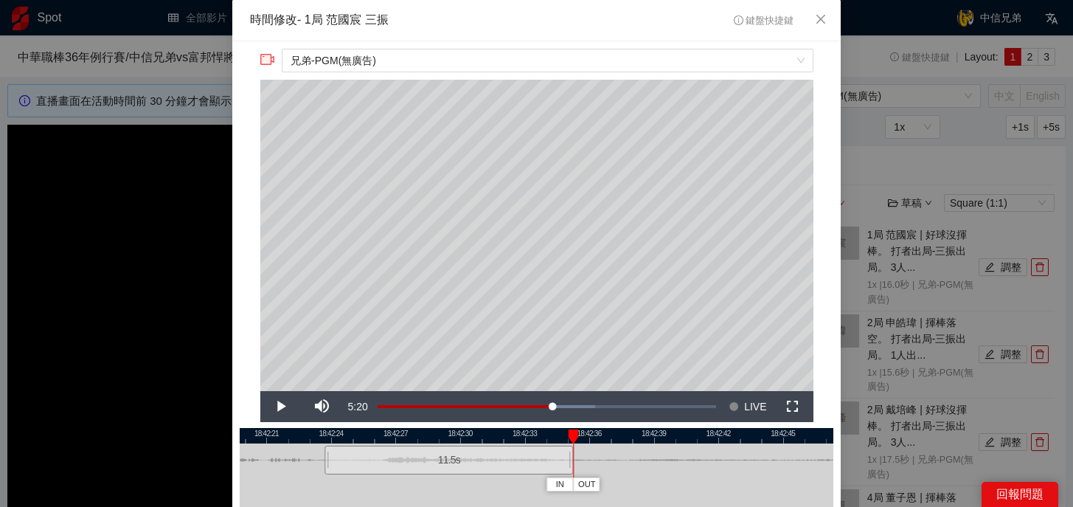
scroll to position [133, 0]
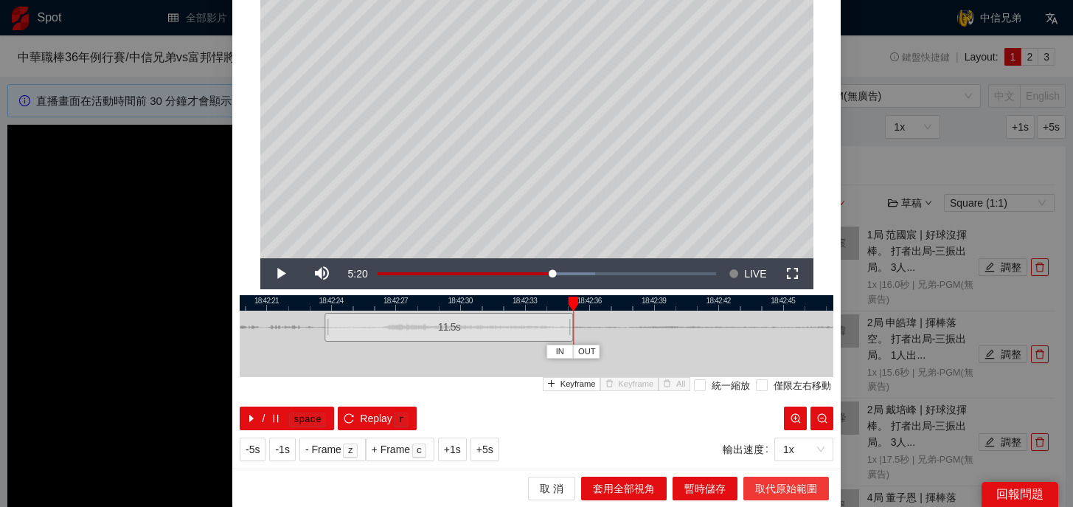
click at [760, 482] on span "取代原始範圍" at bounding box center [786, 488] width 62 height 16
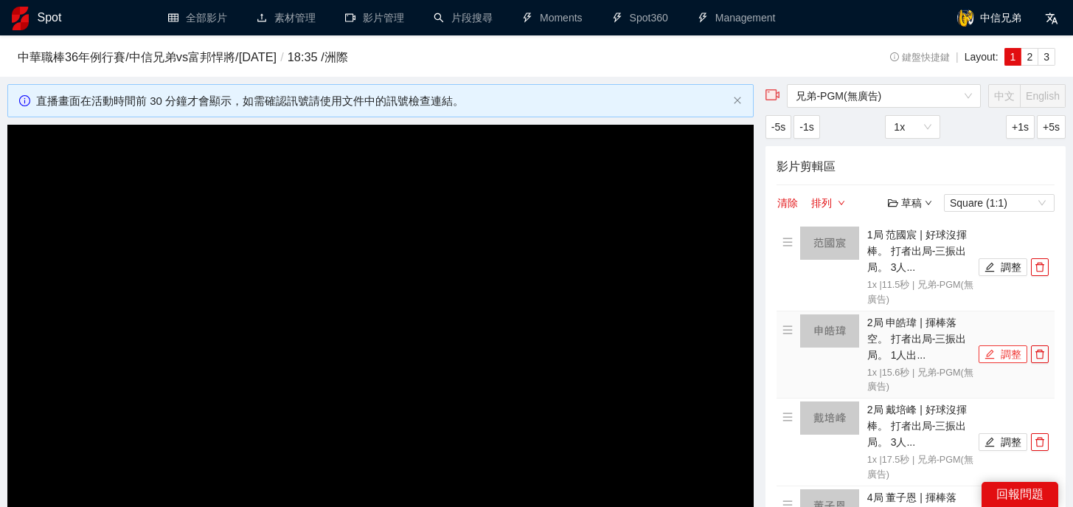
click at [1005, 350] on button "調整" at bounding box center [1003, 354] width 49 height 18
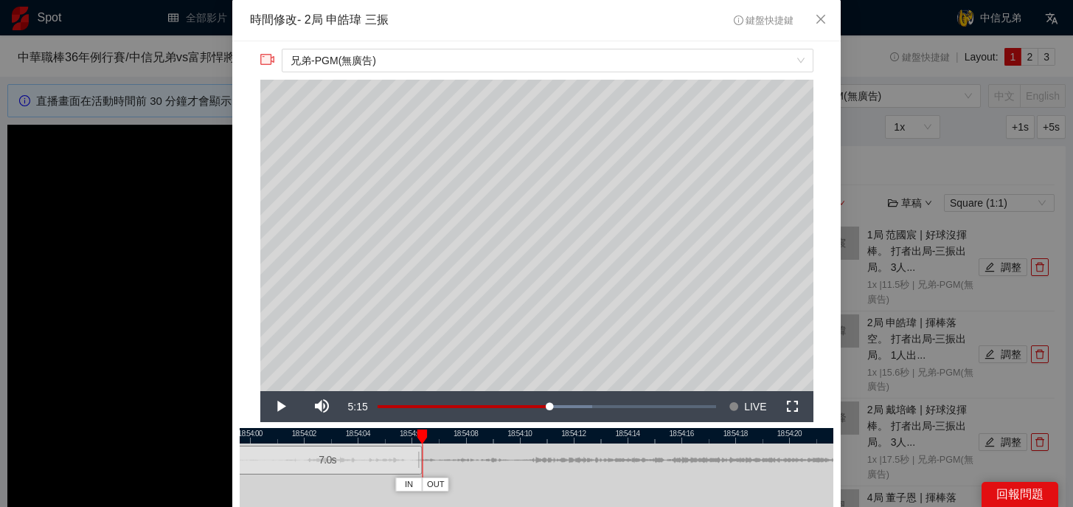
drag, startPoint x: 652, startPoint y: 466, endPoint x: 419, endPoint y: 462, distance: 233.1
click at [419, 462] on div at bounding box center [420, 459] width 9 height 33
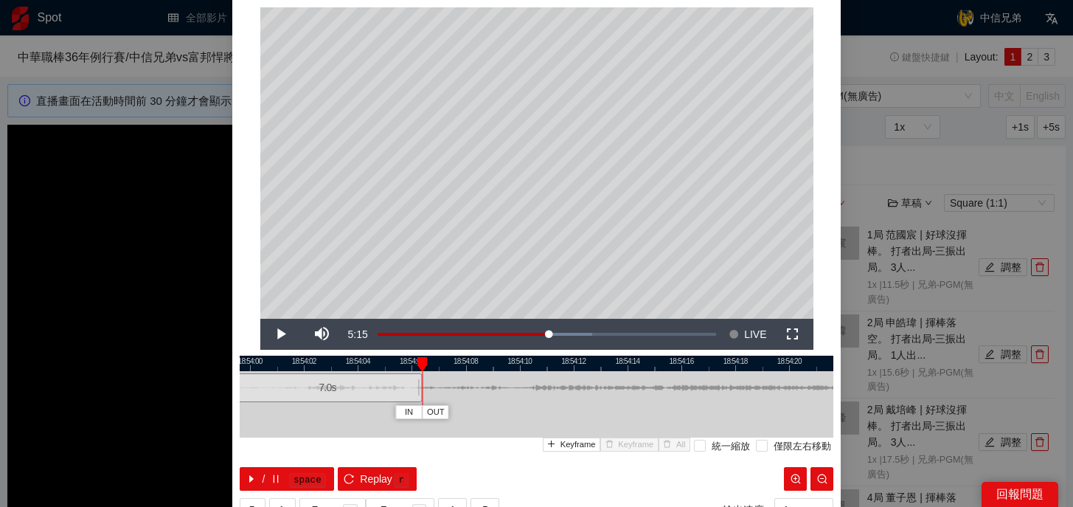
scroll to position [83, 0]
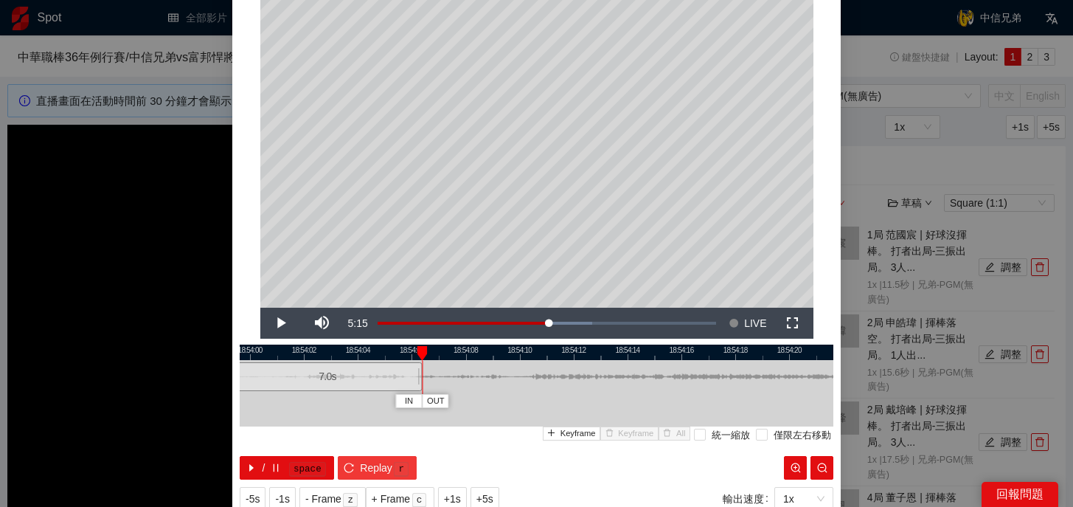
click at [395, 467] on kbd "r" at bounding box center [401, 469] width 15 height 15
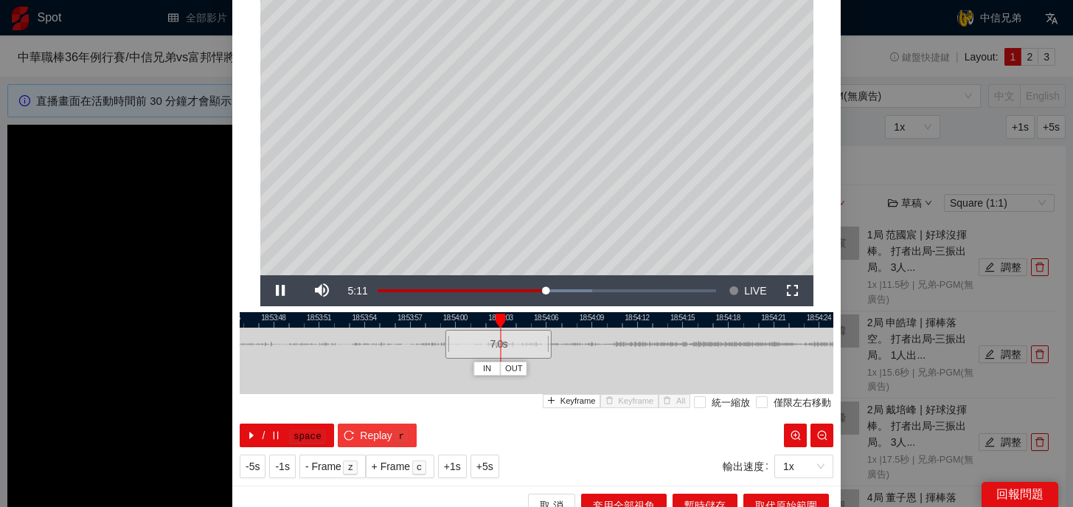
scroll to position [115, 0]
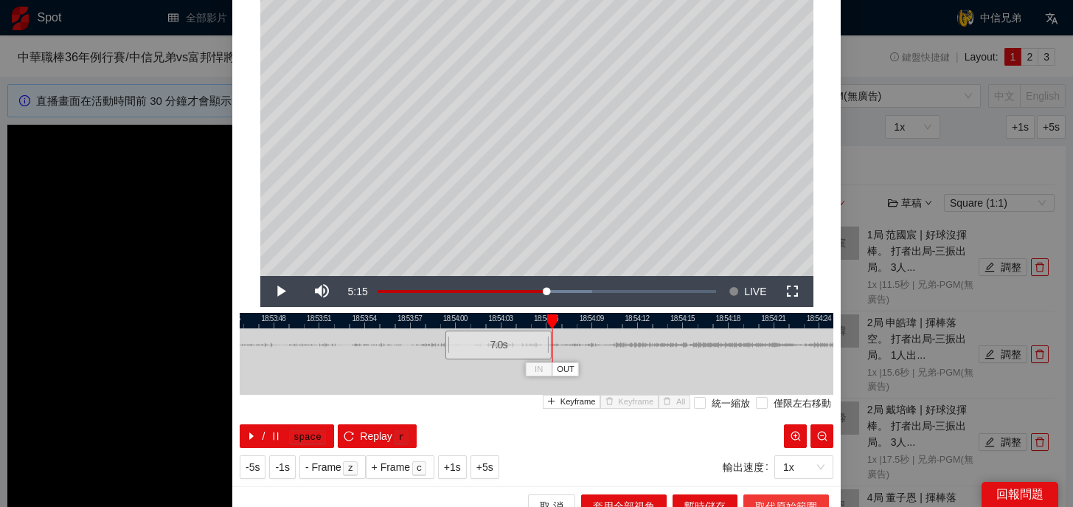
click at [773, 495] on button "取代原始範圍" at bounding box center [786, 506] width 86 height 24
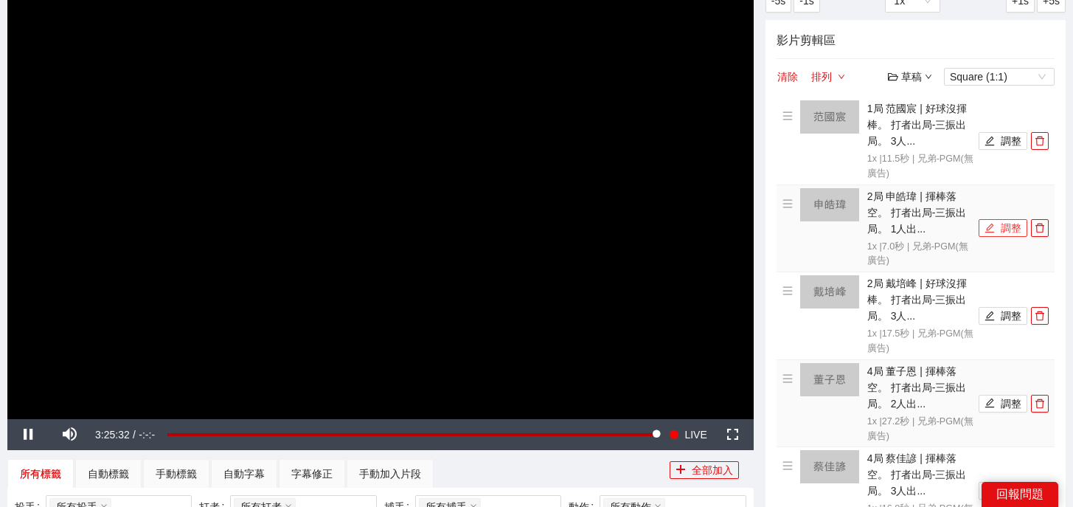
scroll to position [142, 0]
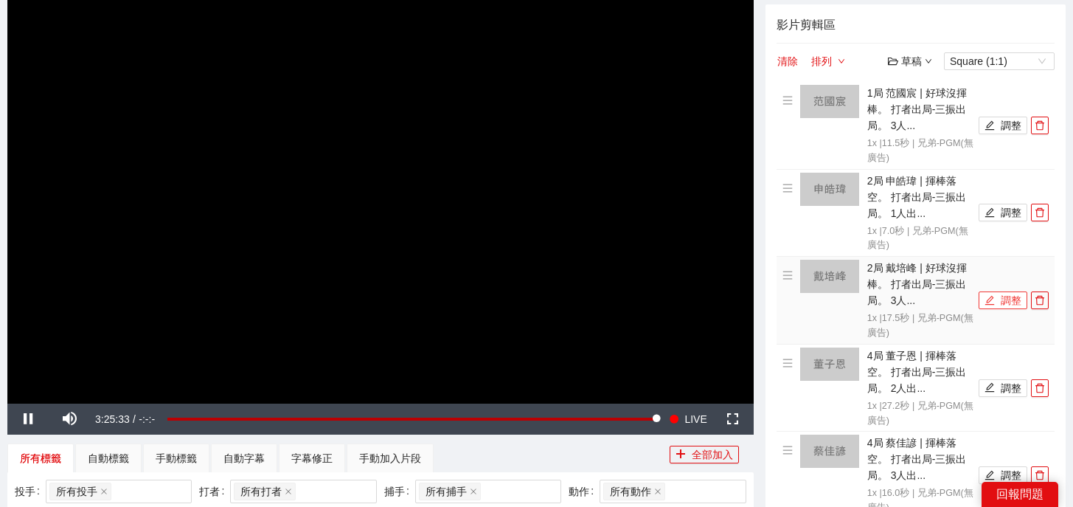
click at [997, 296] on button "調整" at bounding box center [1003, 300] width 49 height 18
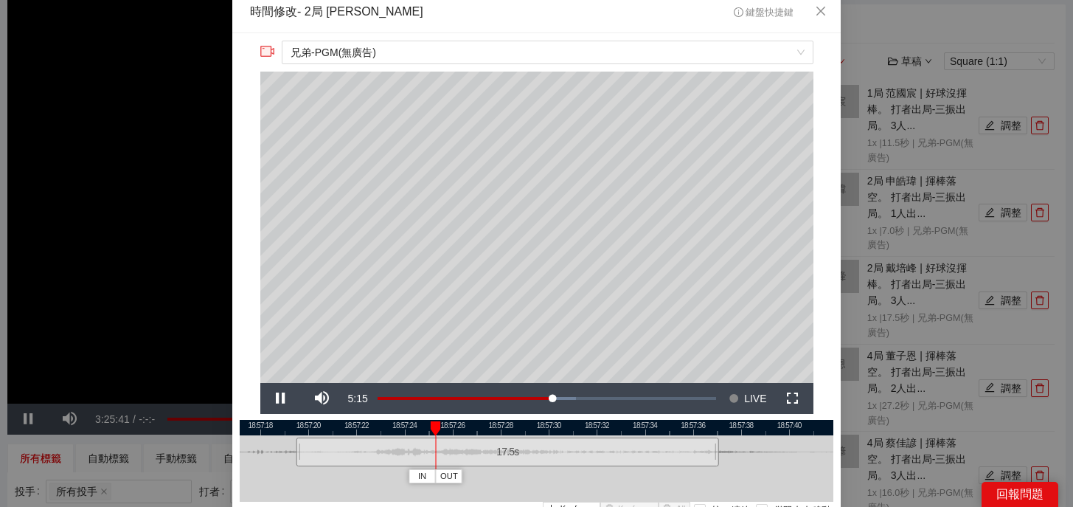
scroll to position [0, 0]
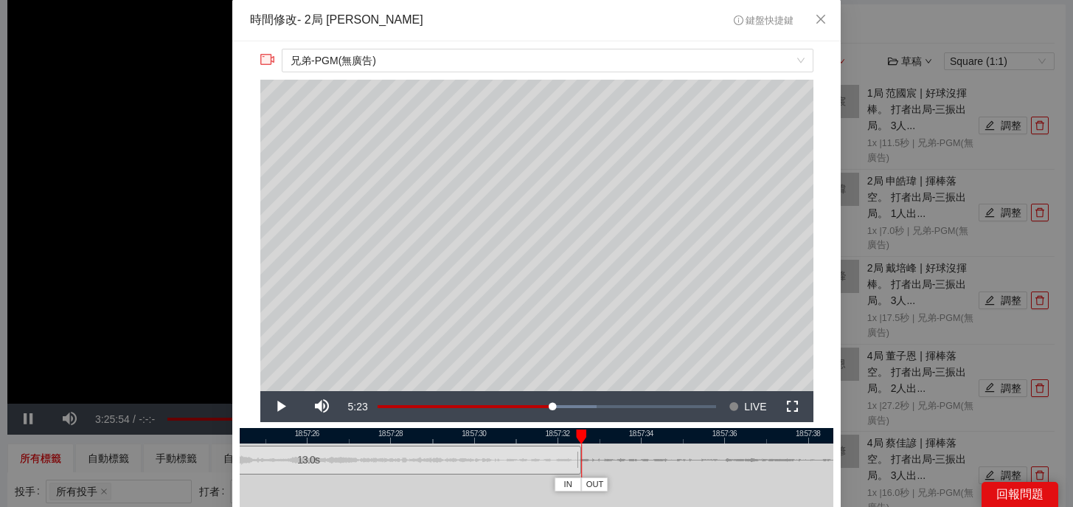
drag, startPoint x: 768, startPoint y: 463, endPoint x: 580, endPoint y: 470, distance: 188.2
click at [580, 470] on div at bounding box center [578, 459] width 9 height 33
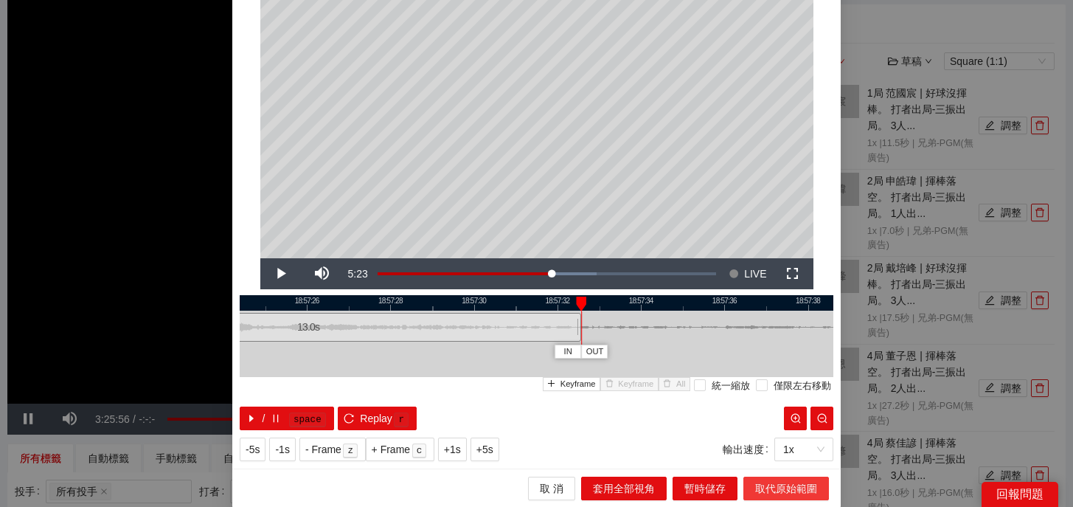
click at [773, 485] on span "取代原始範圍" at bounding box center [786, 488] width 62 height 16
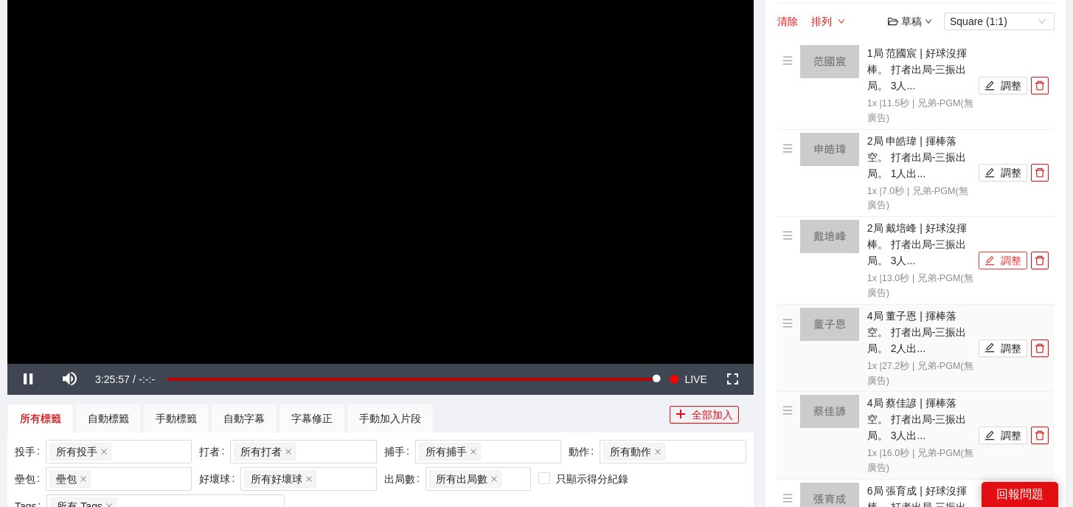
scroll to position [185, 0]
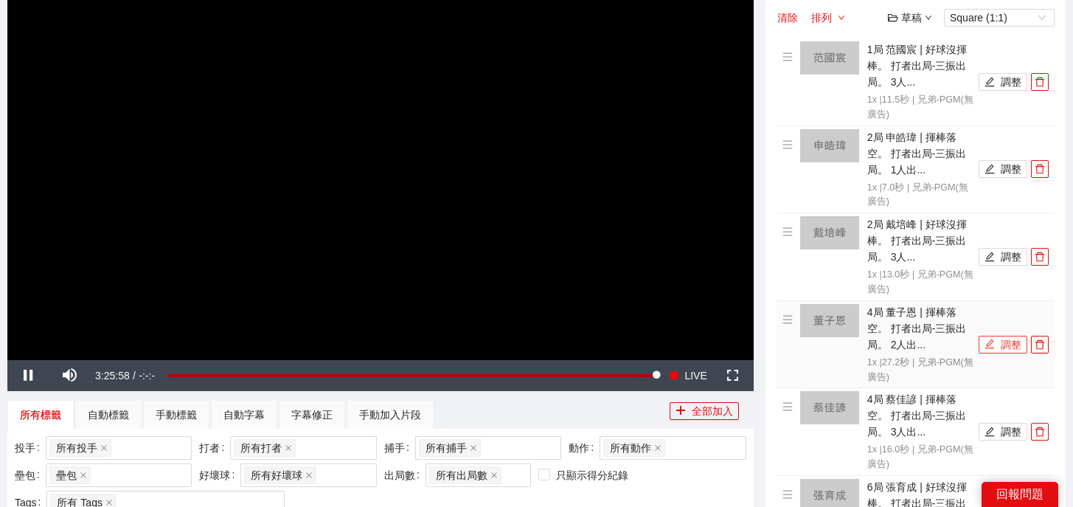
click at [992, 345] on icon "edit" at bounding box center [989, 343] width 10 height 10
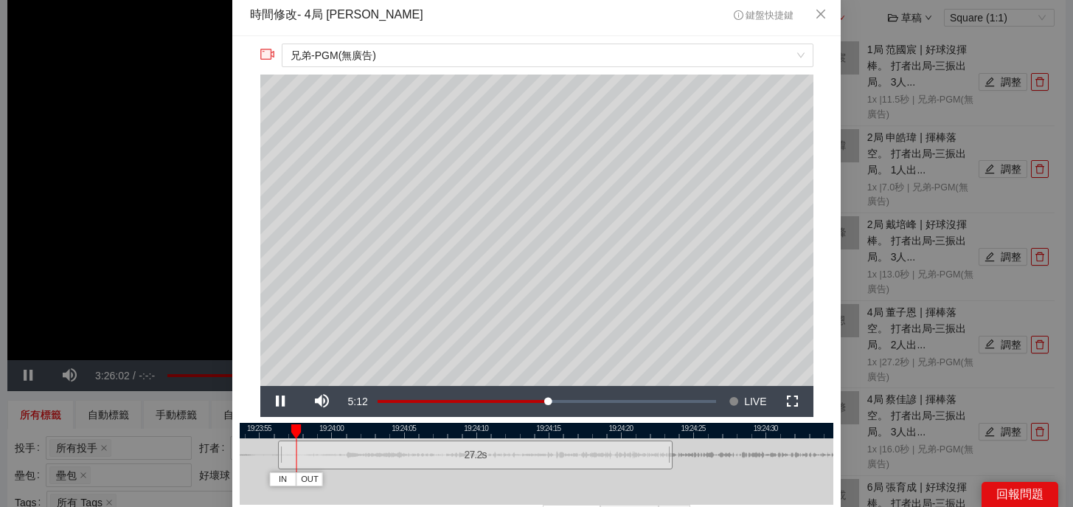
scroll to position [0, 0]
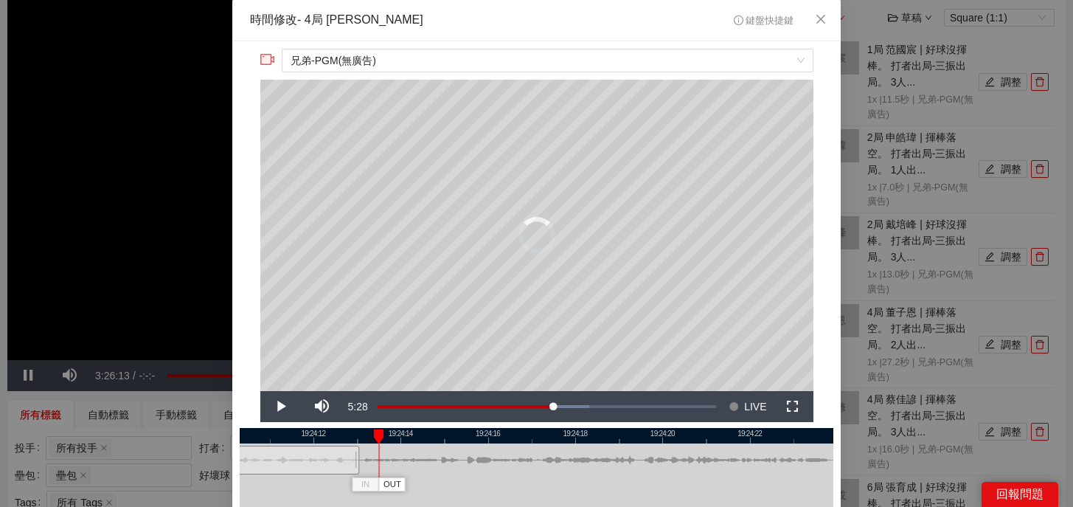
drag, startPoint x: 816, startPoint y: 462, endPoint x: 357, endPoint y: 465, distance: 458.7
click at [357, 465] on div at bounding box center [357, 459] width 9 height 33
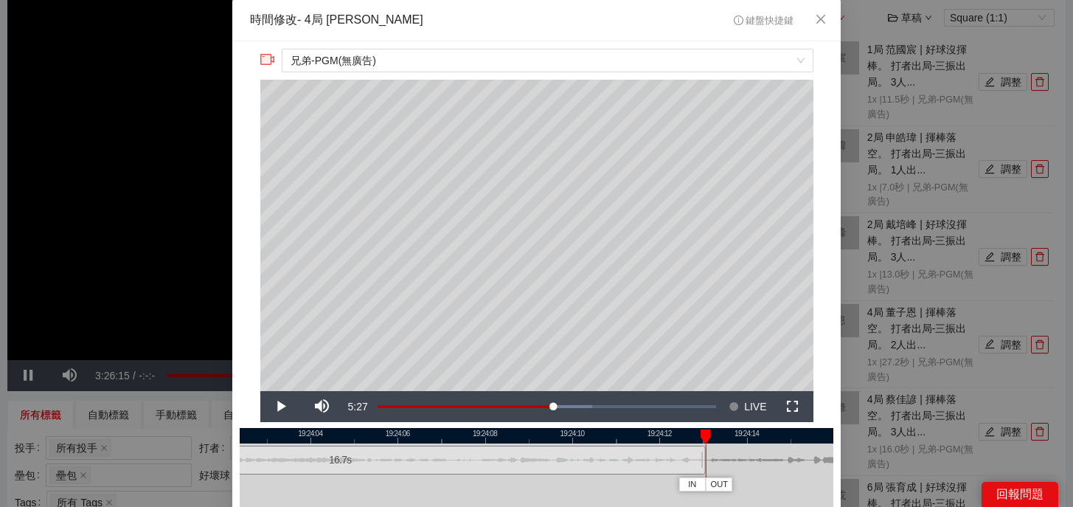
drag, startPoint x: 407, startPoint y: 434, endPoint x: 762, endPoint y: 441, distance: 354.8
click at [762, 441] on div at bounding box center [883, 435] width 594 height 15
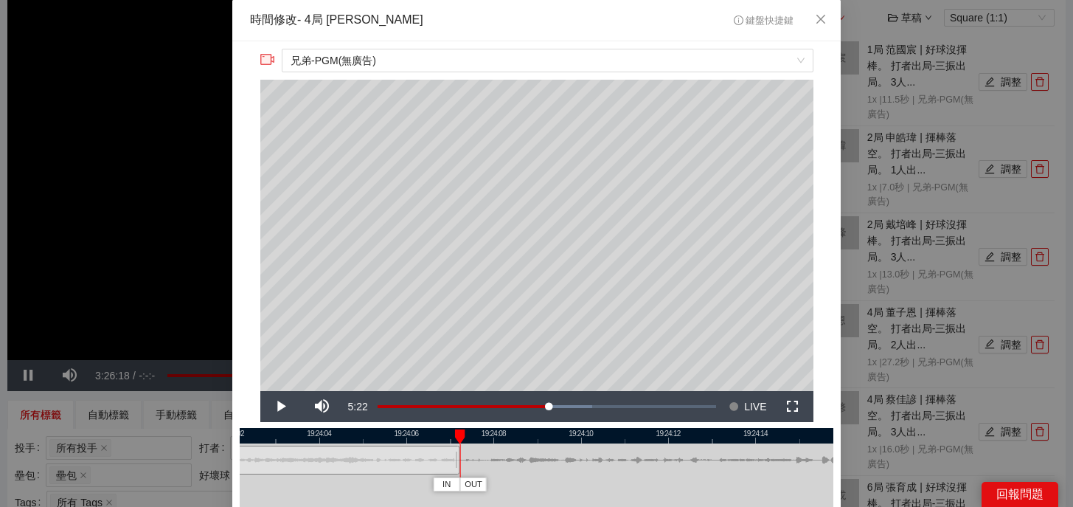
drag, startPoint x: 712, startPoint y: 462, endPoint x: 458, endPoint y: 458, distance: 254.4
click at [458, 458] on div at bounding box center [458, 459] width 9 height 33
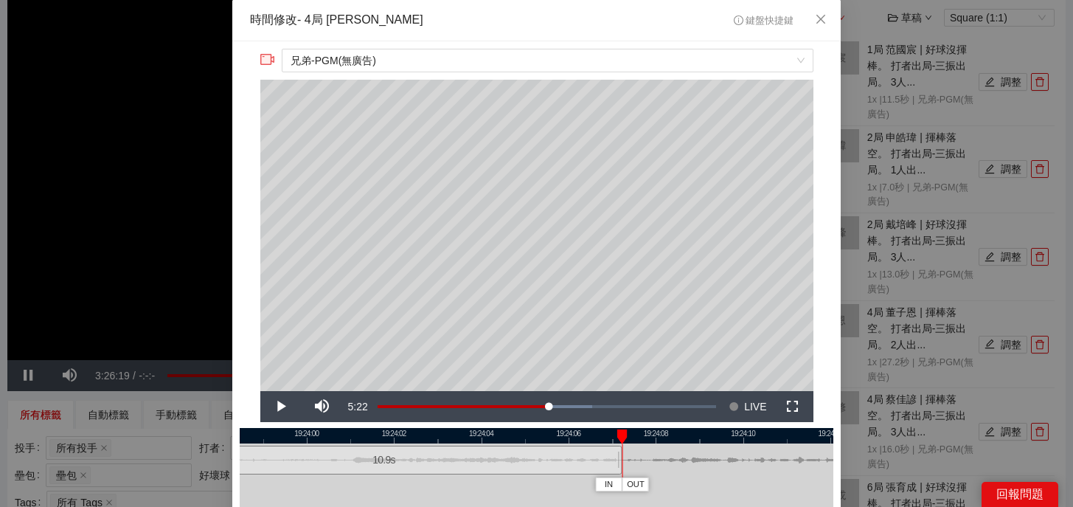
drag, startPoint x: 504, startPoint y: 434, endPoint x: 796, endPoint y: 439, distance: 291.3
click at [796, 439] on div at bounding box center [699, 435] width 594 height 15
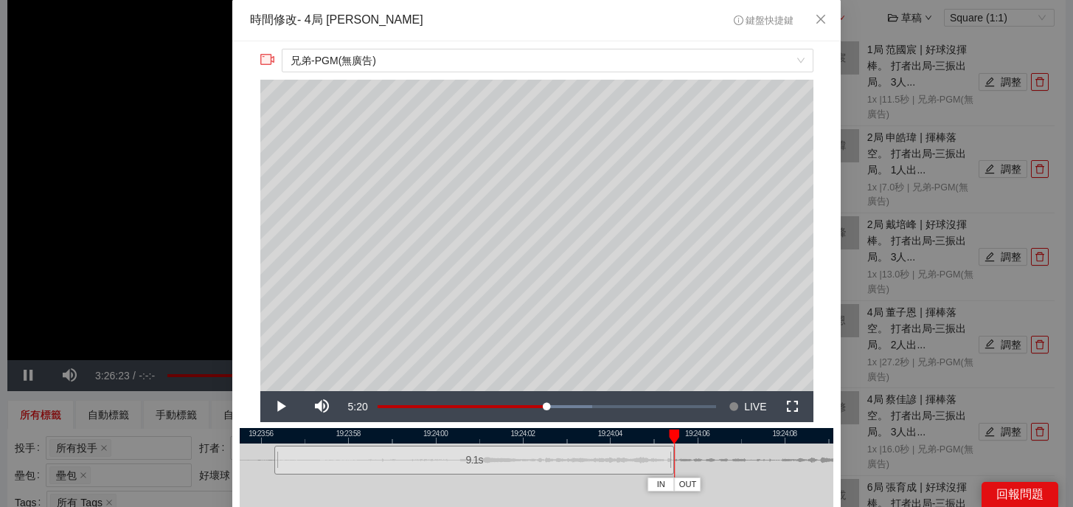
drag, startPoint x: 748, startPoint y: 464, endPoint x: 671, endPoint y: 468, distance: 76.8
click at [671, 468] on div at bounding box center [671, 459] width 9 height 33
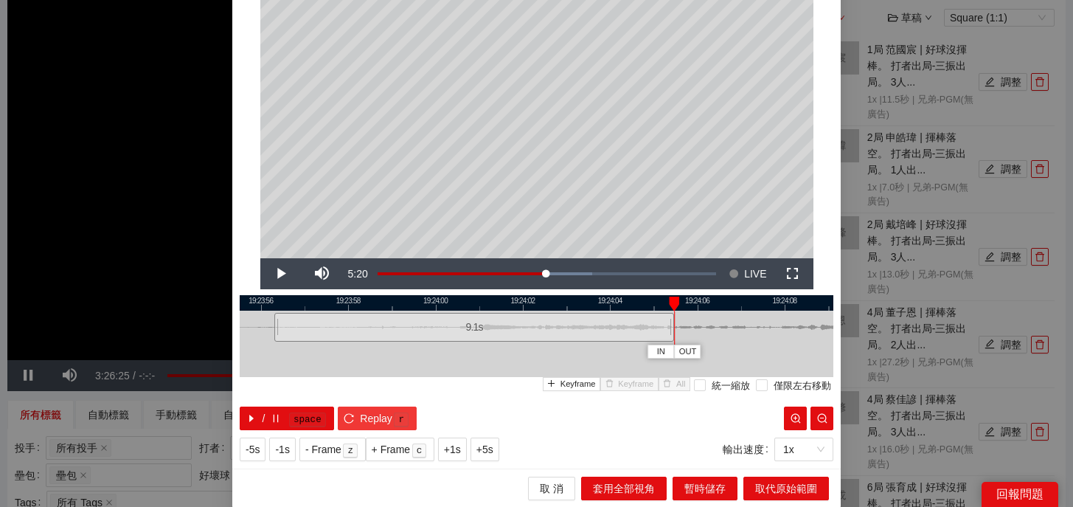
click at [380, 414] on span "Replay" at bounding box center [376, 418] width 32 height 16
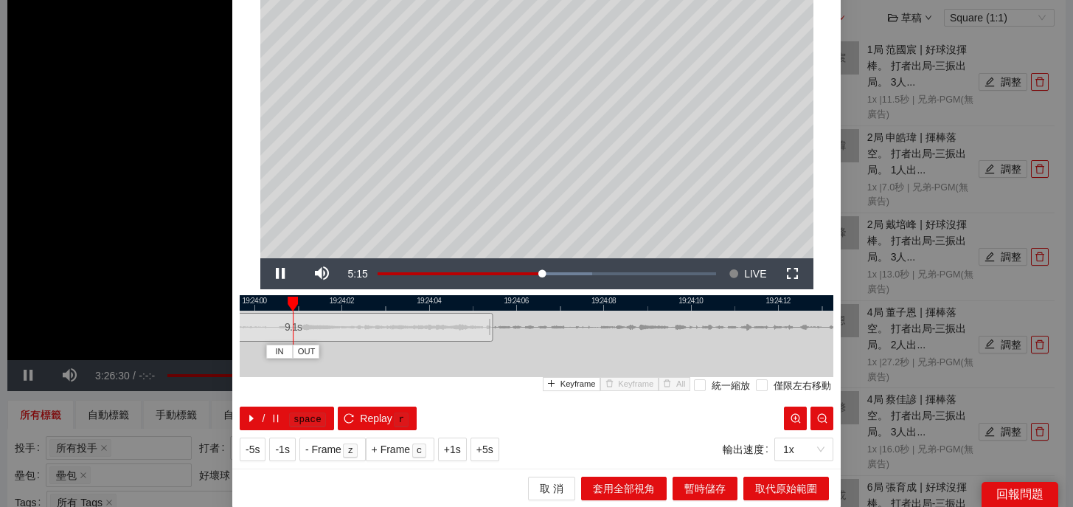
drag, startPoint x: 682, startPoint y: 303, endPoint x: 501, endPoint y: 307, distance: 180.7
click at [501, 307] on div at bounding box center [356, 302] width 594 height 15
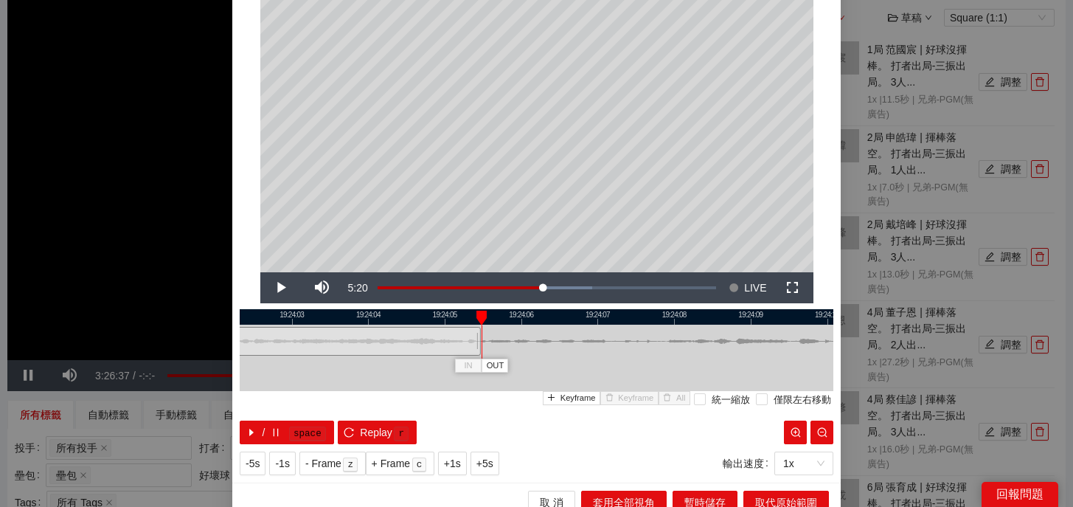
scroll to position [116, 0]
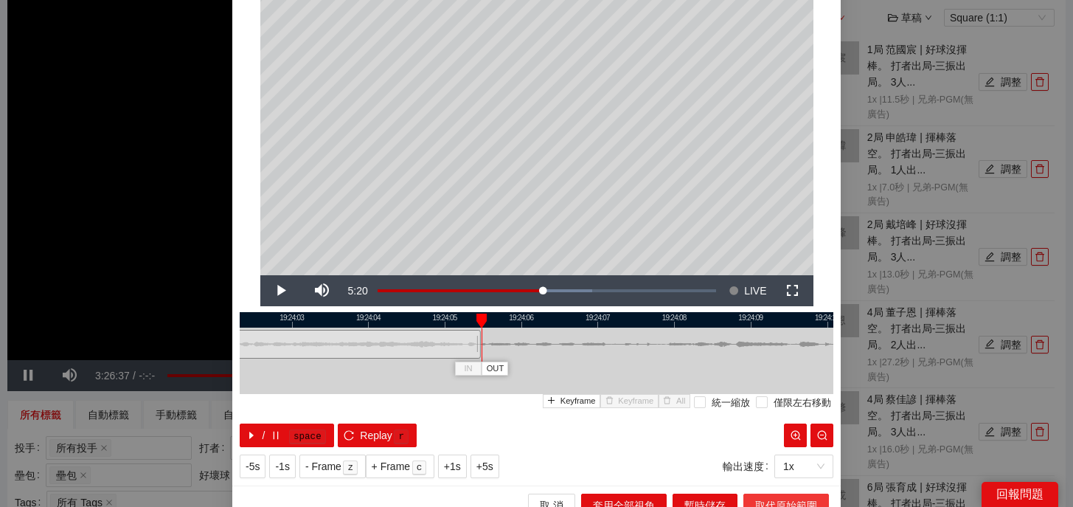
click at [768, 498] on span "取代原始範圍" at bounding box center [786, 505] width 62 height 16
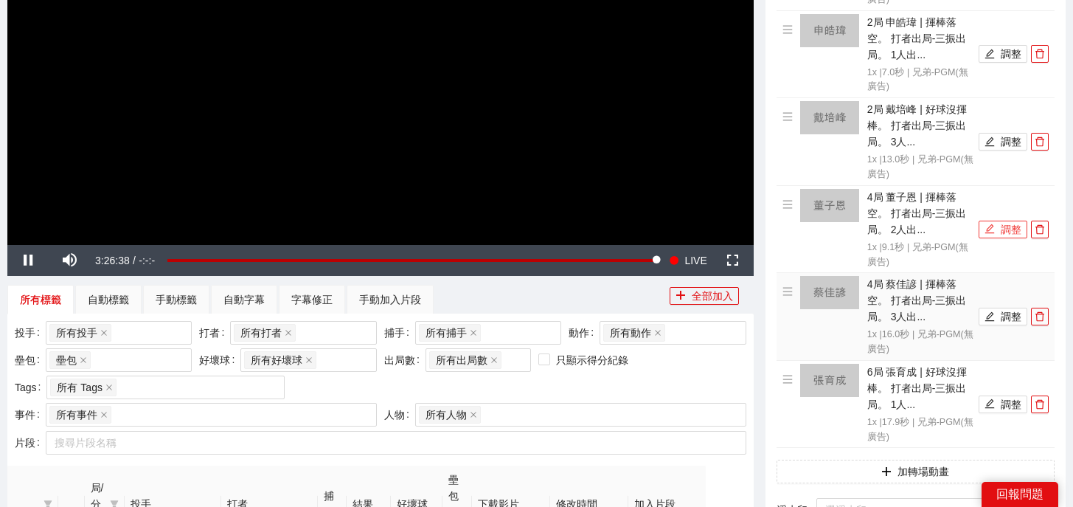
scroll to position [299, 0]
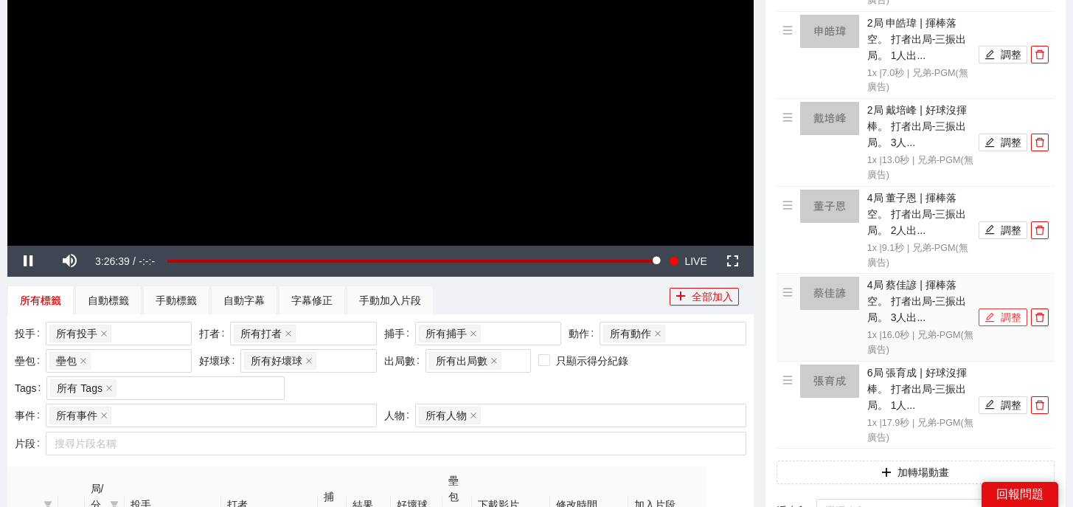
click at [994, 315] on icon "edit" at bounding box center [989, 317] width 10 height 10
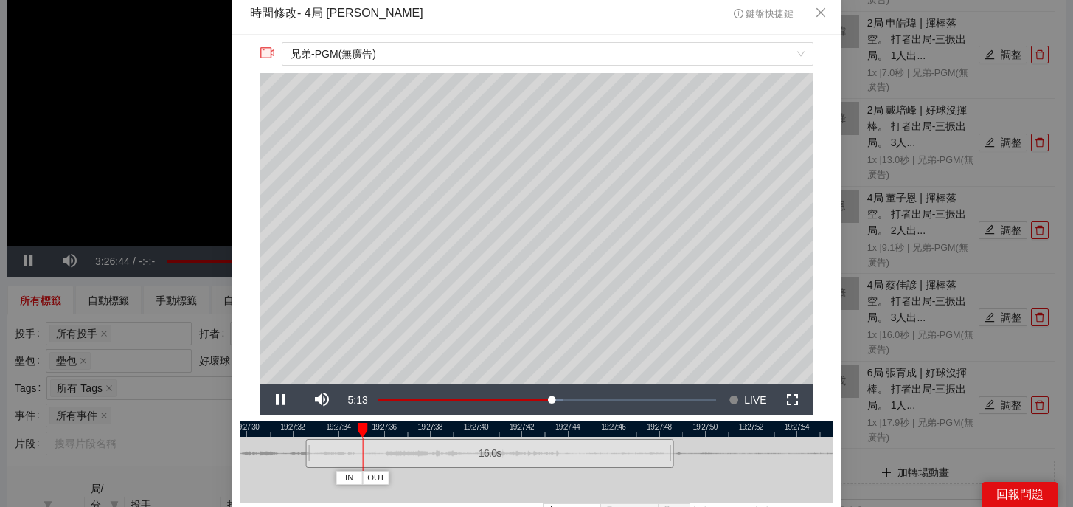
scroll to position [0, 0]
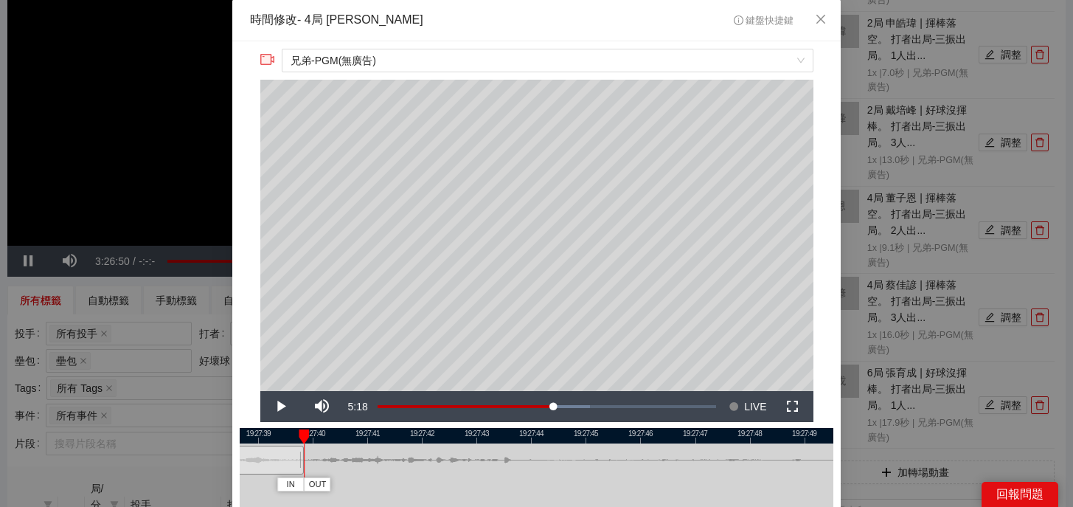
drag, startPoint x: 782, startPoint y: 462, endPoint x: 302, endPoint y: 466, distance: 480.8
click at [302, 466] on div at bounding box center [301, 459] width 9 height 33
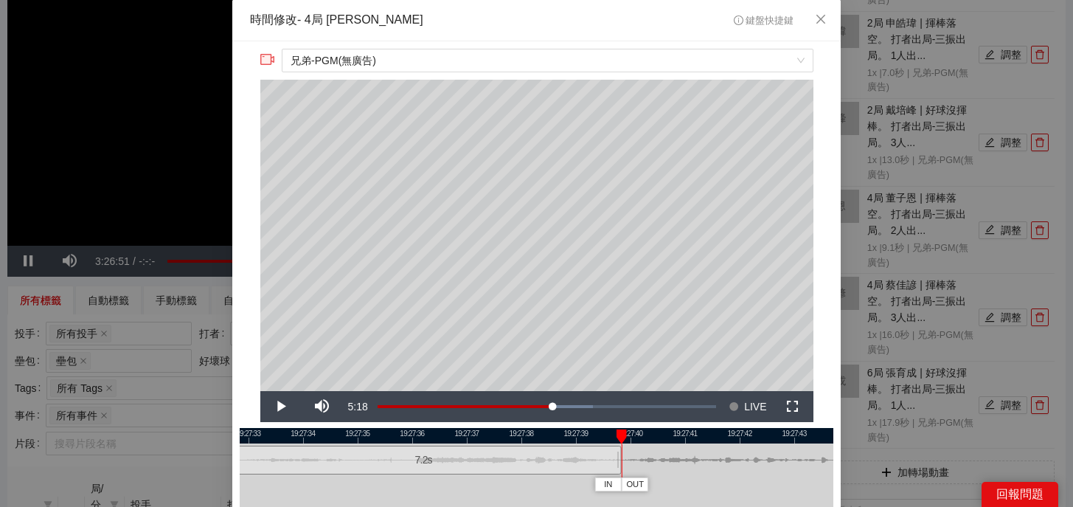
drag, startPoint x: 337, startPoint y: 437, endPoint x: 654, endPoint y: 437, distance: 317.1
click at [654, 437] on div at bounding box center [854, 435] width 594 height 15
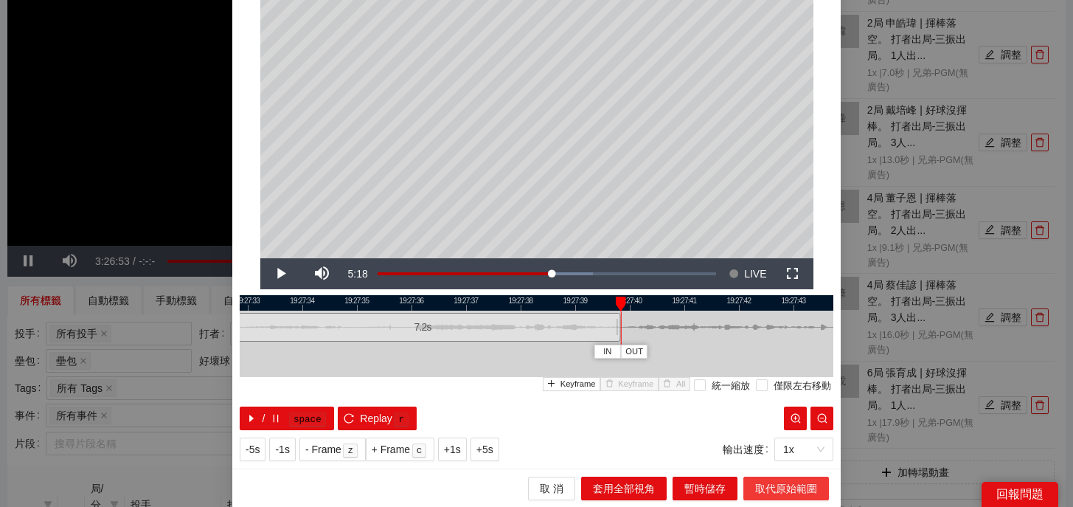
click at [786, 483] on span "取代原始範圍" at bounding box center [786, 488] width 62 height 16
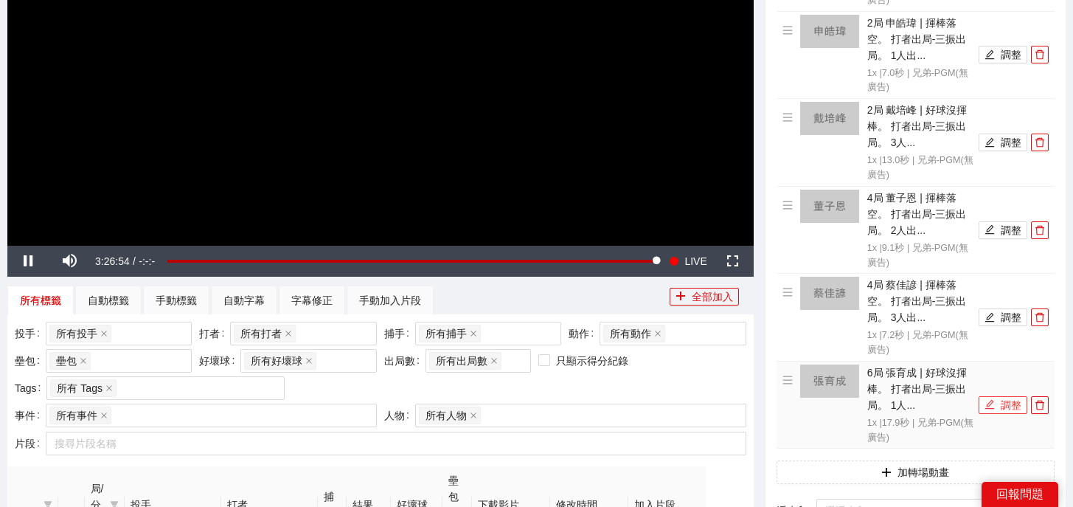
click at [1000, 407] on button "調整" at bounding box center [1003, 405] width 49 height 18
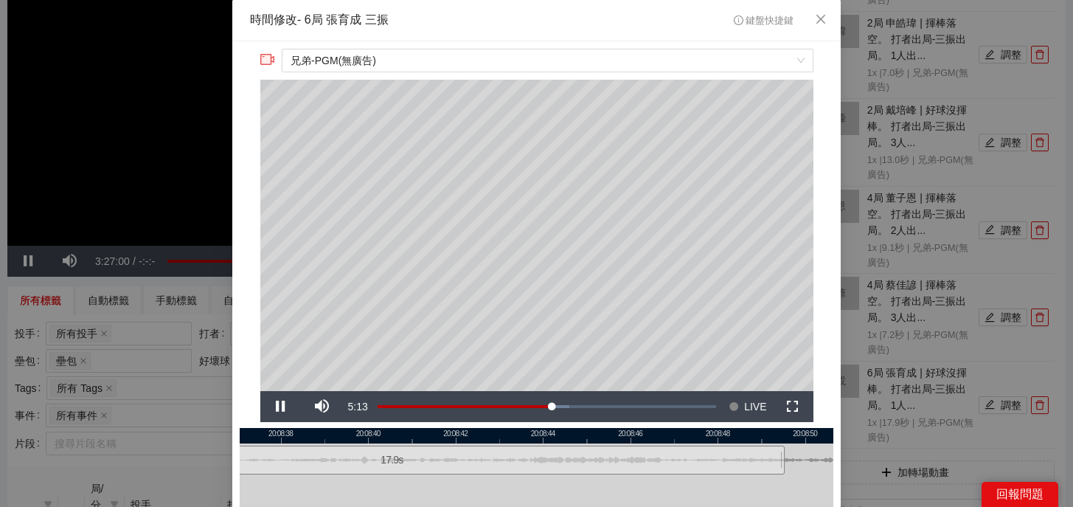
drag, startPoint x: 665, startPoint y: 437, endPoint x: 485, endPoint y: 437, distance: 179.9
click at [484, 437] on div at bounding box center [356, 435] width 594 height 15
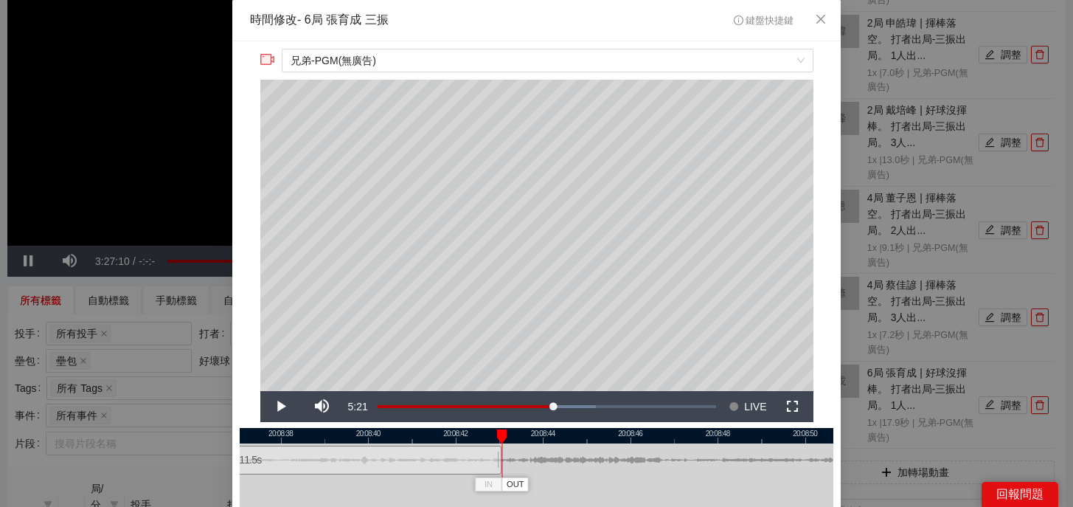
drag, startPoint x: 781, startPoint y: 462, endPoint x: 498, endPoint y: 463, distance: 283.2
click at [498, 463] on div at bounding box center [500, 459] width 9 height 33
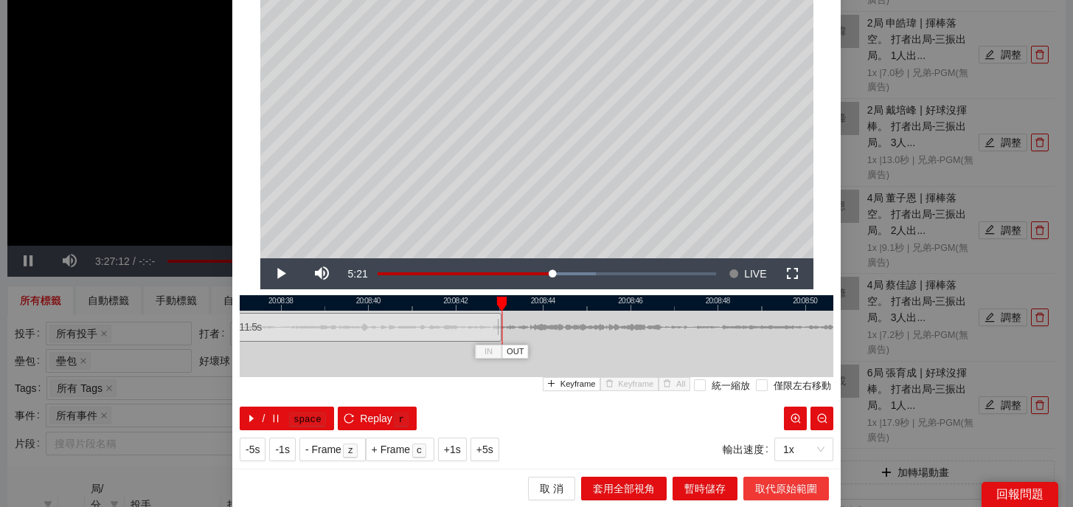
click at [778, 491] on span "取代原始範圍" at bounding box center [786, 488] width 62 height 16
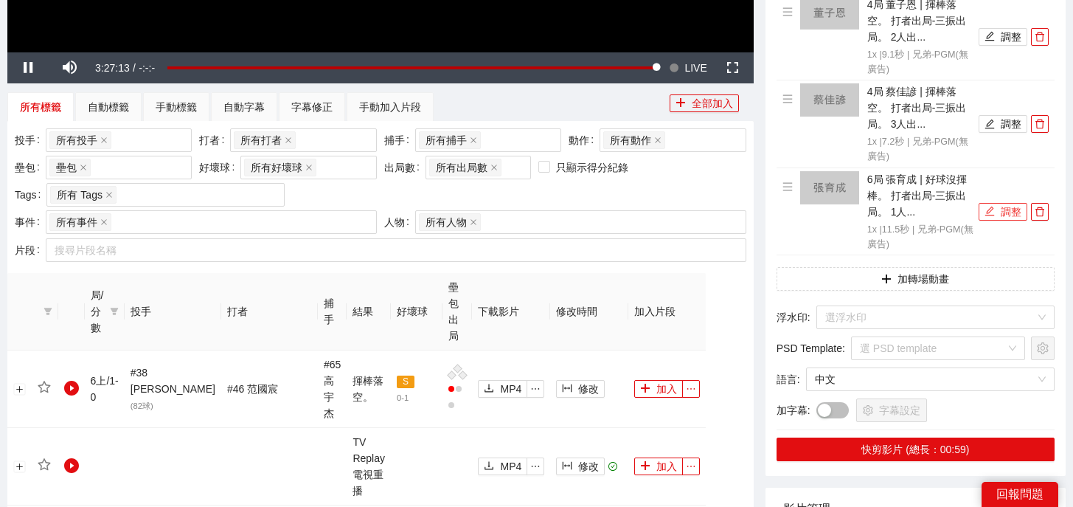
scroll to position [595, 0]
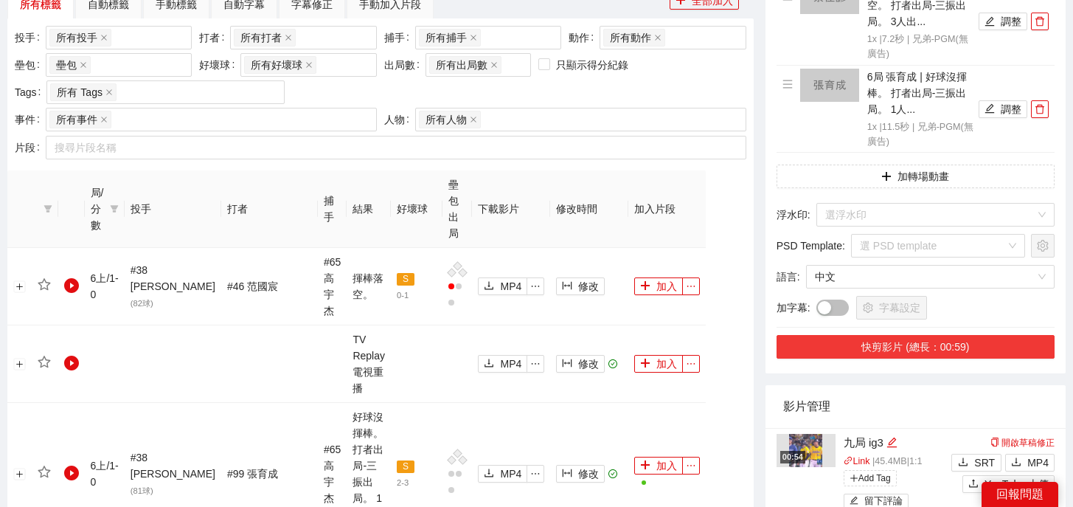
click at [953, 350] on button "快剪影片 (總長：00:59)" at bounding box center [915, 347] width 278 height 24
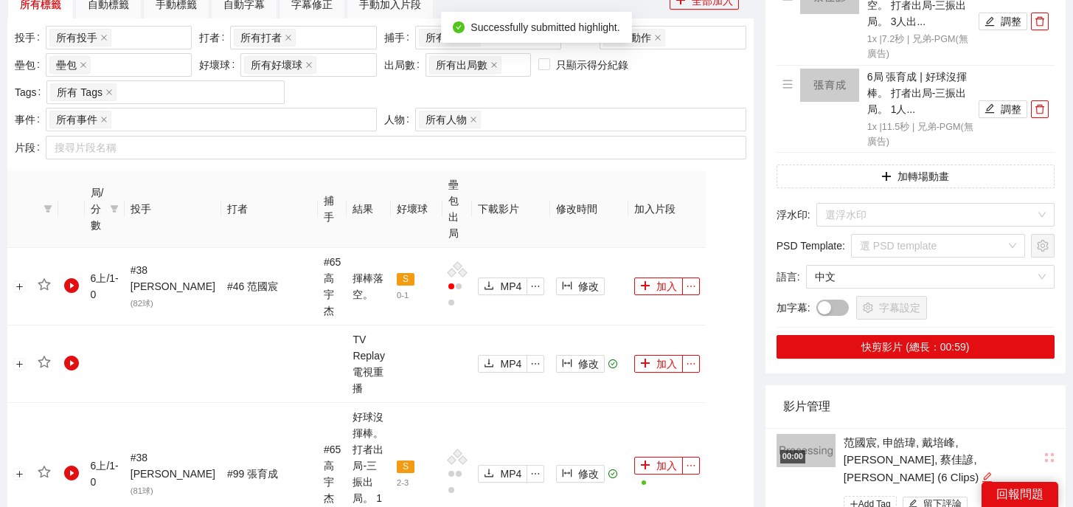
click at [981, 471] on icon "edit" at bounding box center [986, 476] width 11 height 11
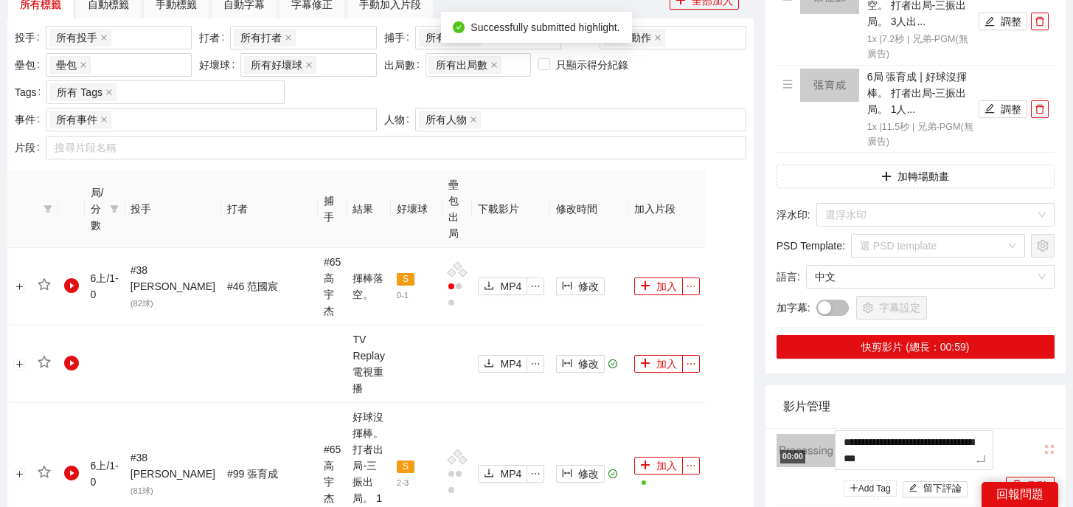
drag, startPoint x: 977, startPoint y: 459, endPoint x: 739, endPoint y: 344, distance: 264.2
type textarea "*"
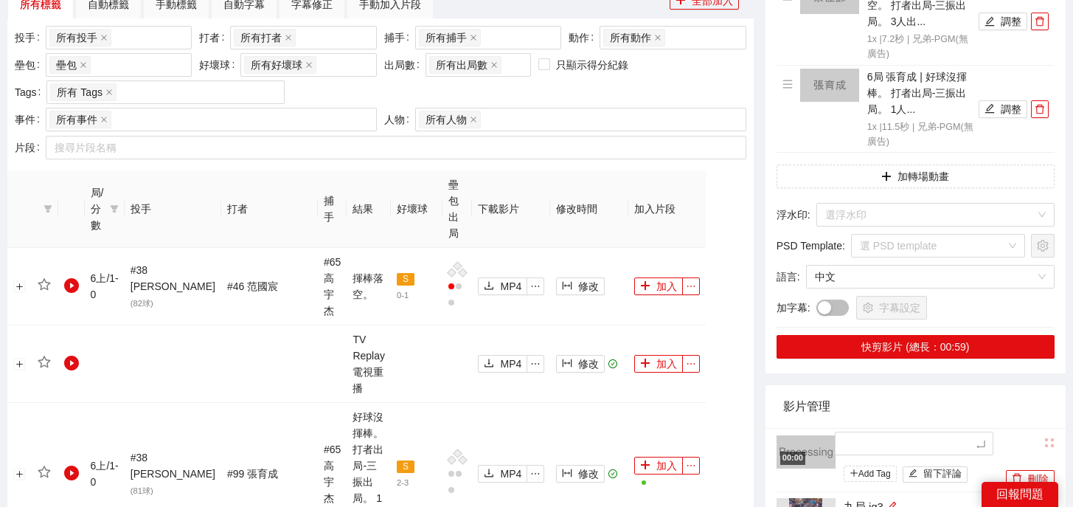
type textarea "*"
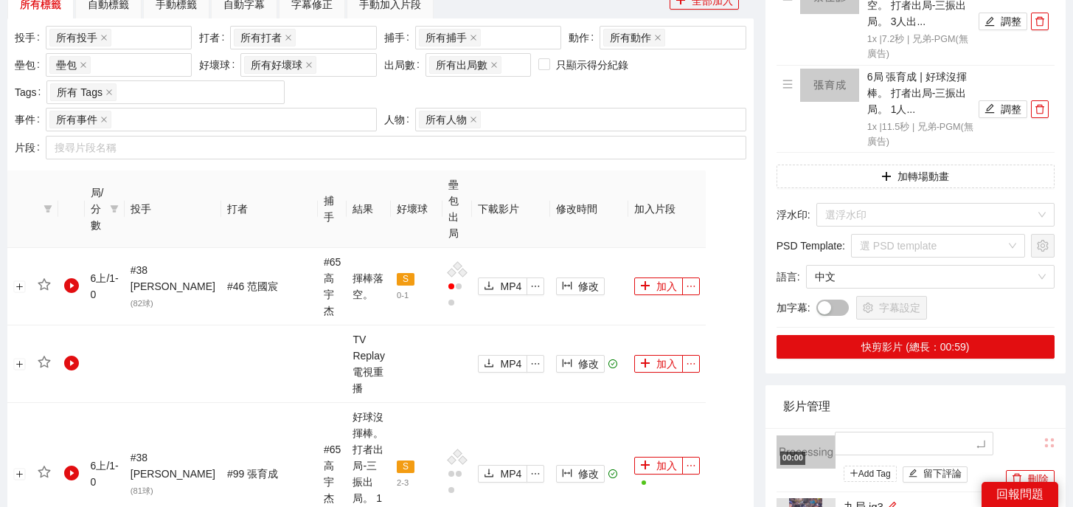
type textarea "*"
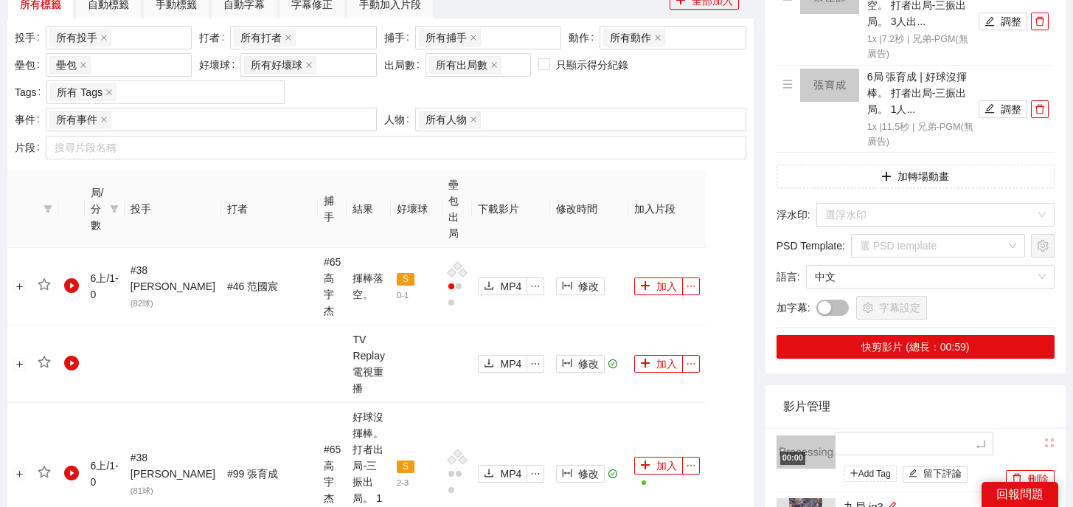
type textarea "*"
type textarea "**"
type textarea "*"
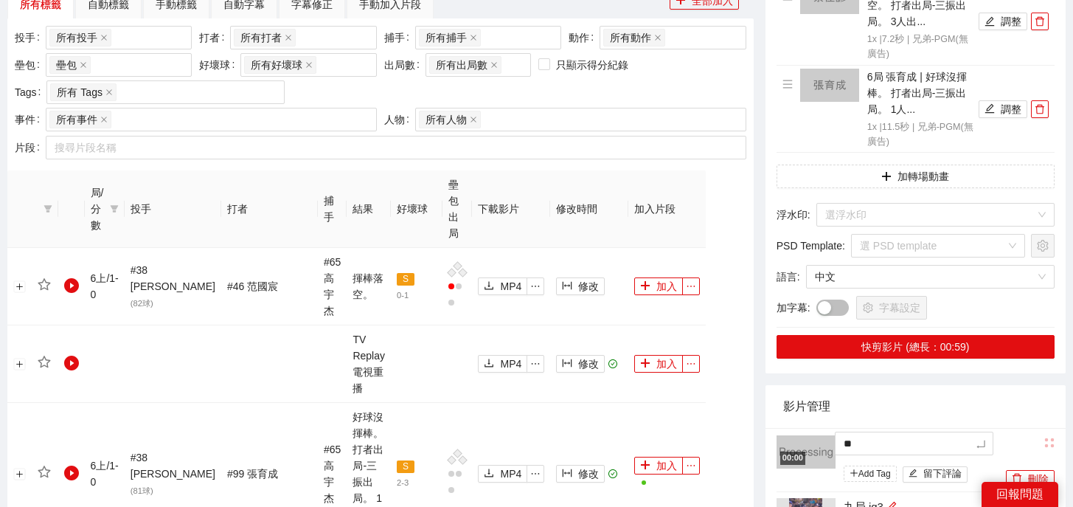
type textarea "*"
type textarea "**"
type textarea "***"
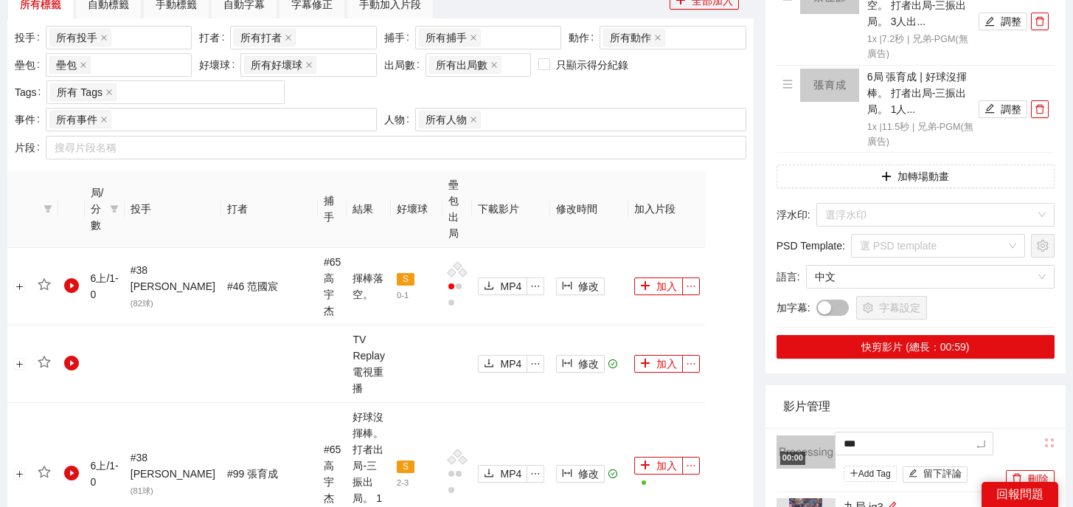
type textarea "**"
type textarea "****"
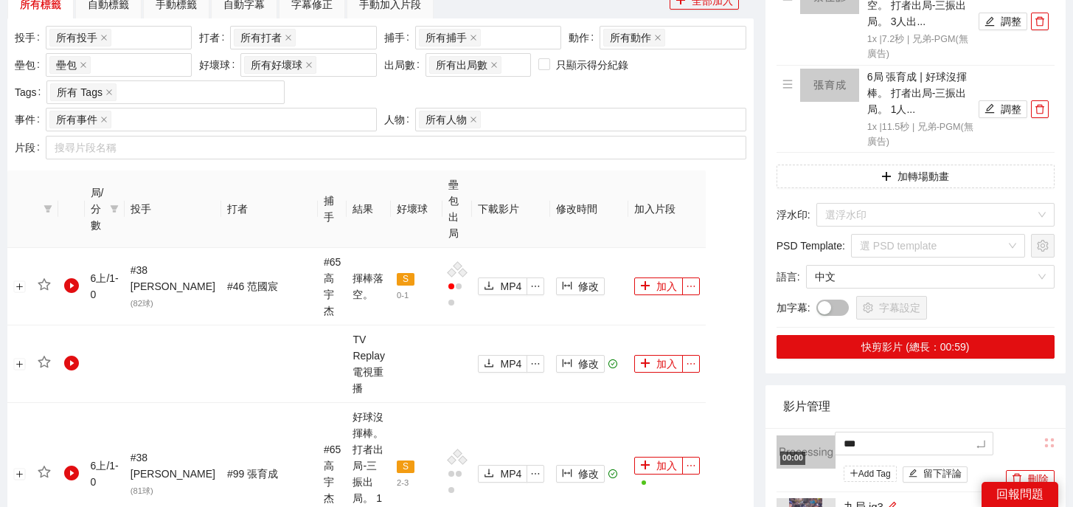
type textarea "****"
type textarea "*****"
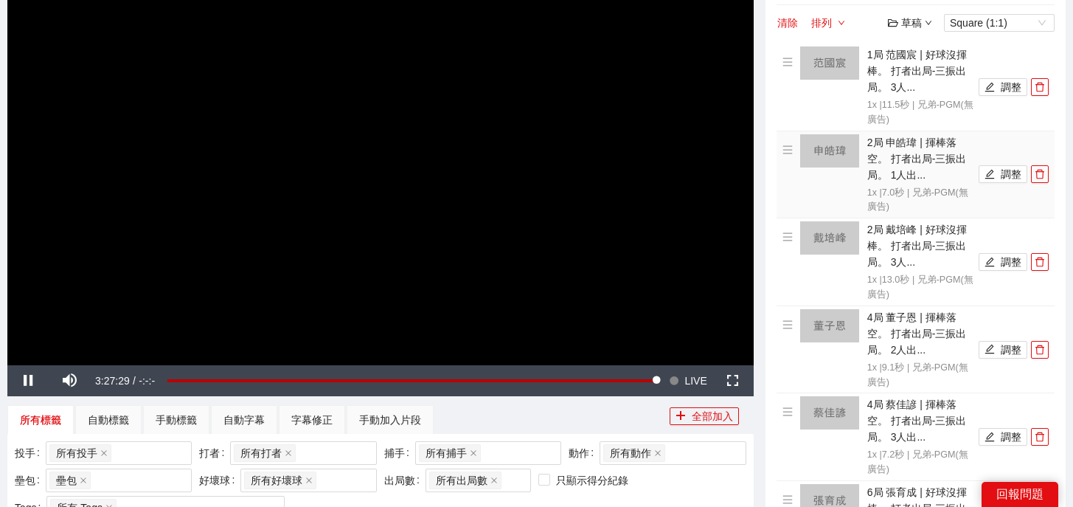
scroll to position [175, 0]
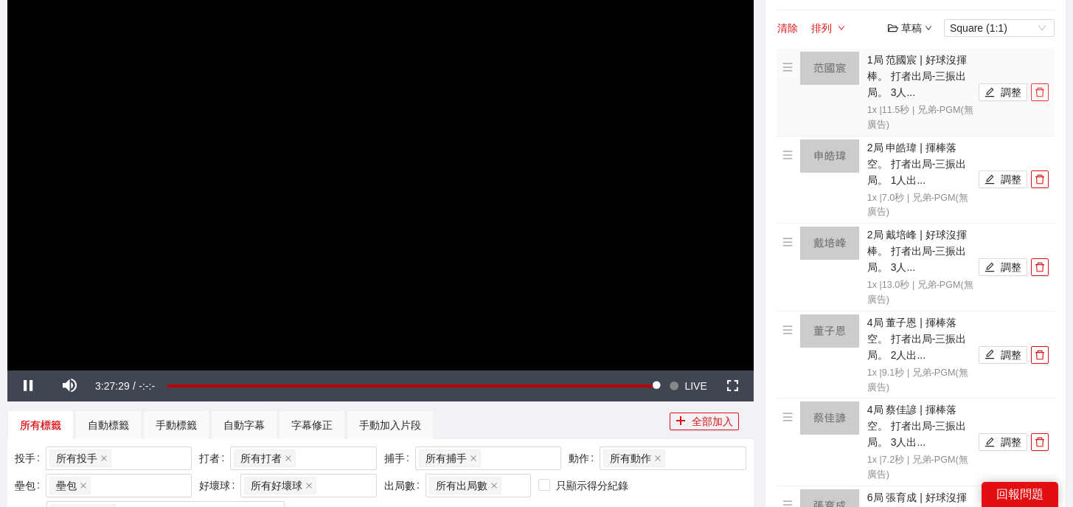
click at [1043, 93] on icon "delete" at bounding box center [1040, 92] width 10 height 10
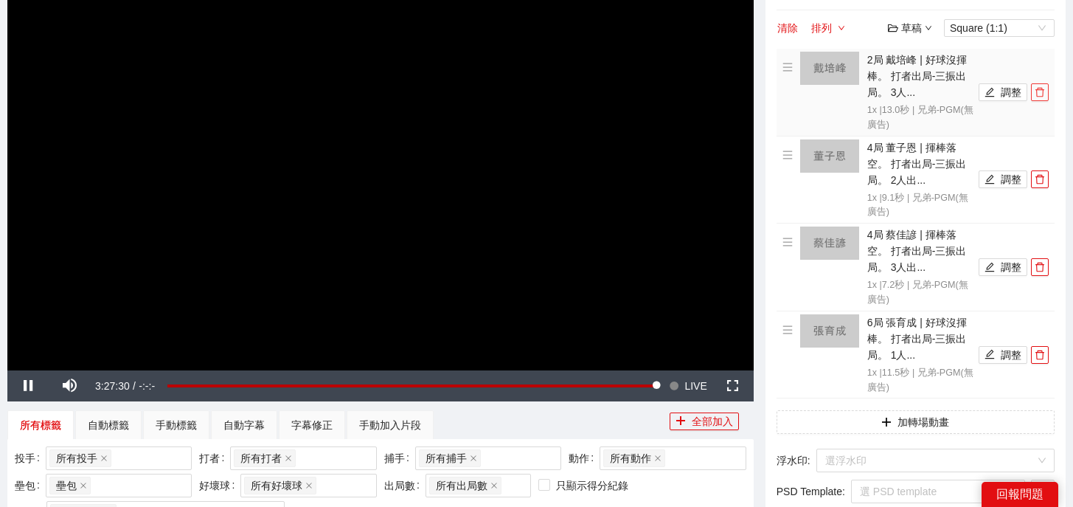
click at [1043, 93] on icon "delete" at bounding box center [1040, 92] width 10 height 10
click at [1043, 174] on icon "delete" at bounding box center [1040, 179] width 10 height 10
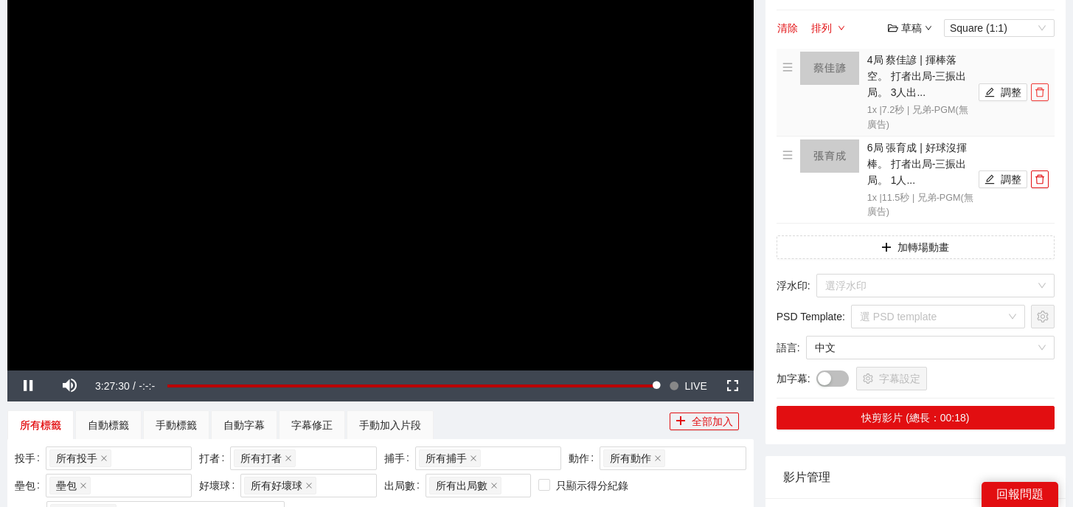
click at [1043, 93] on icon "delete" at bounding box center [1040, 92] width 10 height 10
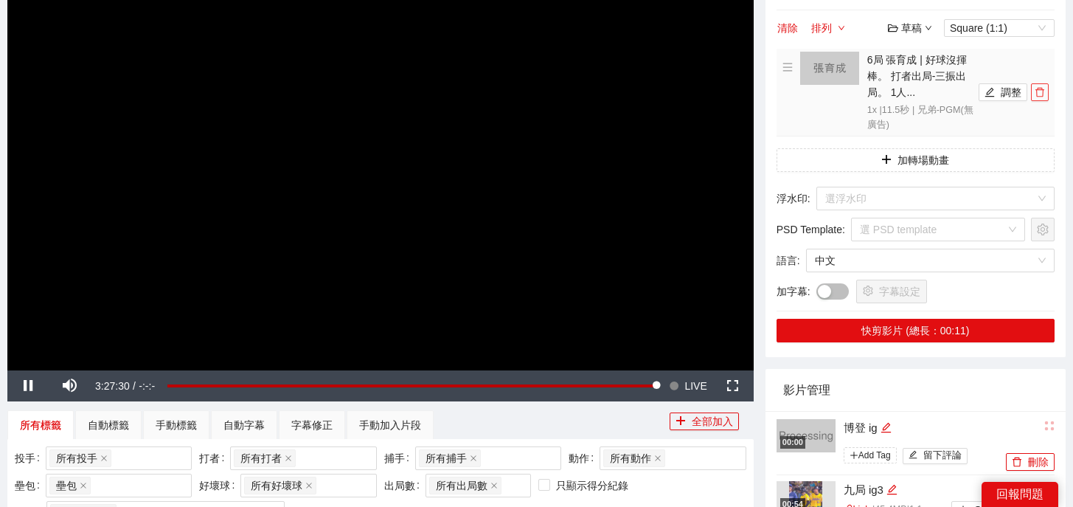
click at [1043, 93] on icon "delete" at bounding box center [1040, 92] width 10 height 10
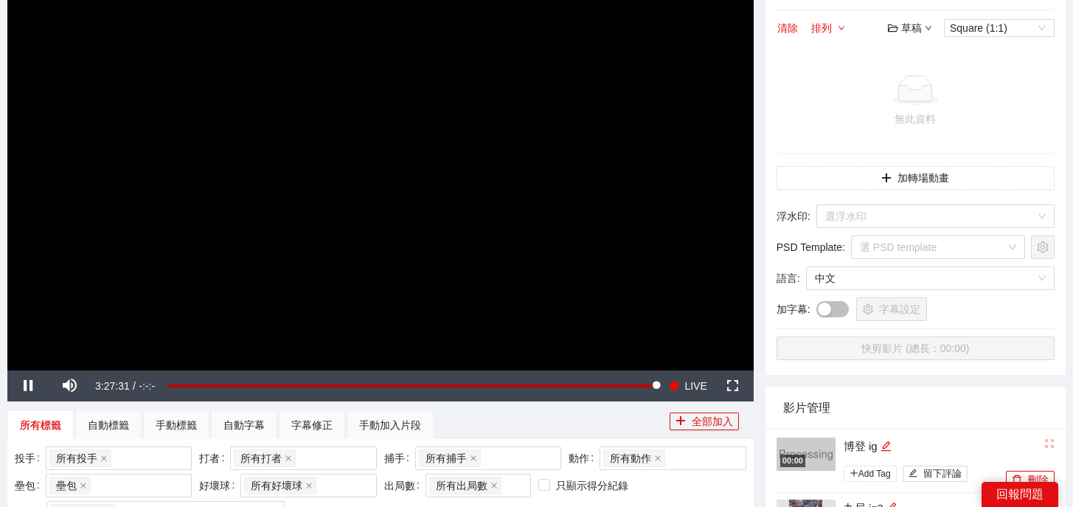
scroll to position [249, 0]
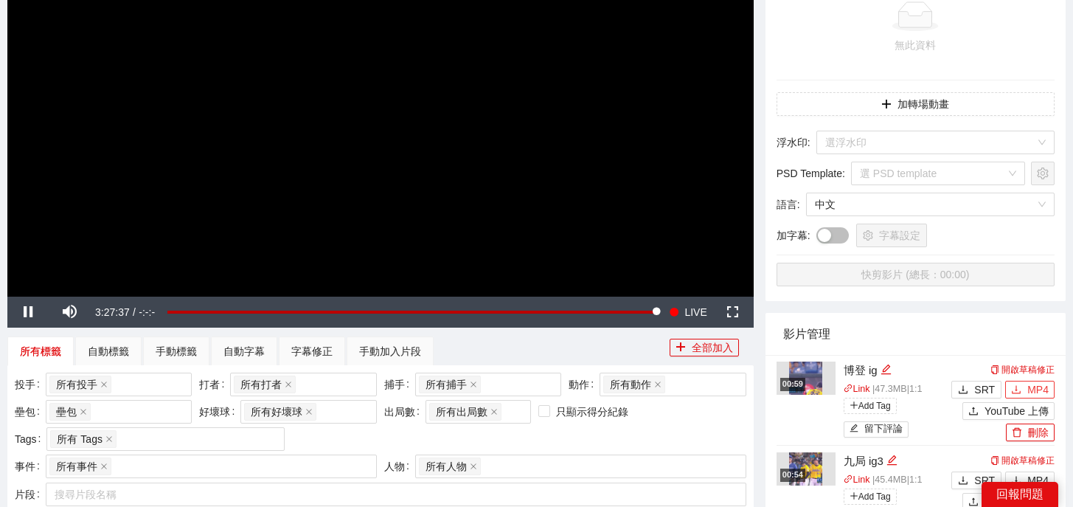
click at [1034, 393] on span "MP4" at bounding box center [1037, 389] width 21 height 16
